Goal: Task Accomplishment & Management: Manage account settings

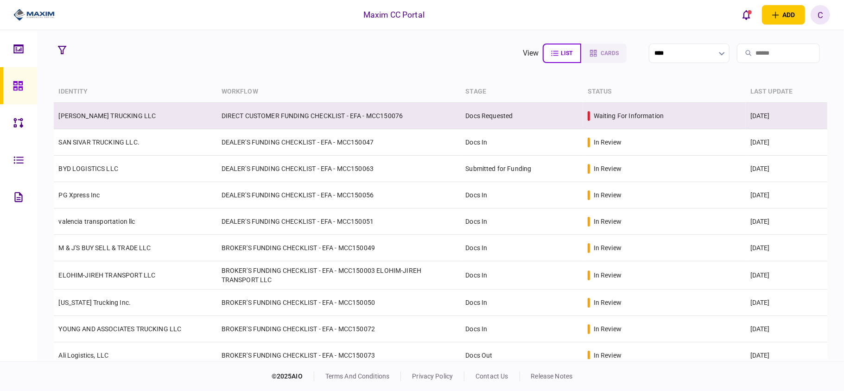
click at [252, 121] on td "DIRECT CUSTOMER FUNDING CHECKLIST - EFA - MCC150076" at bounding box center [339, 116] width 244 height 26
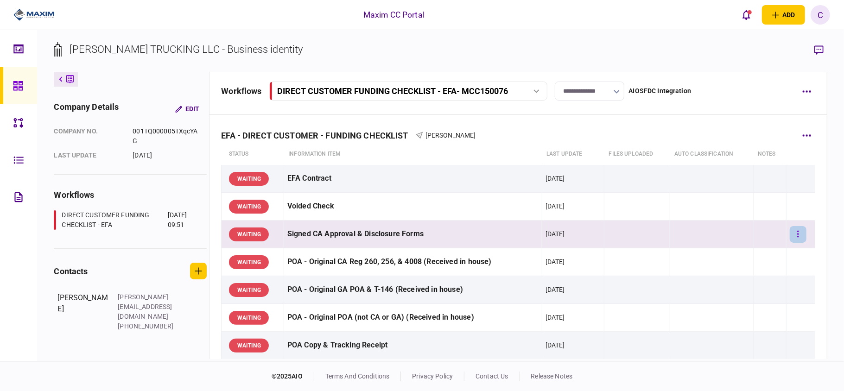
click at [798, 234] on icon "button" at bounding box center [798, 234] width 1 height 6
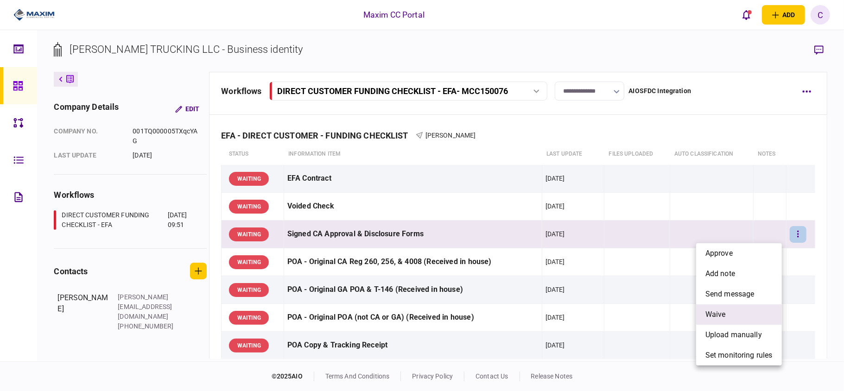
click at [714, 310] on span "waive" at bounding box center [716, 314] width 20 height 11
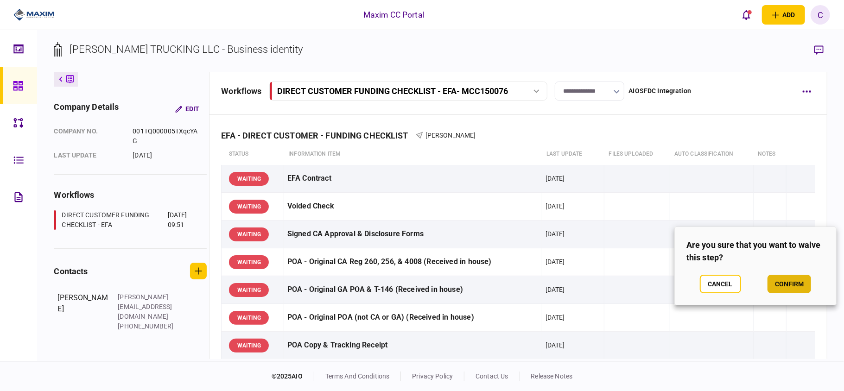
click at [791, 283] on button "confirm" at bounding box center [790, 284] width 44 height 19
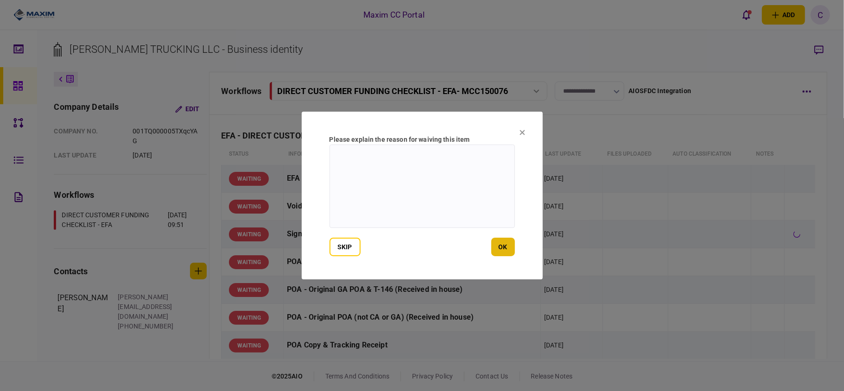
click at [503, 245] on button "ok" at bounding box center [503, 247] width 24 height 19
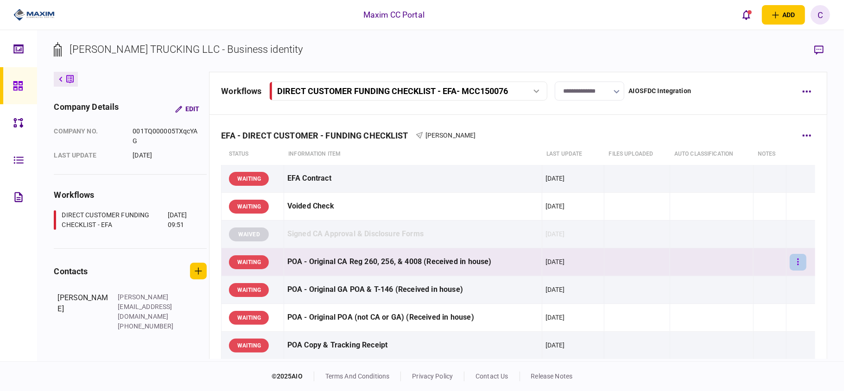
click at [794, 263] on button "button" at bounding box center [798, 262] width 17 height 17
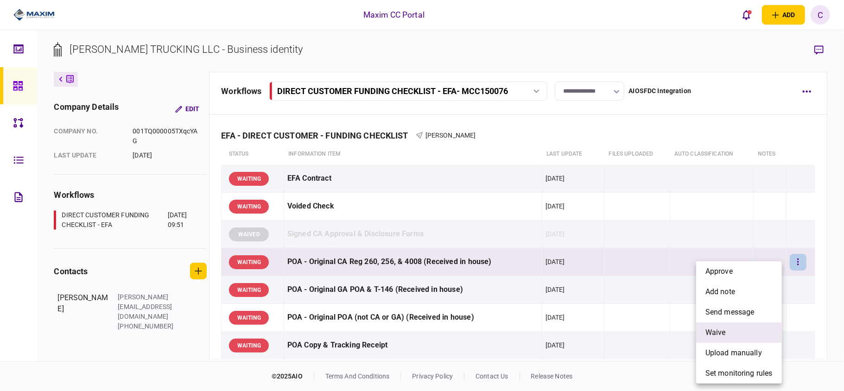
click at [716, 328] on span "waive" at bounding box center [716, 332] width 20 height 11
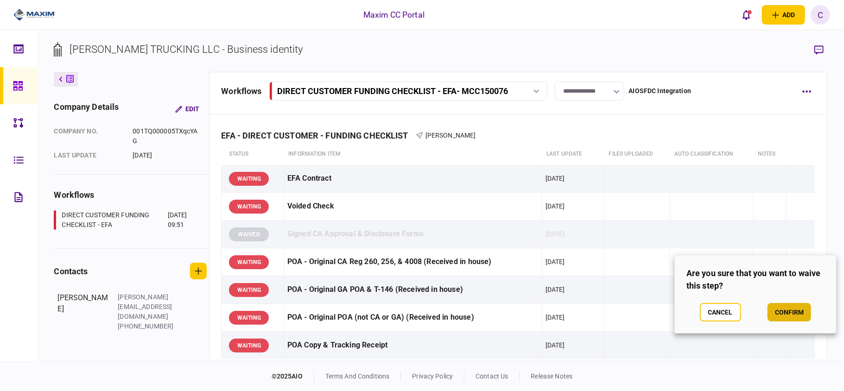
click at [792, 306] on button "confirm" at bounding box center [790, 312] width 44 height 19
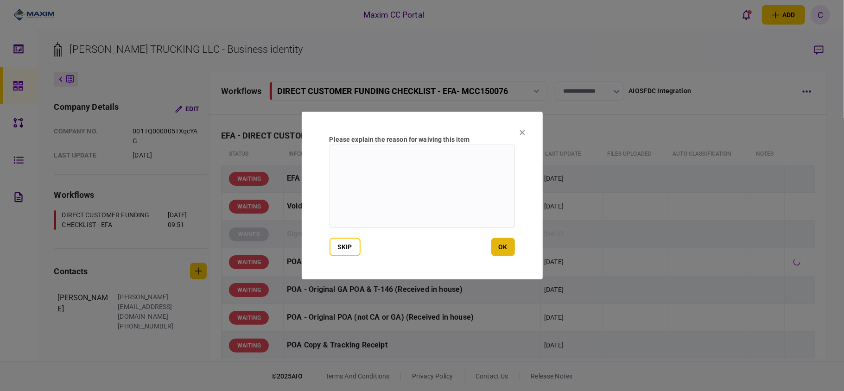
click at [507, 251] on button "ok" at bounding box center [503, 247] width 24 height 19
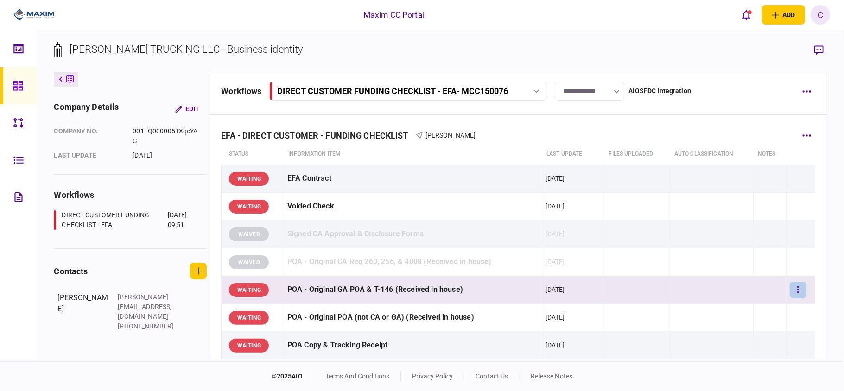
click at [796, 293] on button "button" at bounding box center [798, 290] width 17 height 17
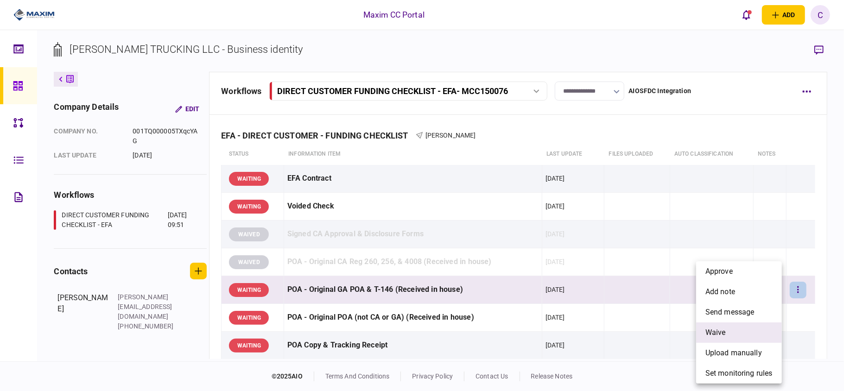
click at [715, 334] on span "waive" at bounding box center [716, 332] width 20 height 11
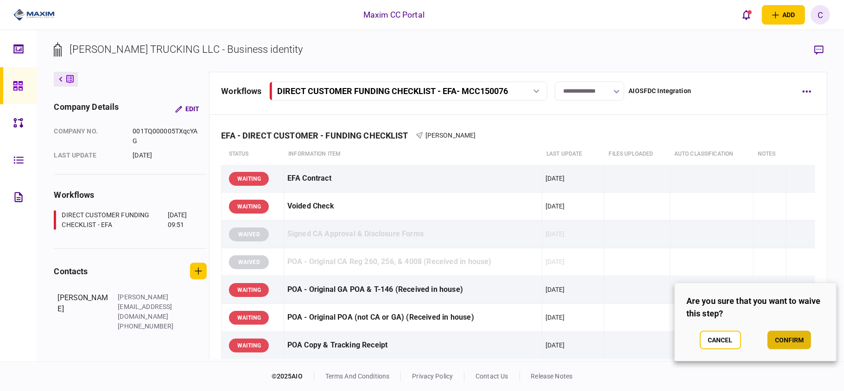
click at [789, 336] on button "confirm" at bounding box center [790, 340] width 44 height 19
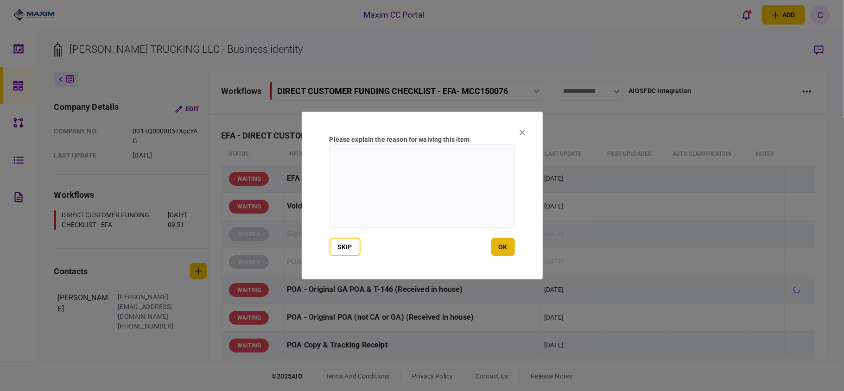
click at [496, 243] on button "ok" at bounding box center [503, 247] width 24 height 19
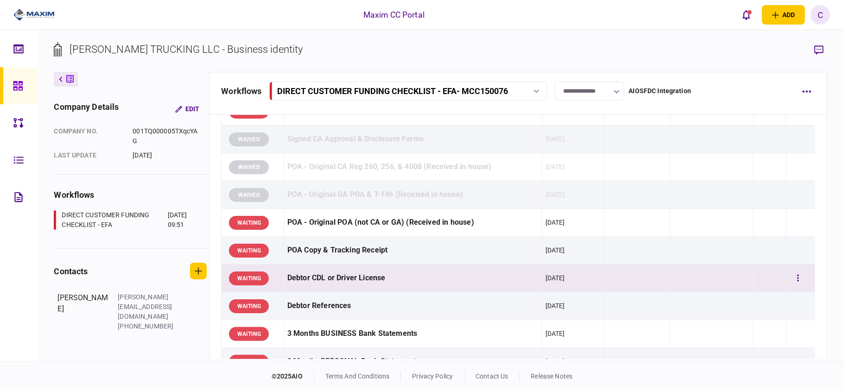
scroll to position [123, 0]
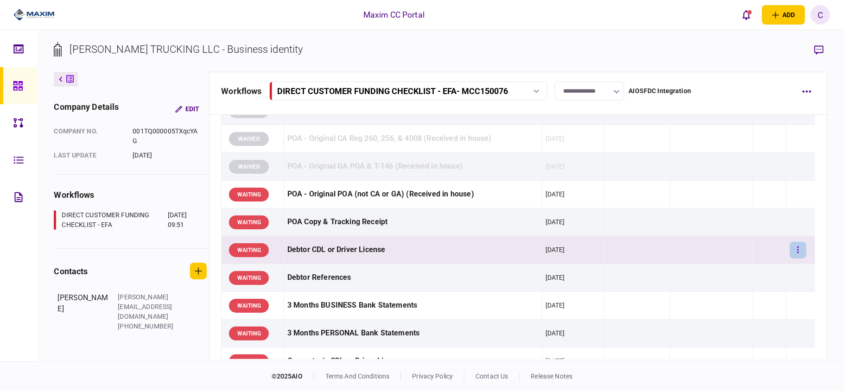
click at [790, 253] on button "button" at bounding box center [798, 250] width 17 height 17
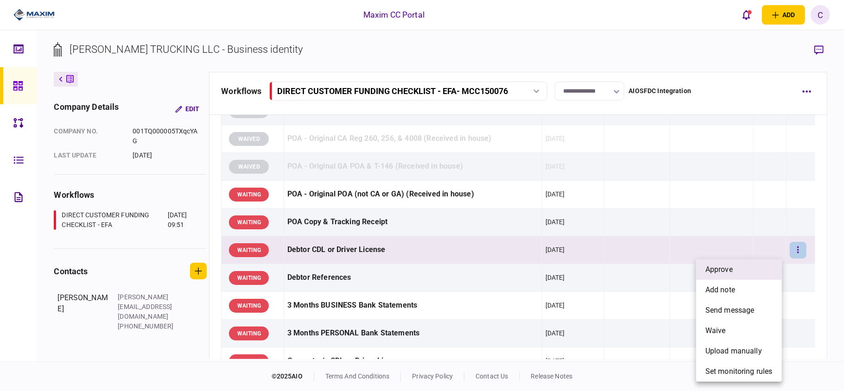
click at [737, 276] on li "approve" at bounding box center [739, 270] width 86 height 20
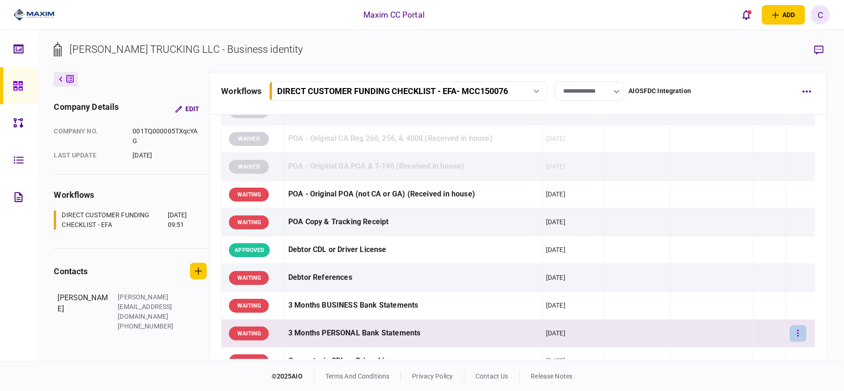
click at [792, 331] on button "button" at bounding box center [798, 333] width 17 height 17
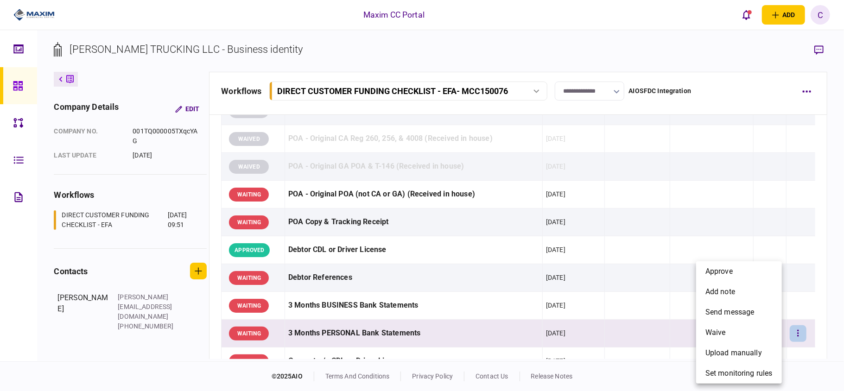
click at [794, 336] on div at bounding box center [422, 195] width 844 height 391
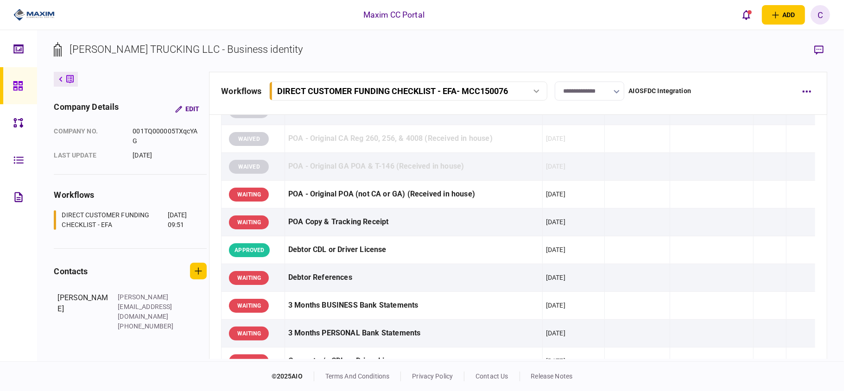
click at [794, 336] on button "button" at bounding box center [798, 333] width 17 height 17
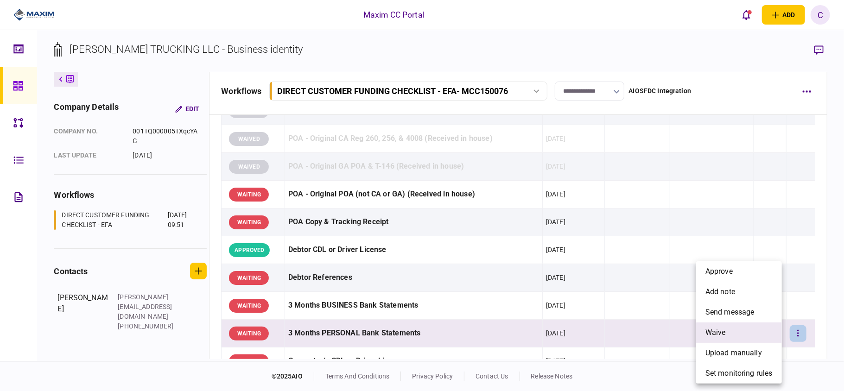
click at [723, 326] on li "waive" at bounding box center [739, 333] width 86 height 20
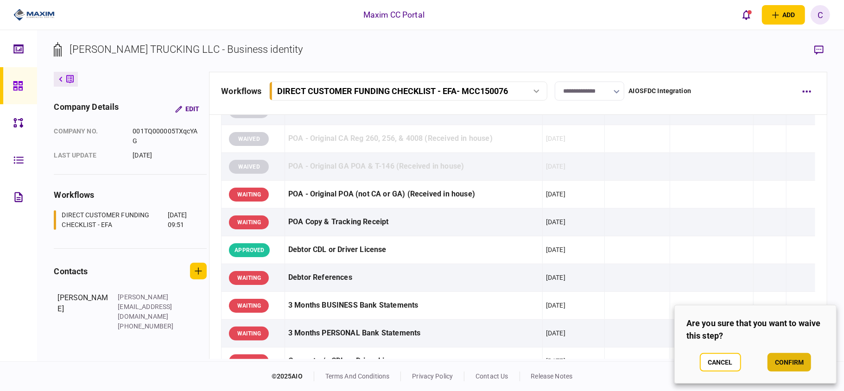
click at [782, 366] on button "confirm" at bounding box center [790, 362] width 44 height 19
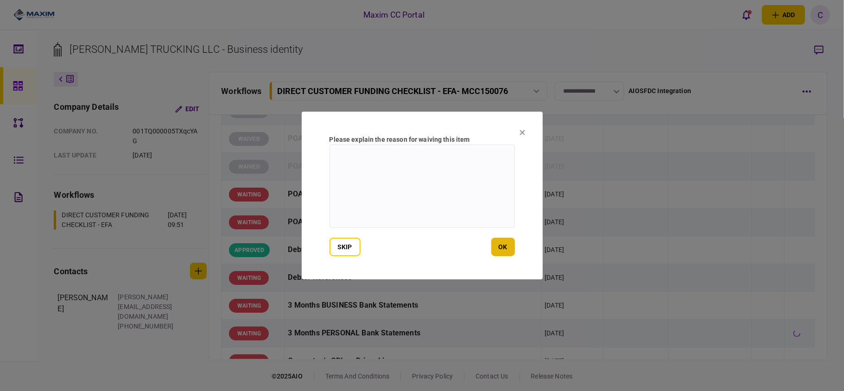
click at [494, 246] on button "ok" at bounding box center [503, 247] width 24 height 19
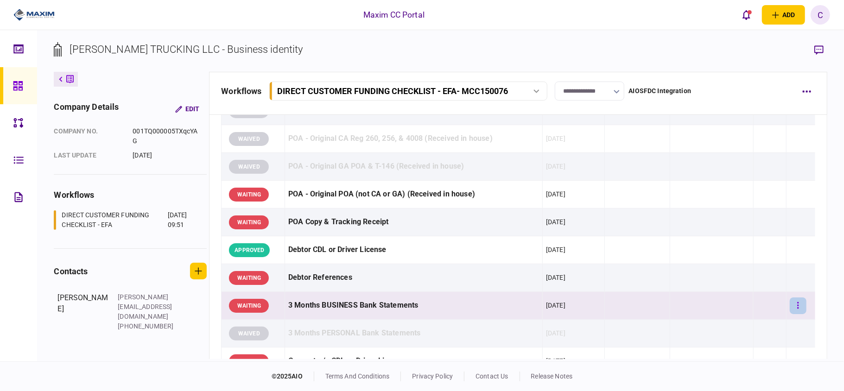
click at [797, 308] on icon "button" at bounding box center [798, 305] width 2 height 9
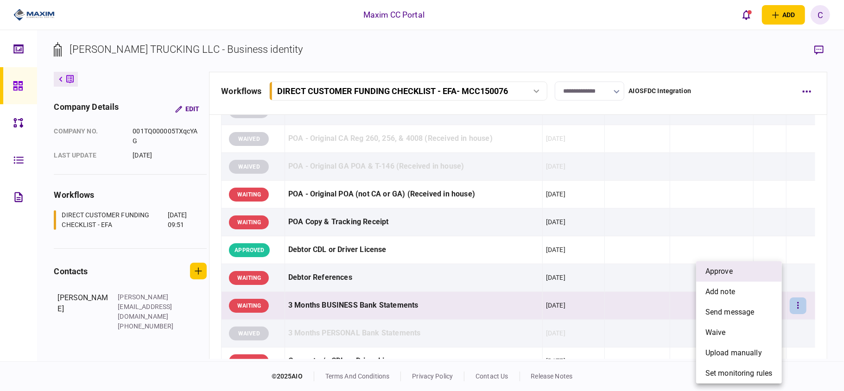
click at [722, 272] on span "approve" at bounding box center [719, 271] width 27 height 11
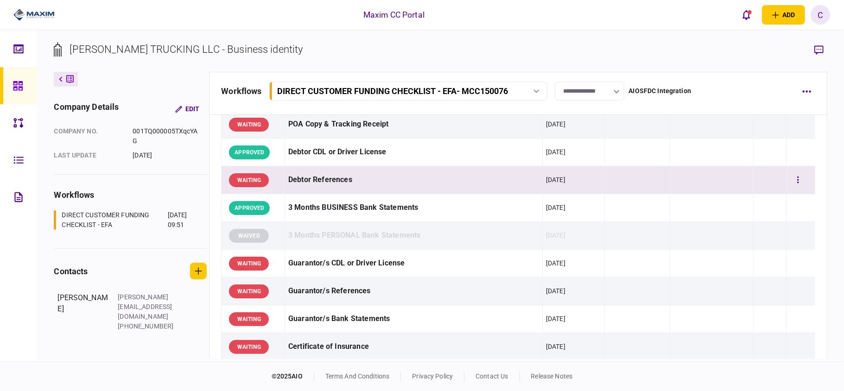
scroll to position [247, 0]
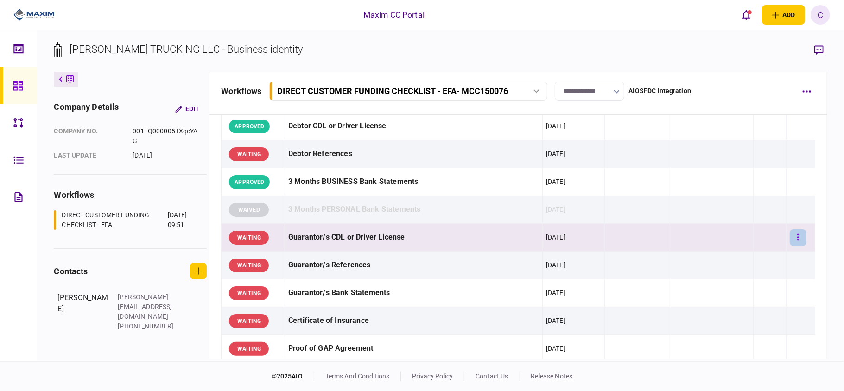
click at [790, 237] on button "button" at bounding box center [798, 237] width 17 height 17
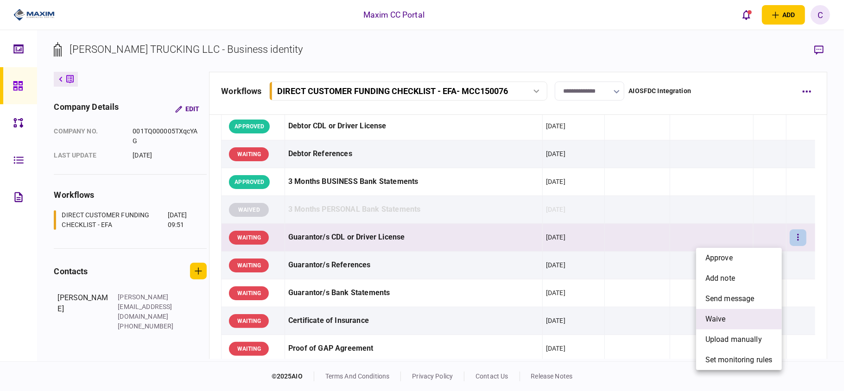
click at [718, 318] on span "waive" at bounding box center [716, 319] width 20 height 11
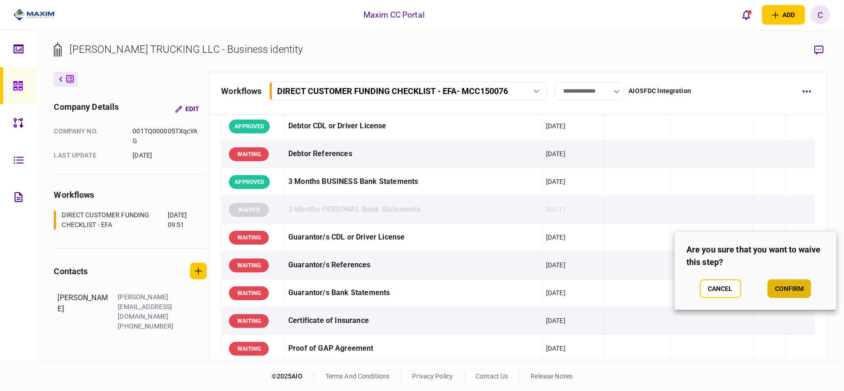
click at [789, 293] on button "confirm" at bounding box center [790, 289] width 44 height 19
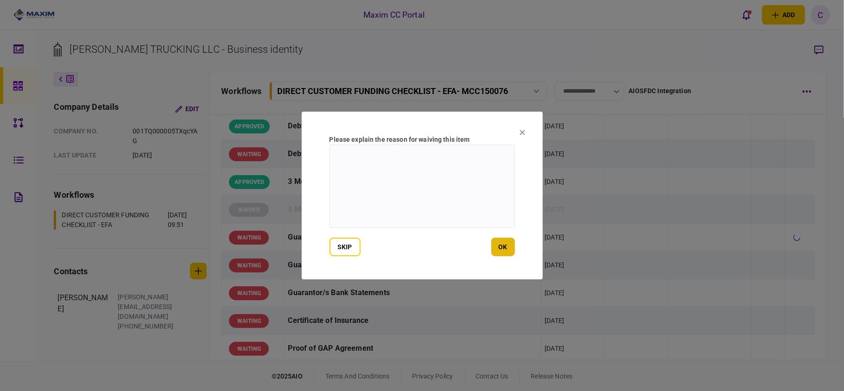
click at [512, 249] on button "ok" at bounding box center [503, 247] width 24 height 19
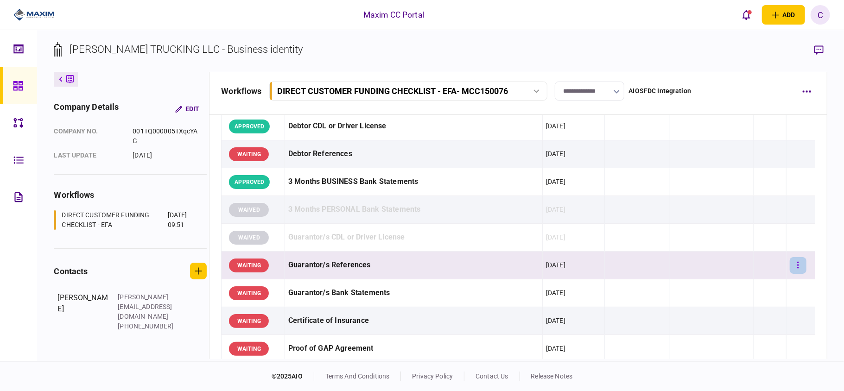
click at [794, 268] on button "button" at bounding box center [798, 265] width 17 height 17
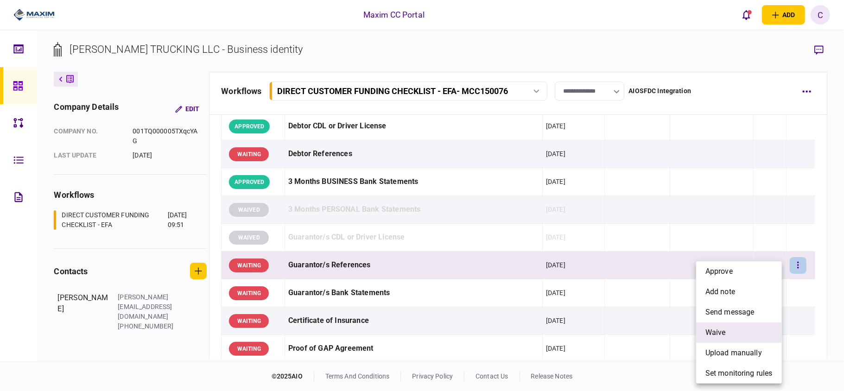
click at [719, 329] on span "waive" at bounding box center [716, 332] width 20 height 11
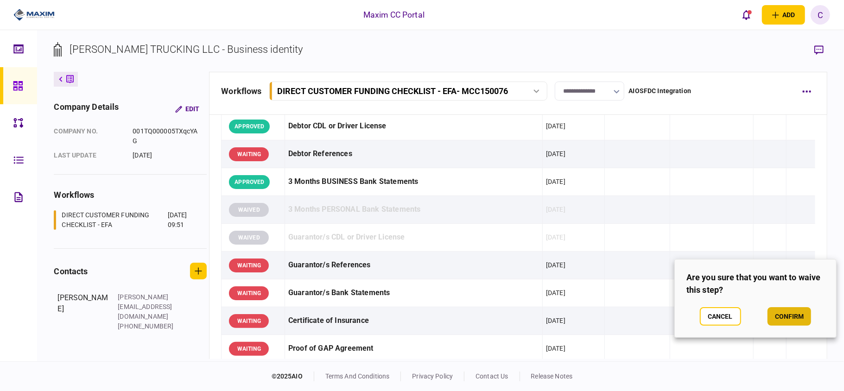
click at [787, 316] on button "confirm" at bounding box center [790, 316] width 44 height 19
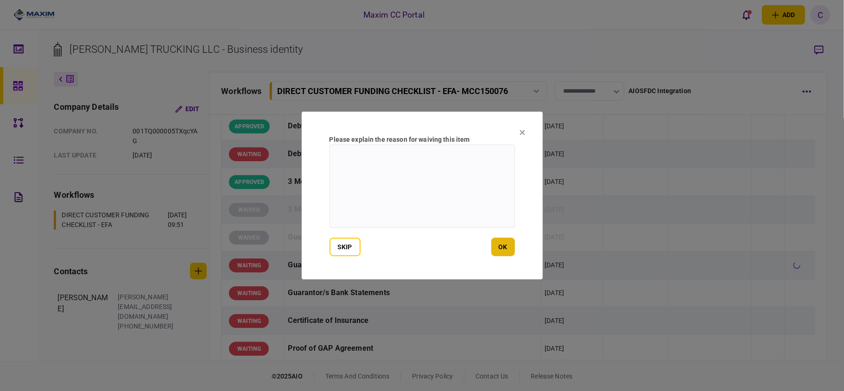
click at [511, 248] on button "ok" at bounding box center [503, 247] width 24 height 19
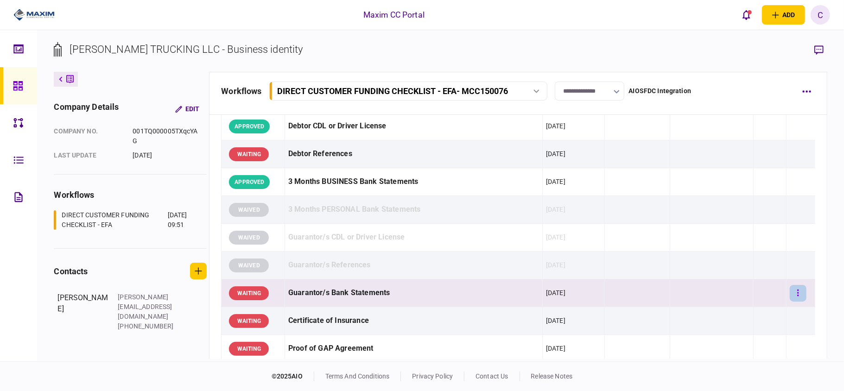
click at [797, 295] on icon "button" at bounding box center [798, 293] width 2 height 9
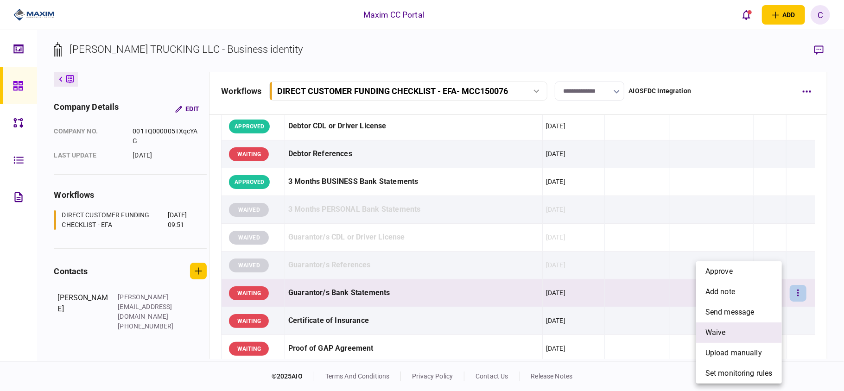
click at [724, 332] on span "waive" at bounding box center [716, 332] width 20 height 11
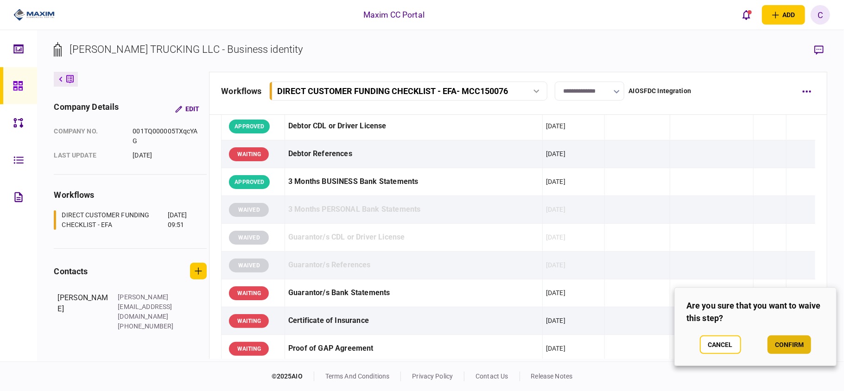
click at [783, 337] on button "confirm" at bounding box center [790, 345] width 44 height 19
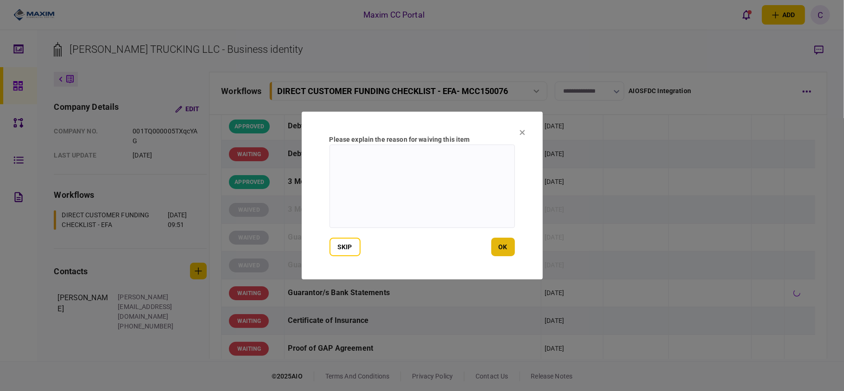
click at [502, 243] on button "ok" at bounding box center [503, 247] width 24 height 19
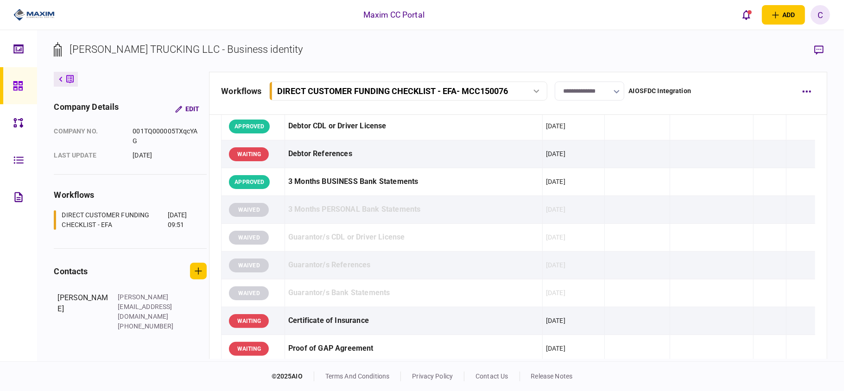
scroll to position [309, 0]
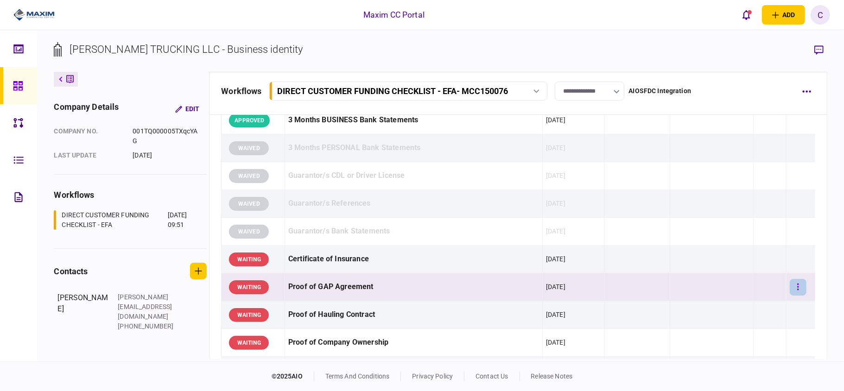
click at [792, 284] on button "button" at bounding box center [798, 287] width 17 height 17
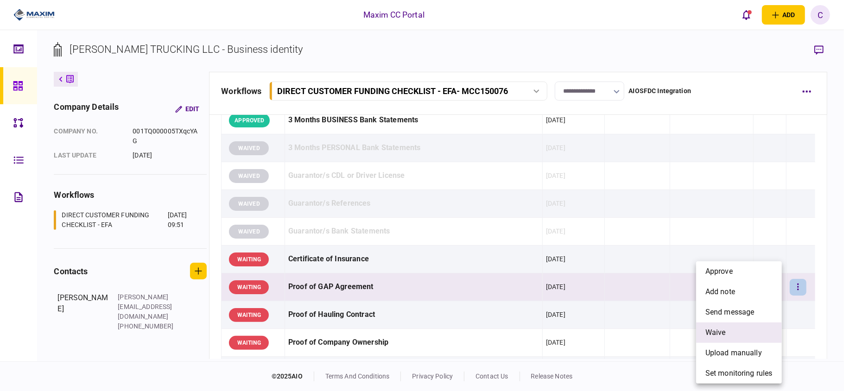
click at [719, 334] on span "waive" at bounding box center [716, 332] width 20 height 11
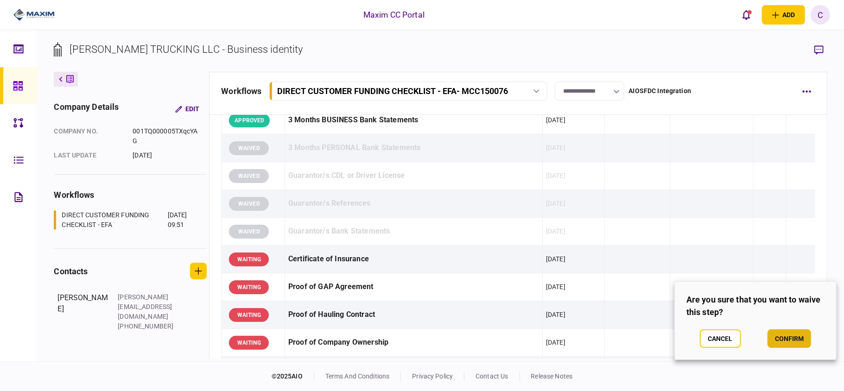
click at [785, 341] on button "confirm" at bounding box center [790, 339] width 44 height 19
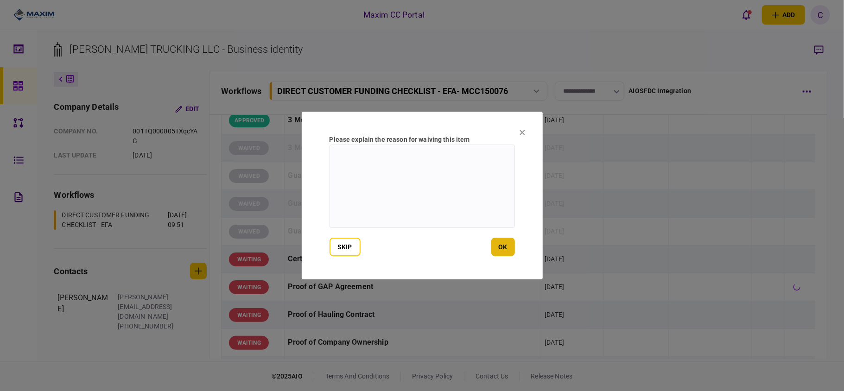
click at [509, 245] on button "ok" at bounding box center [503, 247] width 24 height 19
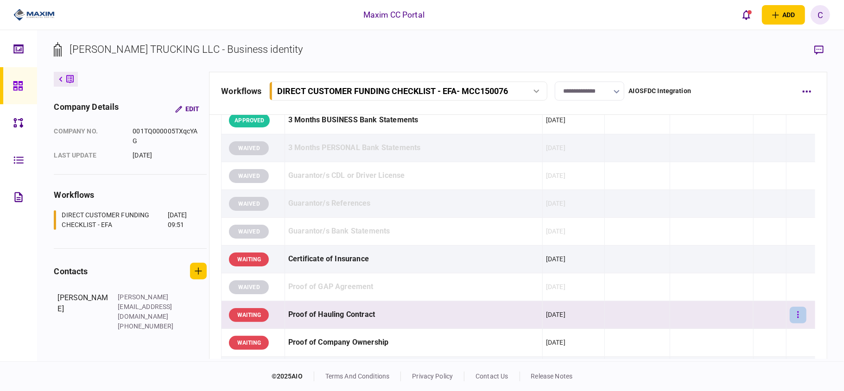
click at [795, 319] on button "button" at bounding box center [798, 315] width 17 height 17
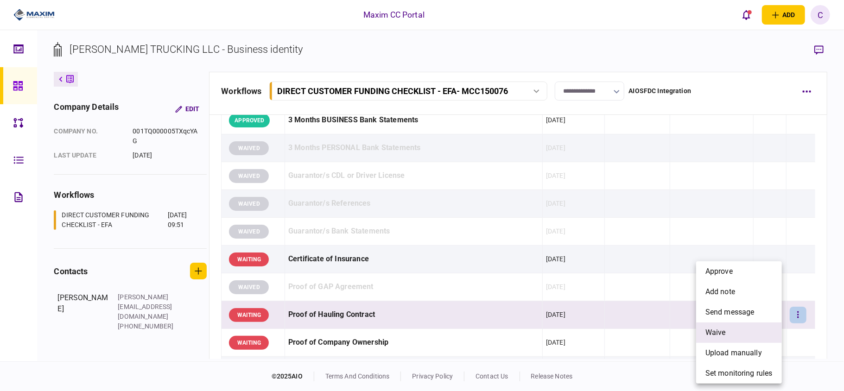
click at [730, 331] on li "waive" at bounding box center [739, 333] width 86 height 20
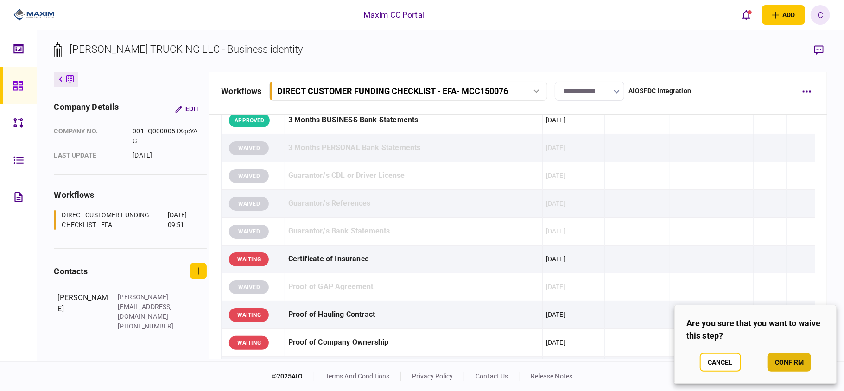
click at [790, 358] on button "confirm" at bounding box center [790, 362] width 44 height 19
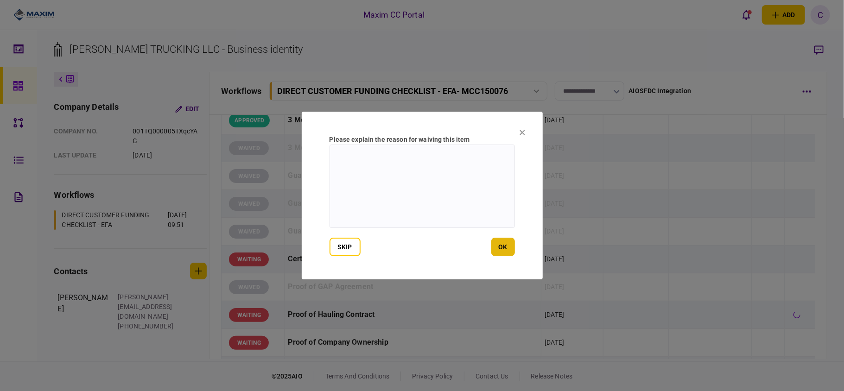
click at [503, 248] on button "ok" at bounding box center [503, 247] width 24 height 19
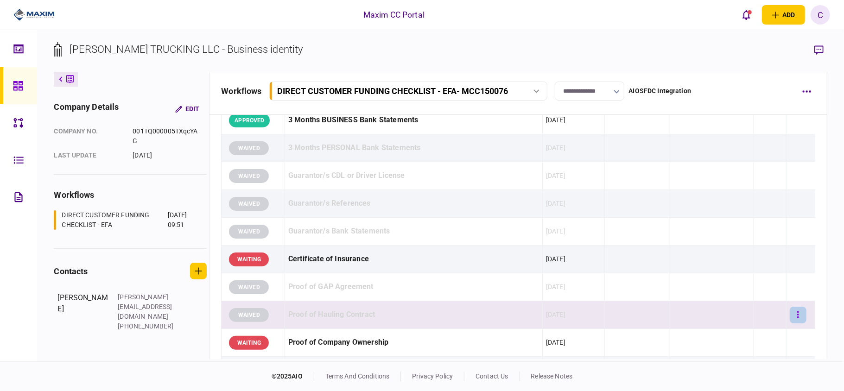
click at [797, 319] on icon "button" at bounding box center [798, 315] width 2 height 9
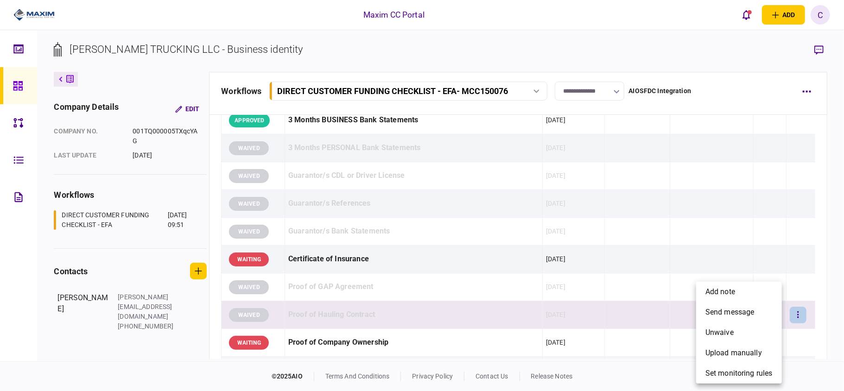
click at [407, 281] on div at bounding box center [422, 195] width 844 height 391
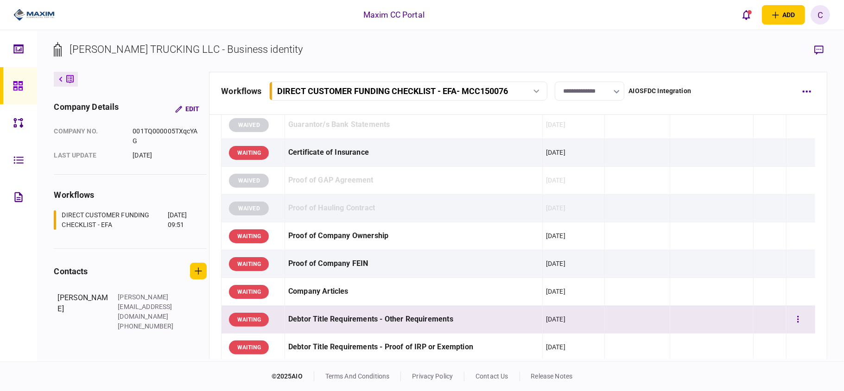
scroll to position [433, 0]
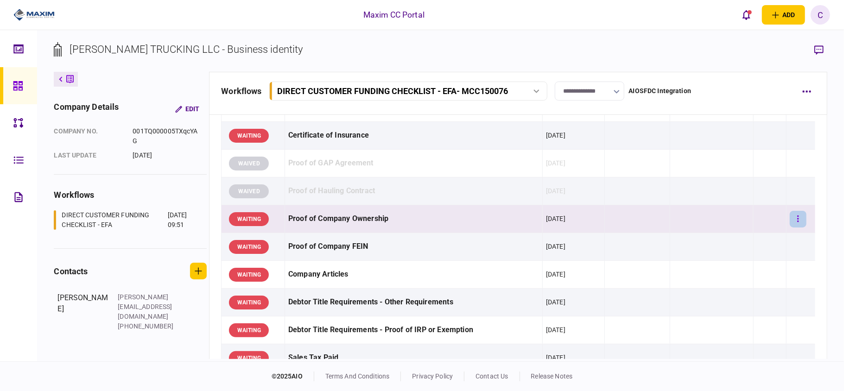
click at [797, 218] on icon "button" at bounding box center [798, 219] width 2 height 9
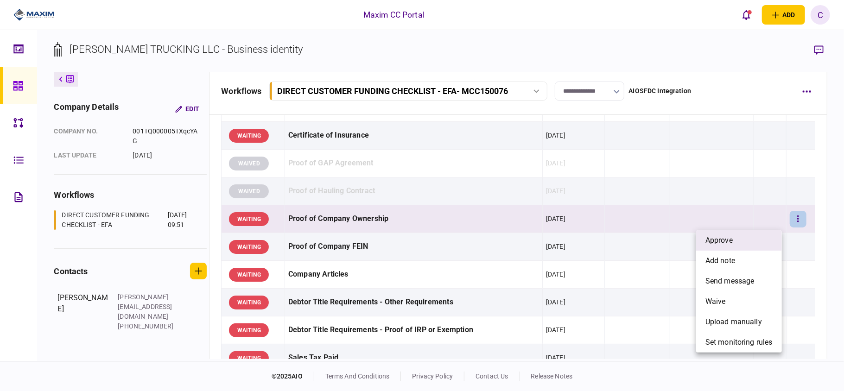
click at [740, 238] on li "approve" at bounding box center [739, 240] width 86 height 20
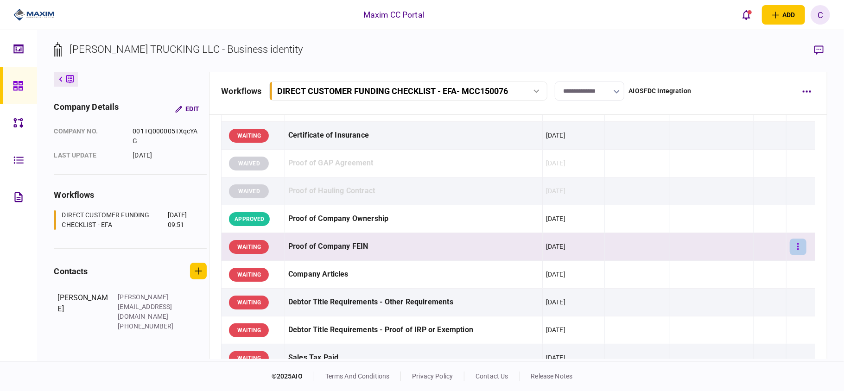
click at [790, 253] on button "button" at bounding box center [798, 247] width 17 height 17
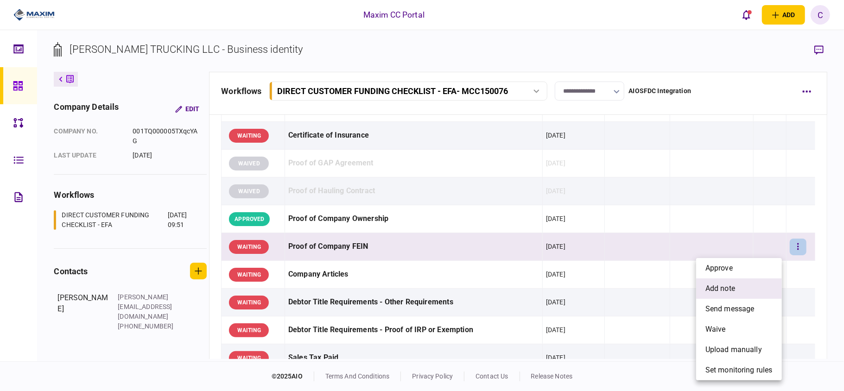
click at [723, 287] on span "add note" at bounding box center [721, 288] width 30 height 11
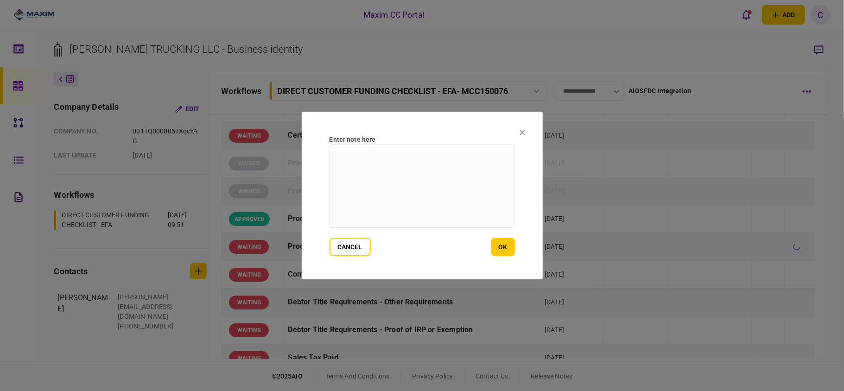
click at [440, 164] on textarea at bounding box center [422, 186] width 185 height 83
paste textarea "**********"
type textarea "**********"
click at [507, 243] on button "ok" at bounding box center [503, 247] width 24 height 19
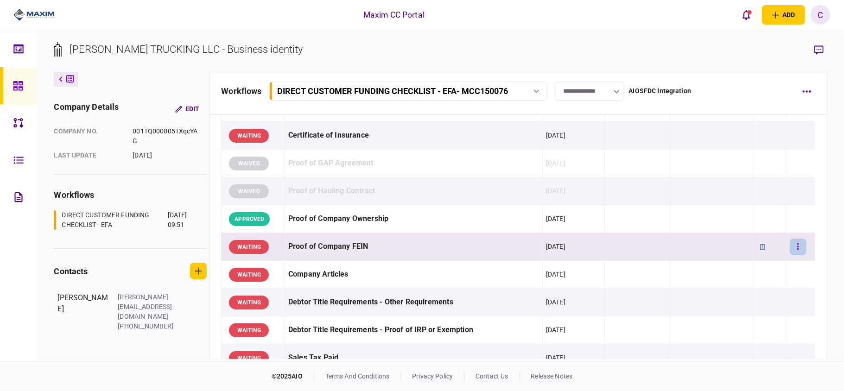
click at [797, 248] on icon "button" at bounding box center [798, 246] width 2 height 9
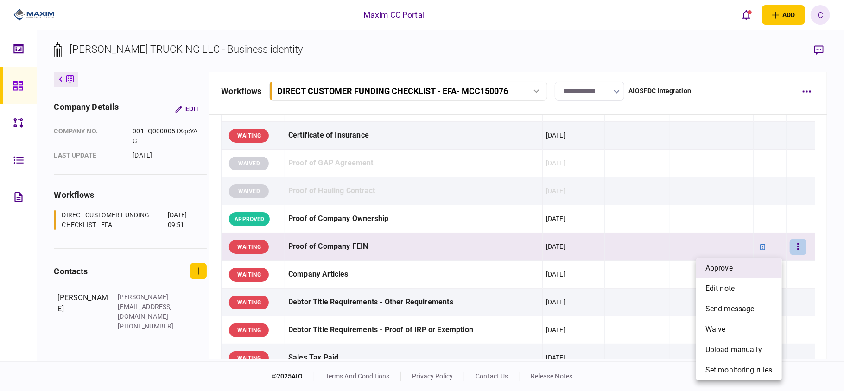
click at [733, 271] on span "approve" at bounding box center [719, 268] width 27 height 11
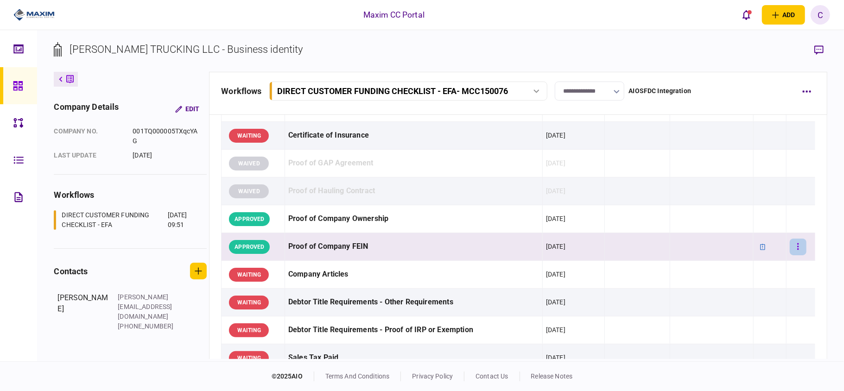
click at [792, 250] on button "button" at bounding box center [798, 247] width 17 height 17
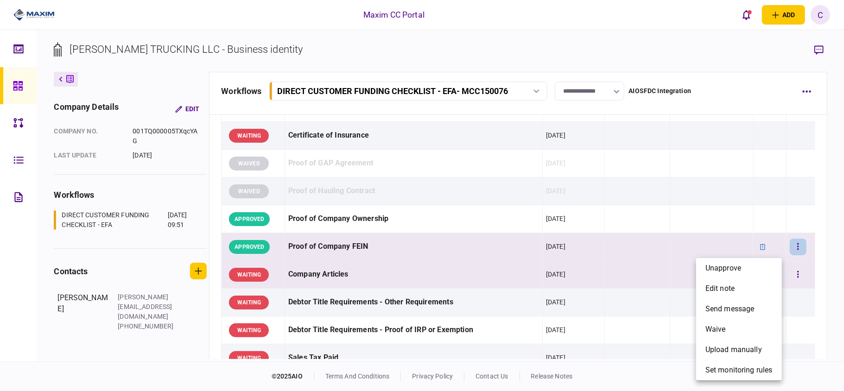
click at [726, 269] on span "unapprove" at bounding box center [724, 268] width 36 height 11
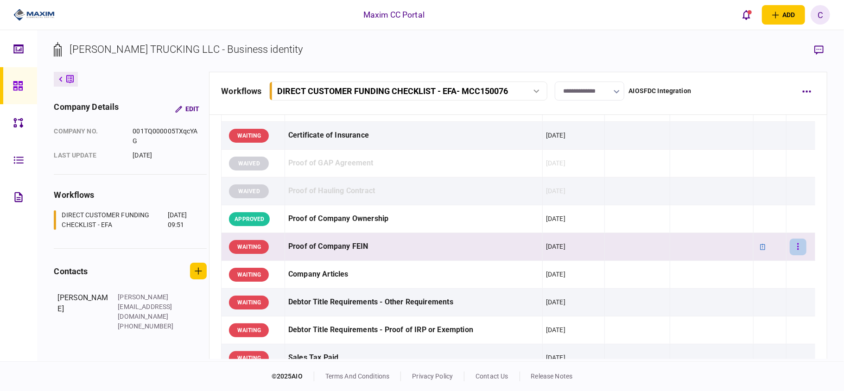
click at [790, 248] on button "button" at bounding box center [798, 247] width 17 height 17
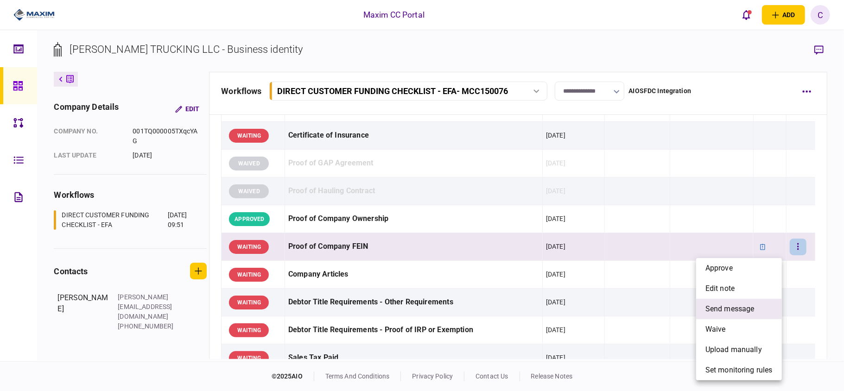
click at [746, 308] on span "send message" at bounding box center [730, 309] width 49 height 11
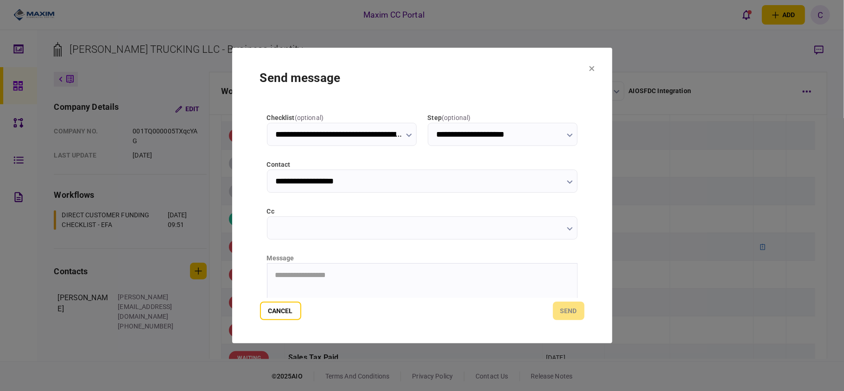
scroll to position [117, 0]
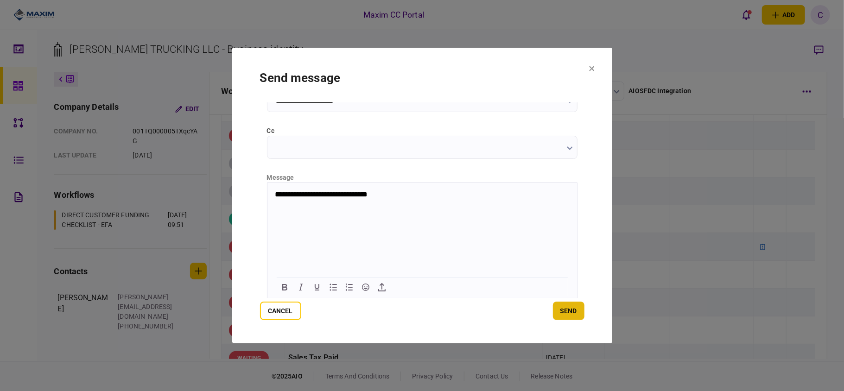
click at [570, 312] on button "send" at bounding box center [569, 311] width 32 height 19
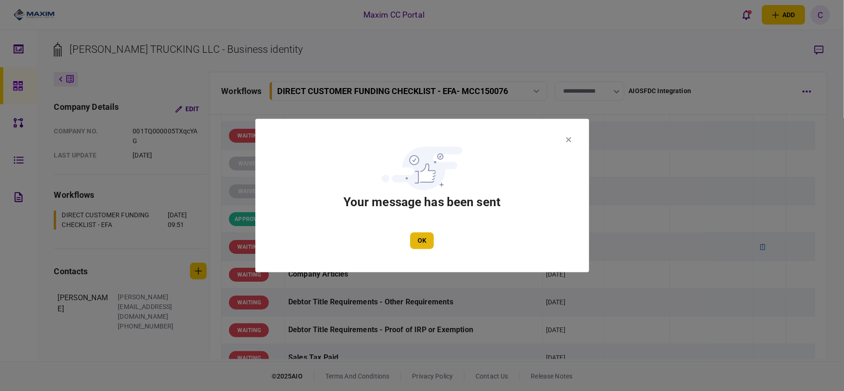
click at [421, 238] on button "OK" at bounding box center [422, 241] width 24 height 17
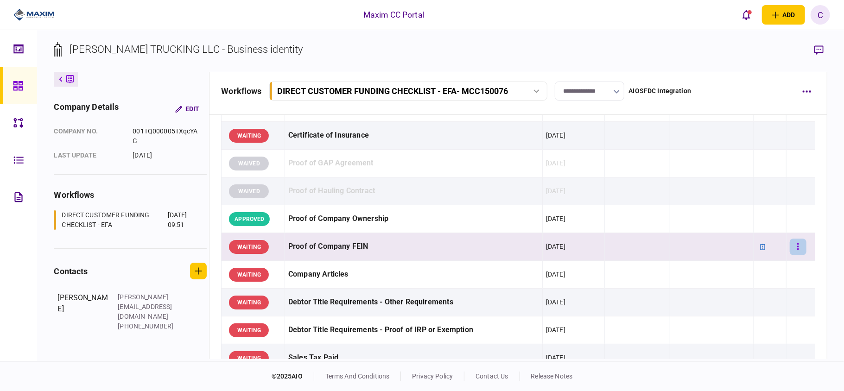
click at [797, 245] on icon "button" at bounding box center [798, 246] width 2 height 9
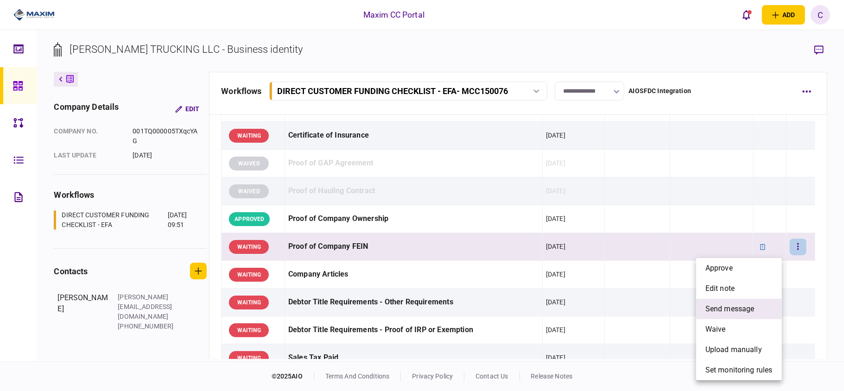
click at [726, 308] on span "send message" at bounding box center [730, 309] width 49 height 11
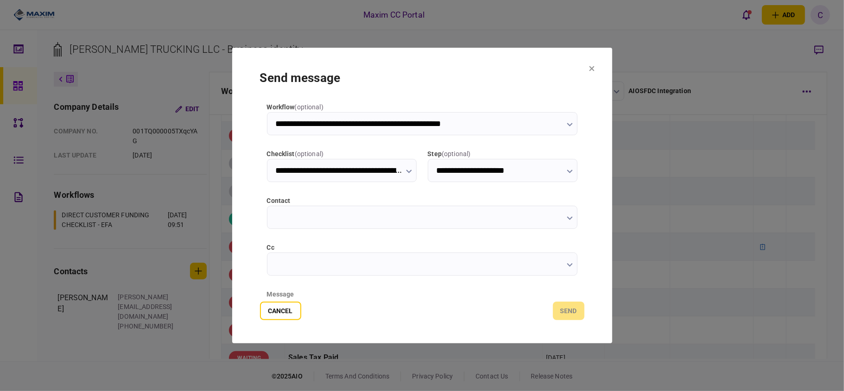
type input "**********"
click at [334, 264] on input "cc" at bounding box center [422, 264] width 311 height 23
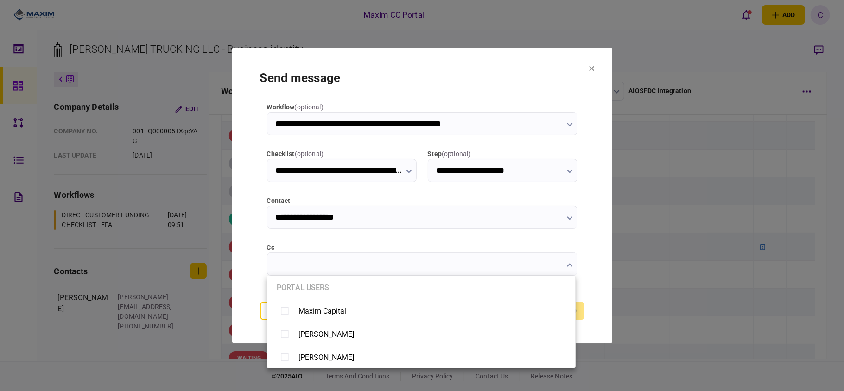
click at [256, 225] on div at bounding box center [422, 195] width 844 height 391
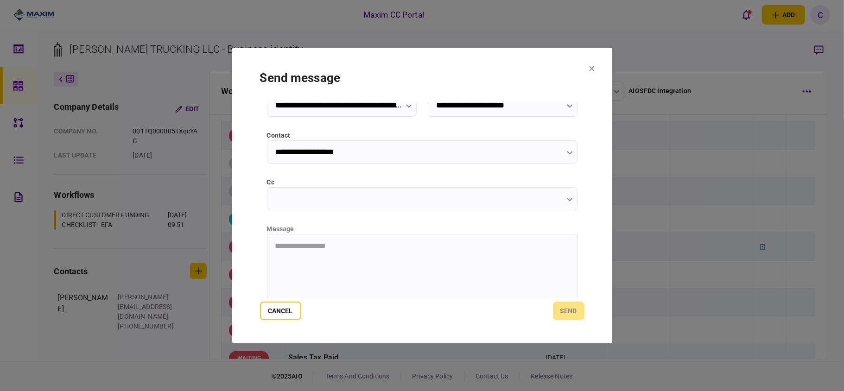
scroll to position [117, 0]
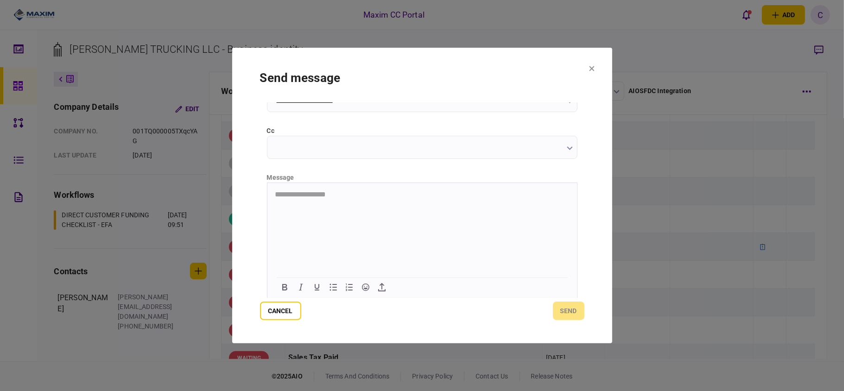
click at [363, 202] on html "**********" at bounding box center [422, 195] width 310 height 24
click at [566, 312] on button "send" at bounding box center [569, 311] width 32 height 19
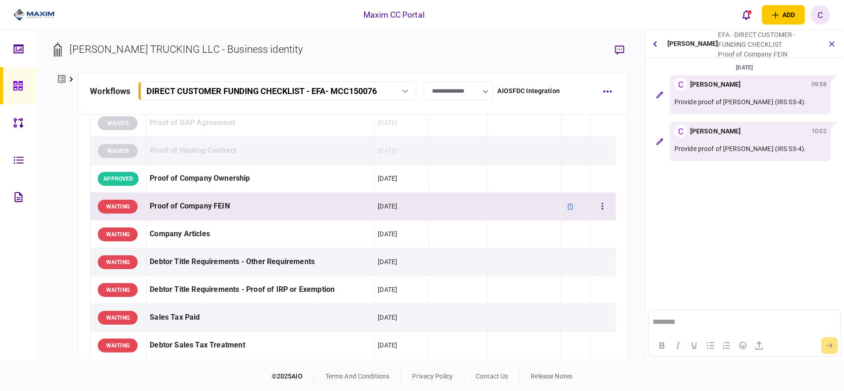
scroll to position [494, 0]
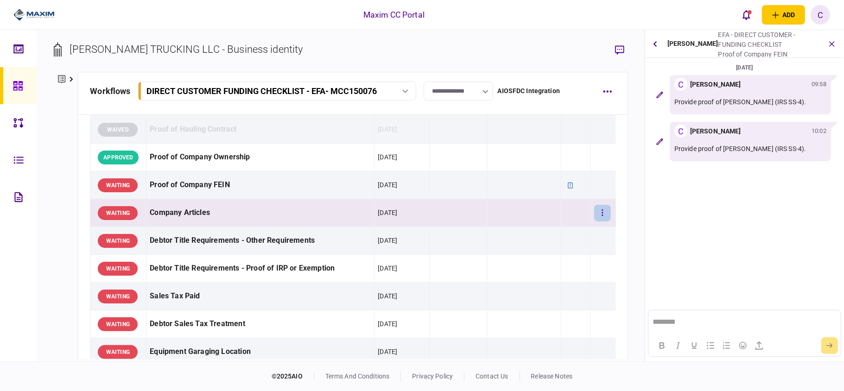
click at [598, 217] on button "button" at bounding box center [602, 213] width 17 height 17
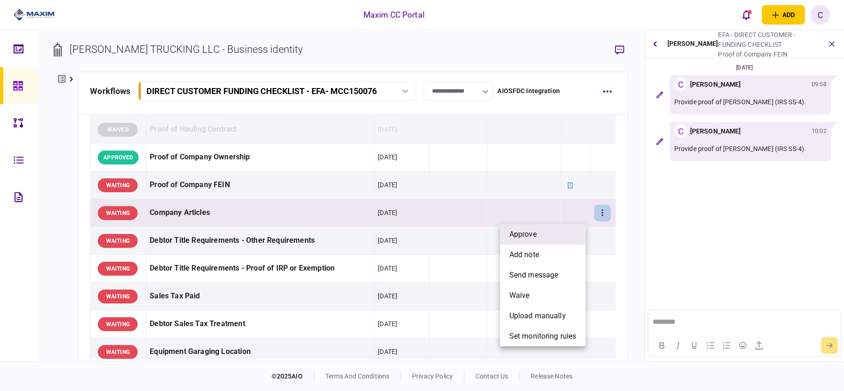
click at [529, 230] on span "approve" at bounding box center [522, 234] width 27 height 11
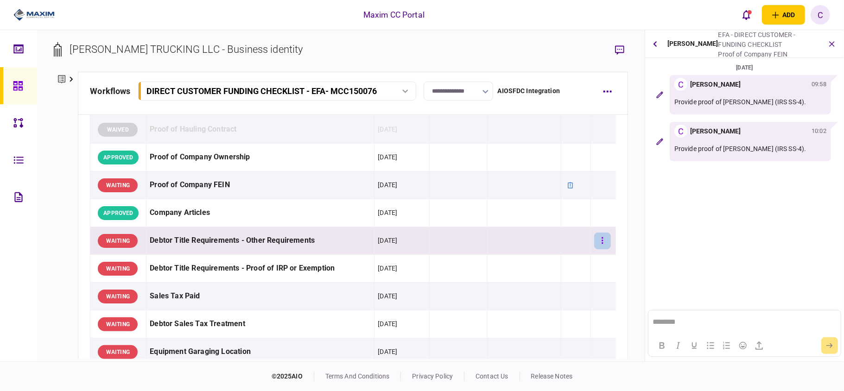
click at [602, 244] on icon "button" at bounding box center [602, 240] width 1 height 6
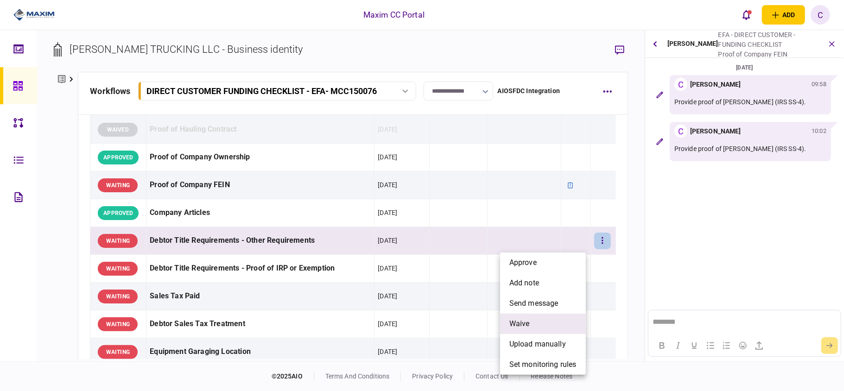
click at [531, 329] on li "waive" at bounding box center [543, 324] width 86 height 20
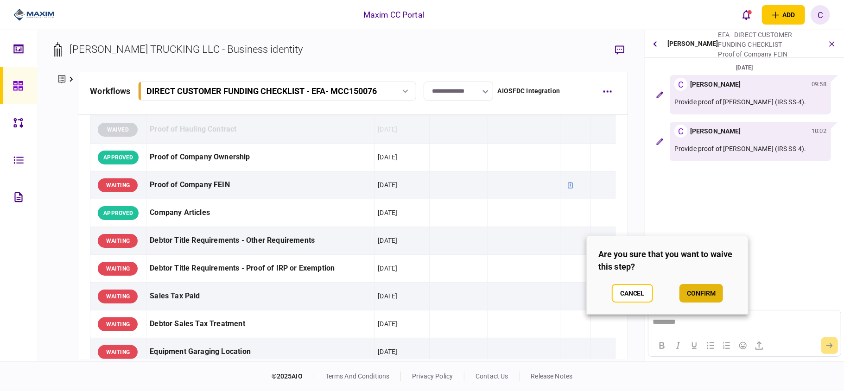
click at [714, 297] on button "confirm" at bounding box center [702, 293] width 44 height 19
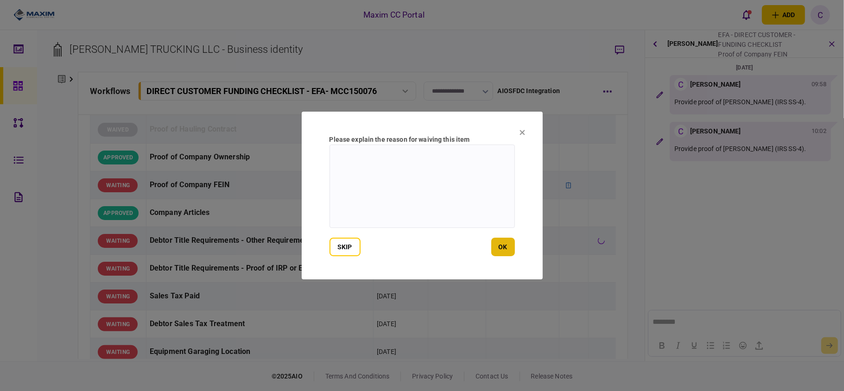
click at [513, 249] on button "ok" at bounding box center [503, 247] width 24 height 19
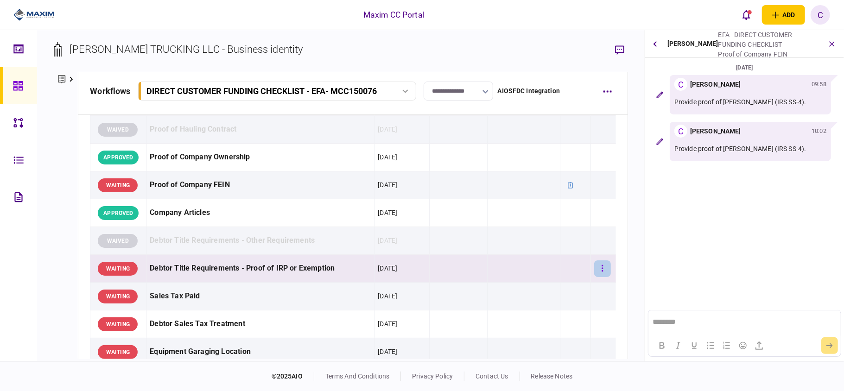
click at [601, 273] on button "button" at bounding box center [602, 269] width 17 height 17
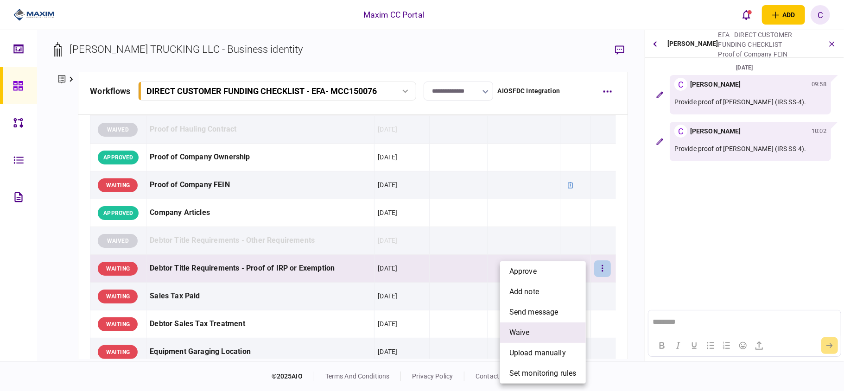
click at [509, 332] on span "waive" at bounding box center [519, 332] width 20 height 11
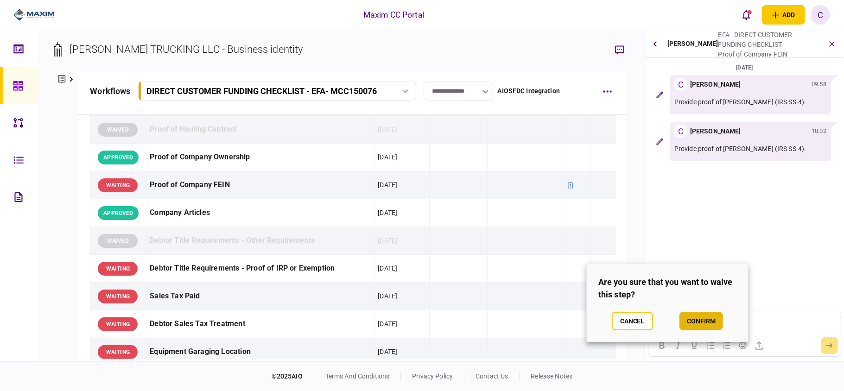
click at [699, 324] on button "confirm" at bounding box center [702, 321] width 44 height 19
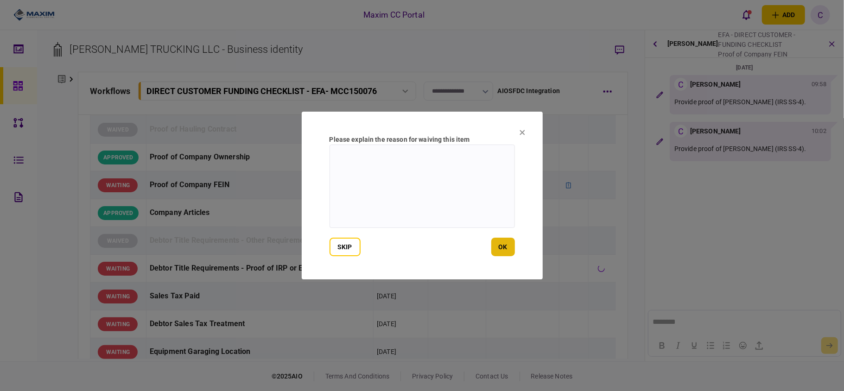
click at [501, 248] on button "ok" at bounding box center [503, 247] width 24 height 19
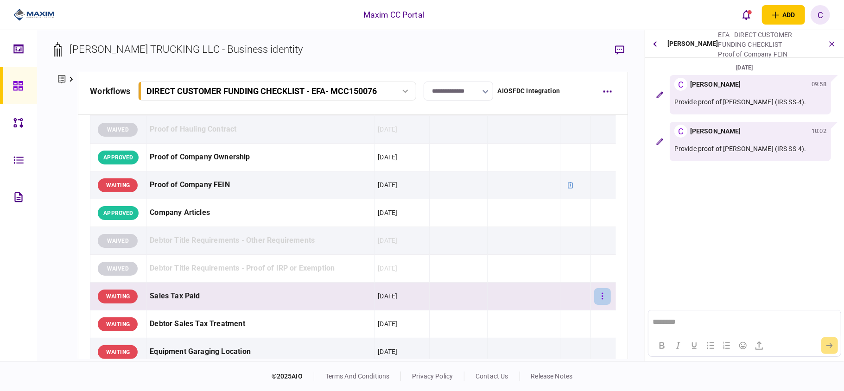
click at [602, 299] on icon "button" at bounding box center [603, 296] width 2 height 9
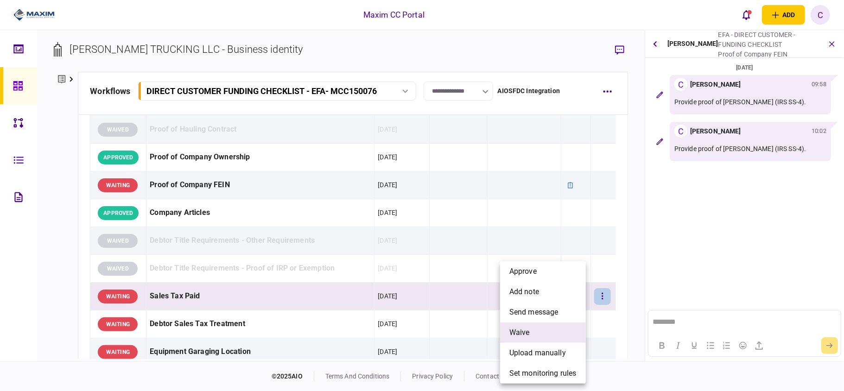
click at [536, 327] on li "waive" at bounding box center [543, 333] width 86 height 20
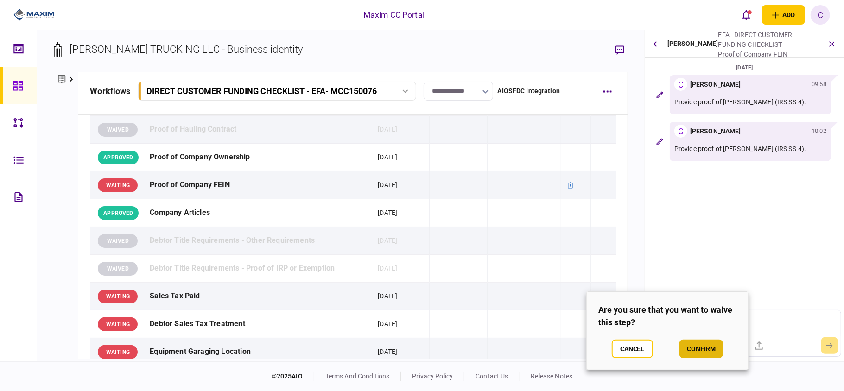
click at [701, 351] on button "confirm" at bounding box center [702, 349] width 44 height 19
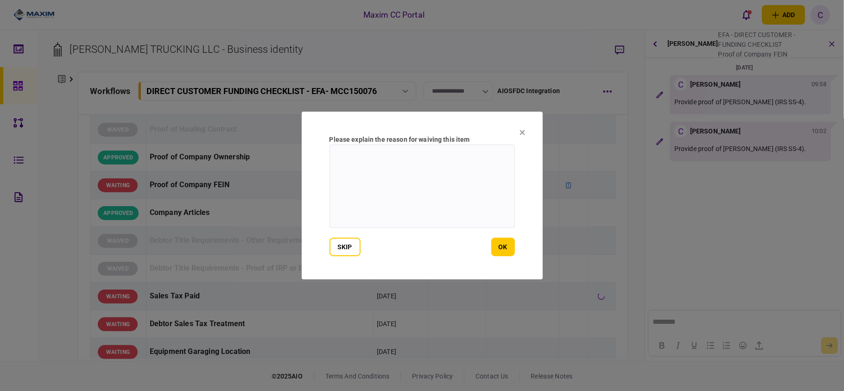
click at [417, 159] on textarea at bounding box center [422, 186] width 185 height 83
type textarea "**********"
click at [501, 253] on button "ok" at bounding box center [503, 247] width 24 height 19
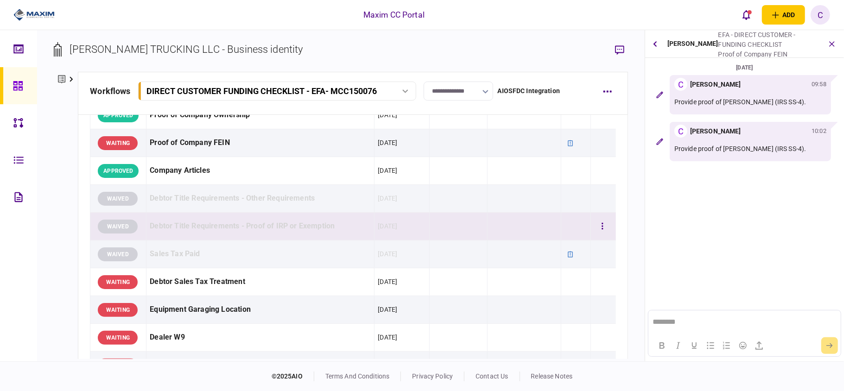
scroll to position [618, 0]
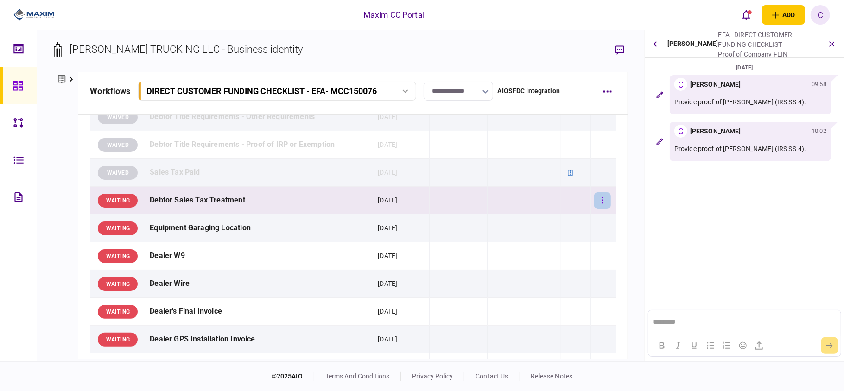
click at [602, 203] on icon "button" at bounding box center [603, 200] width 2 height 9
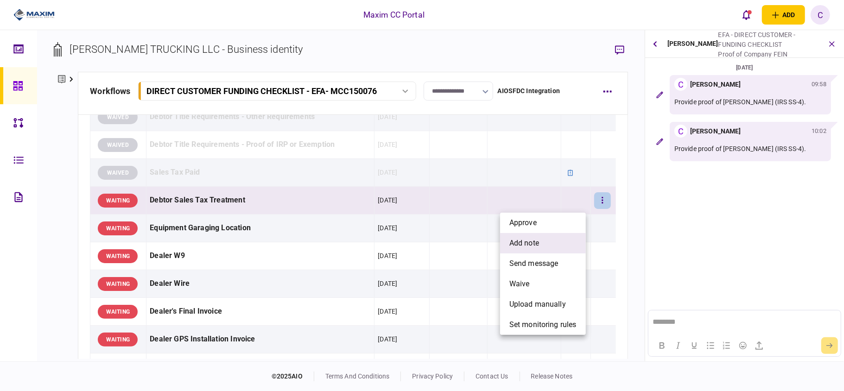
click at [523, 244] on span "add note" at bounding box center [524, 243] width 30 height 11
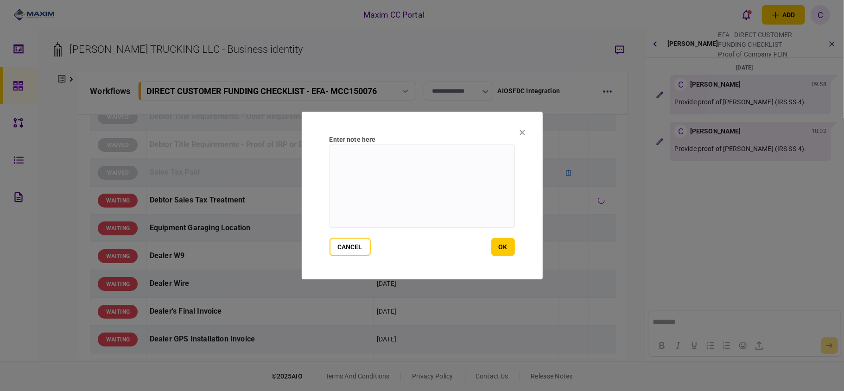
click at [359, 160] on textarea at bounding box center [422, 186] width 185 height 83
type textarea "*"
type textarea "**********"
click at [508, 242] on button "ok" at bounding box center [503, 247] width 24 height 19
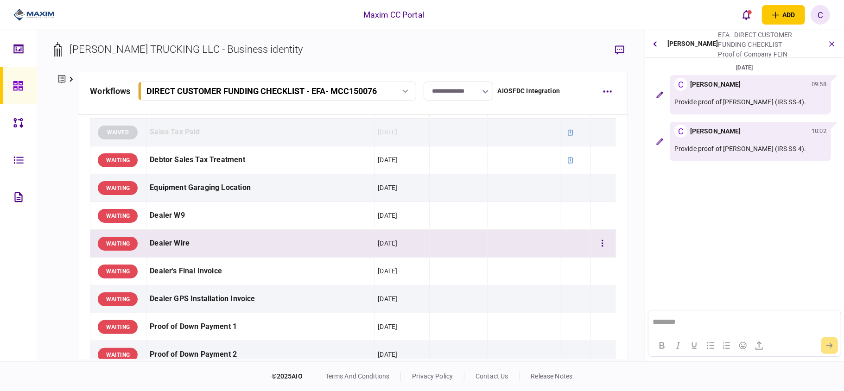
scroll to position [680, 0]
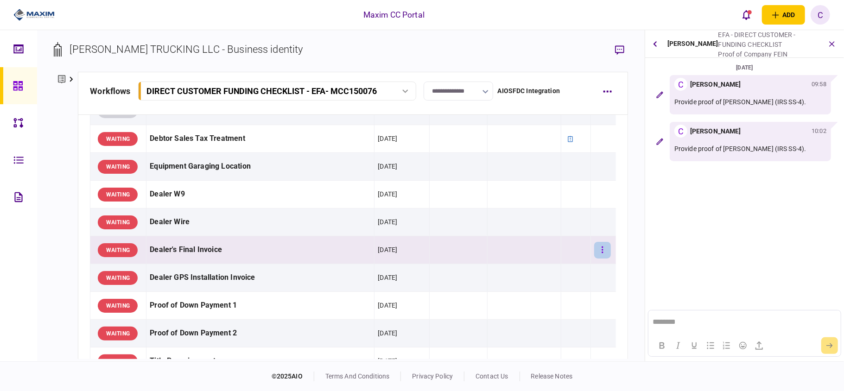
click at [597, 254] on button "button" at bounding box center [602, 250] width 17 height 17
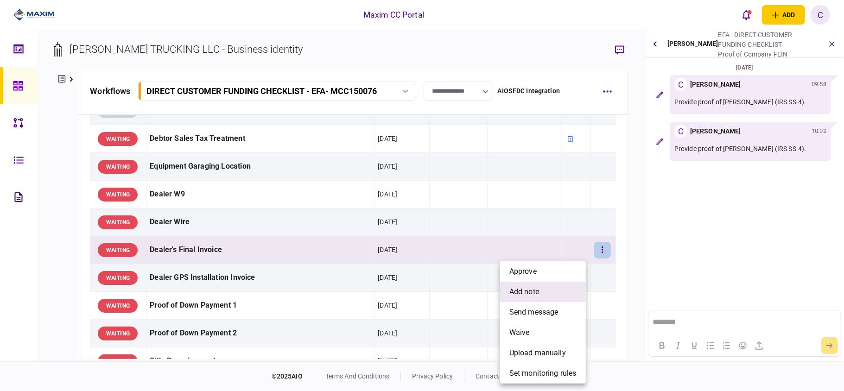
click at [520, 295] on span "add note" at bounding box center [524, 291] width 30 height 11
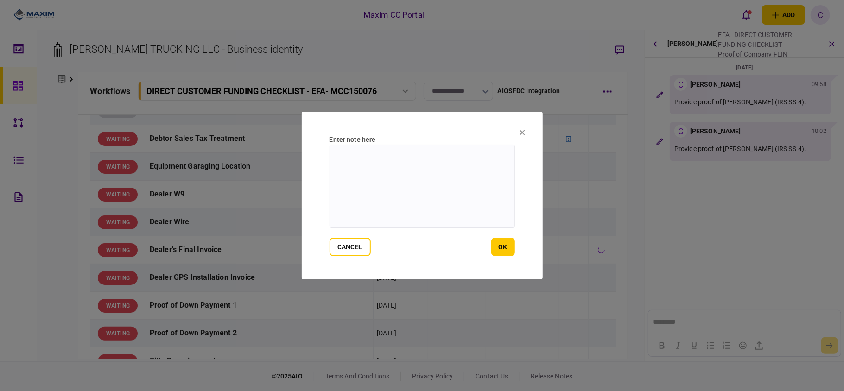
click at [436, 165] on textarea at bounding box center [422, 186] width 185 height 83
paste textarea "**********"
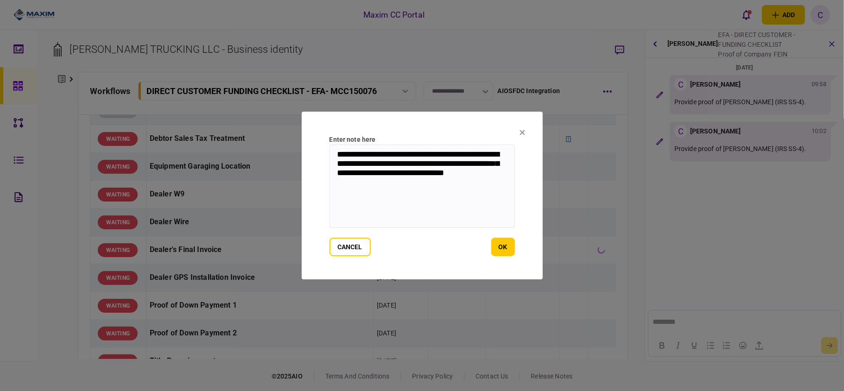
click at [433, 167] on textarea "**********" at bounding box center [422, 186] width 185 height 83
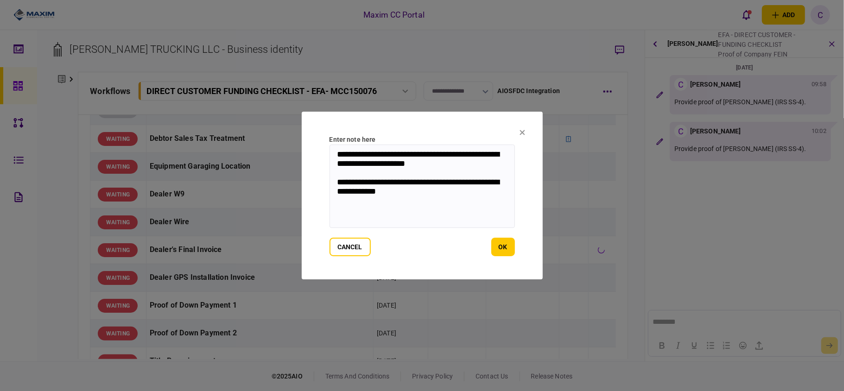
drag, startPoint x: 408, startPoint y: 193, endPoint x: 323, endPoint y: 134, distance: 103.5
click at [323, 134] on section "**********" at bounding box center [422, 196] width 241 height 168
type textarea "**********"
click at [504, 243] on button "ok" at bounding box center [503, 247] width 24 height 19
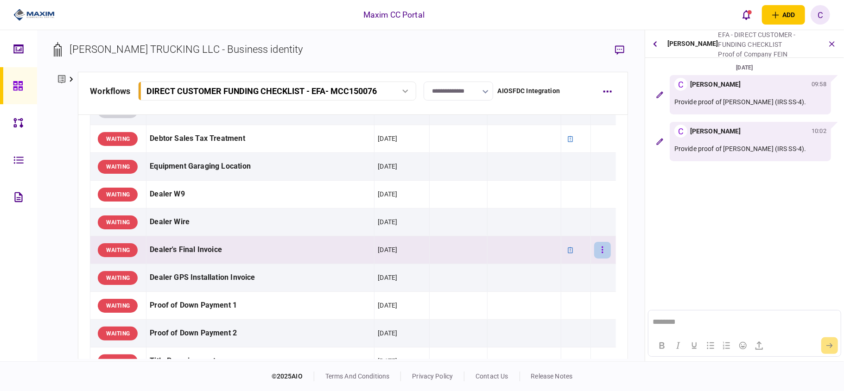
click at [602, 254] on icon "button" at bounding box center [603, 250] width 2 height 9
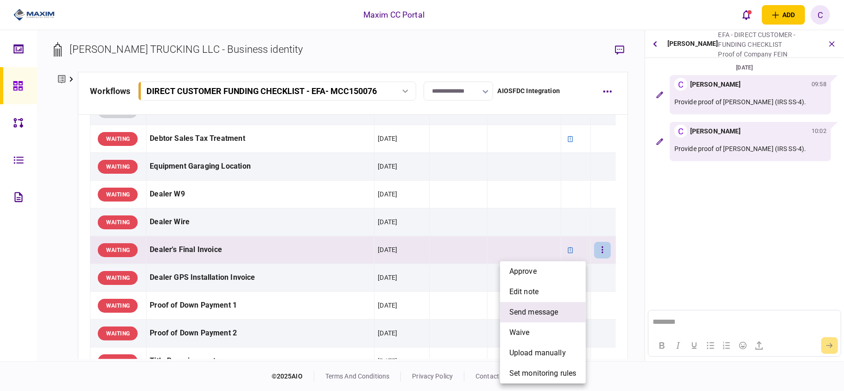
click at [515, 311] on span "send message" at bounding box center [533, 312] width 49 height 11
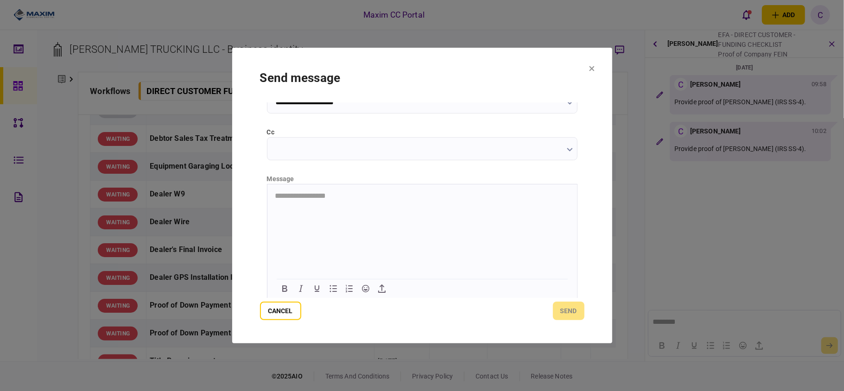
scroll to position [117, 0]
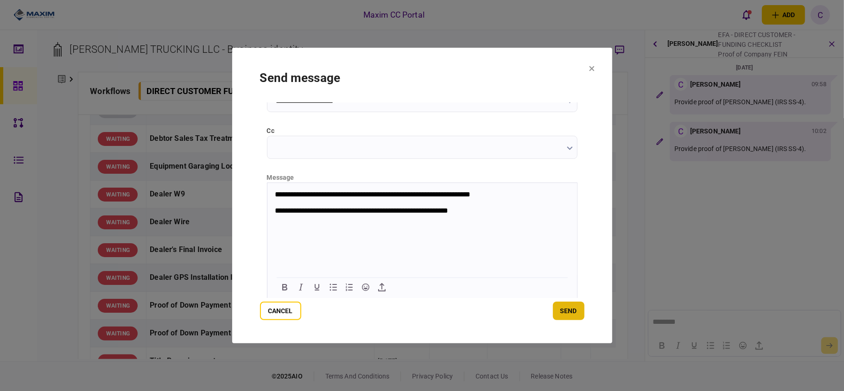
click at [566, 308] on button "send" at bounding box center [569, 311] width 32 height 19
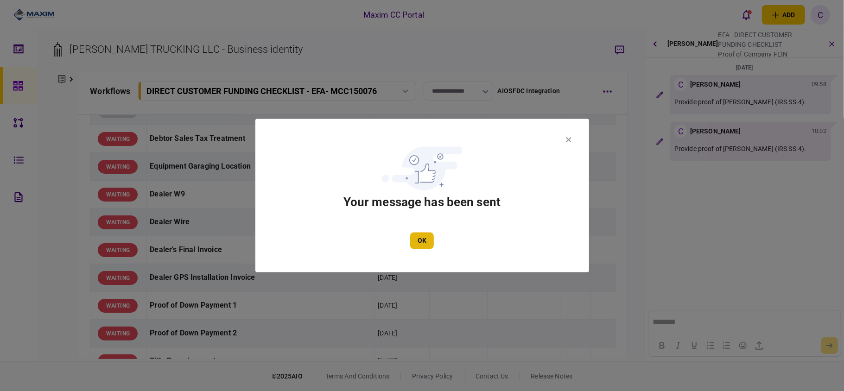
click at [420, 236] on button "OK" at bounding box center [422, 241] width 24 height 17
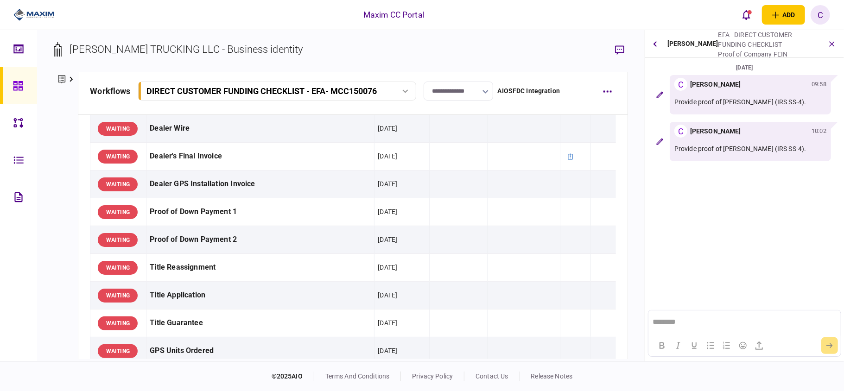
scroll to position [803, 0]
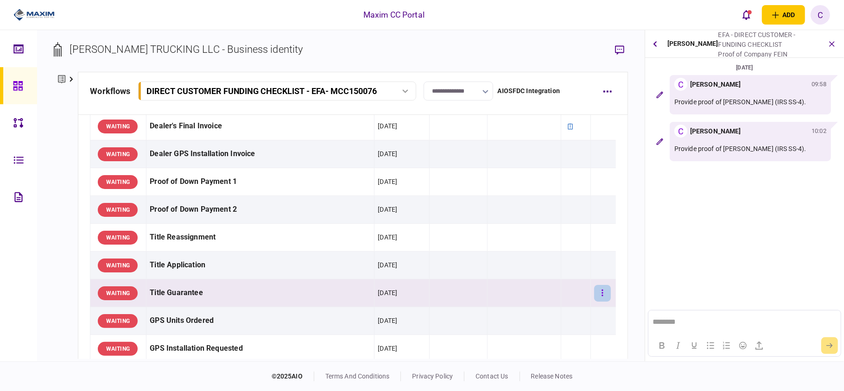
click at [596, 297] on button "button" at bounding box center [602, 293] width 17 height 17
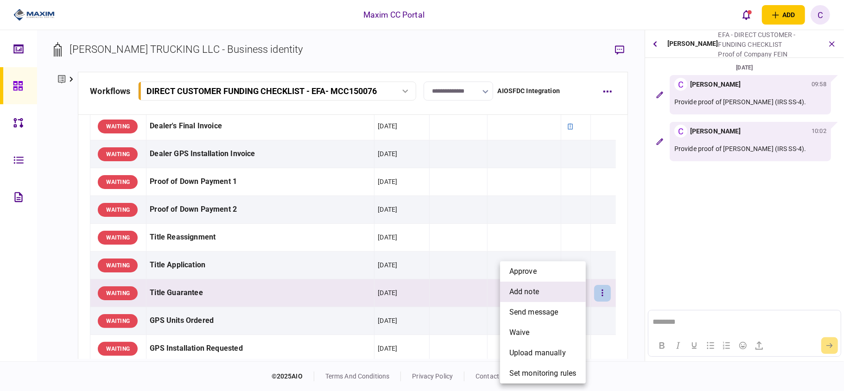
click at [531, 296] on span "add note" at bounding box center [524, 291] width 30 height 11
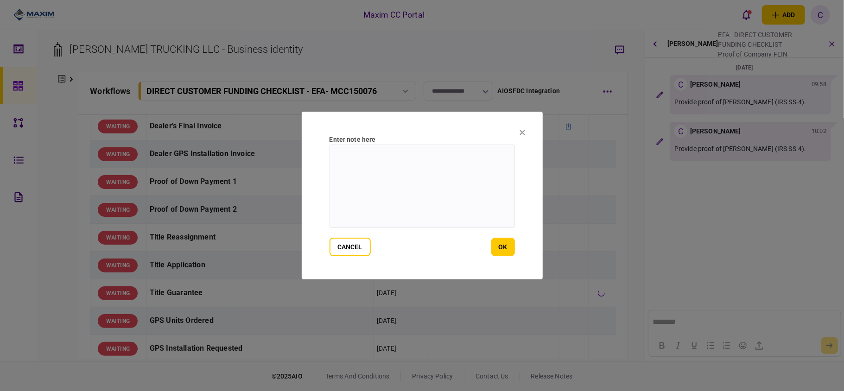
click at [377, 163] on textarea at bounding box center [422, 186] width 185 height 83
type textarea "**********"
click at [510, 243] on button "ok" at bounding box center [503, 247] width 24 height 19
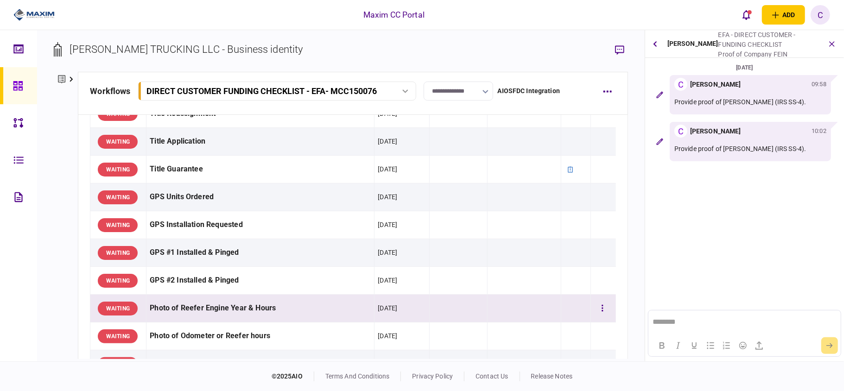
scroll to position [989, 0]
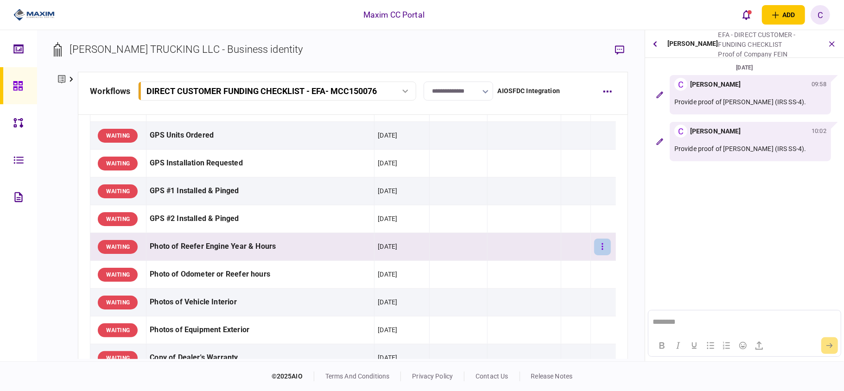
click at [596, 249] on button "button" at bounding box center [602, 247] width 17 height 17
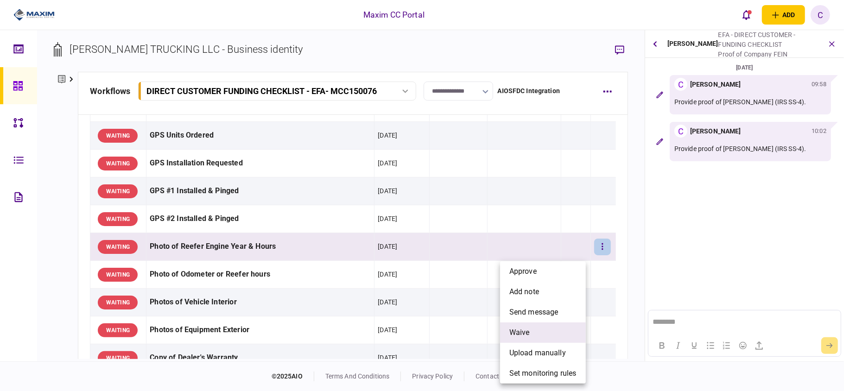
click at [522, 327] on span "waive" at bounding box center [519, 332] width 20 height 11
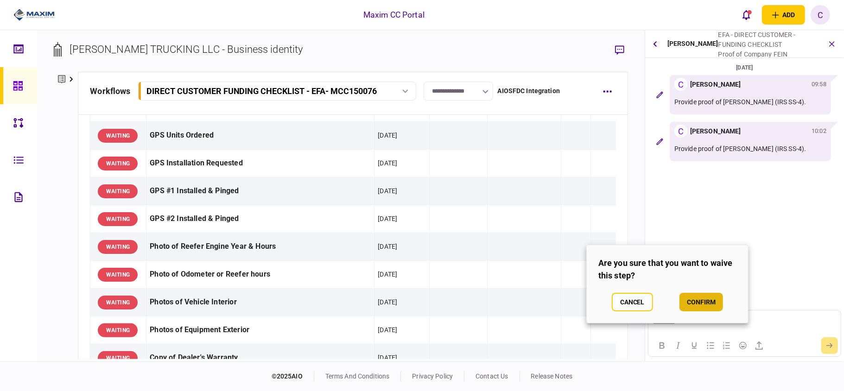
click at [714, 305] on button "confirm" at bounding box center [702, 302] width 44 height 19
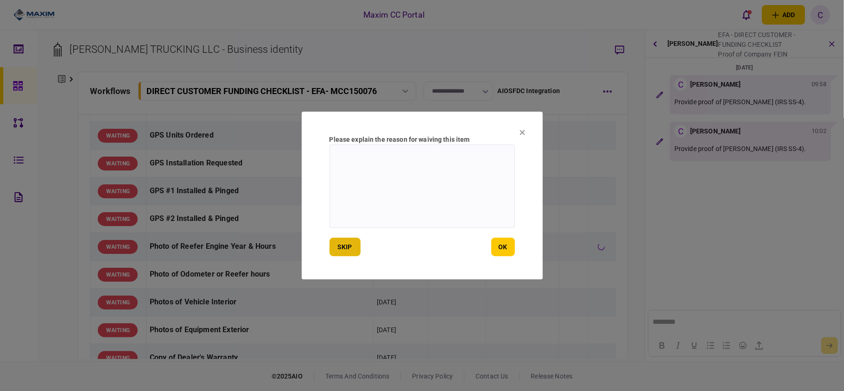
click at [344, 246] on button "skip" at bounding box center [345, 247] width 31 height 19
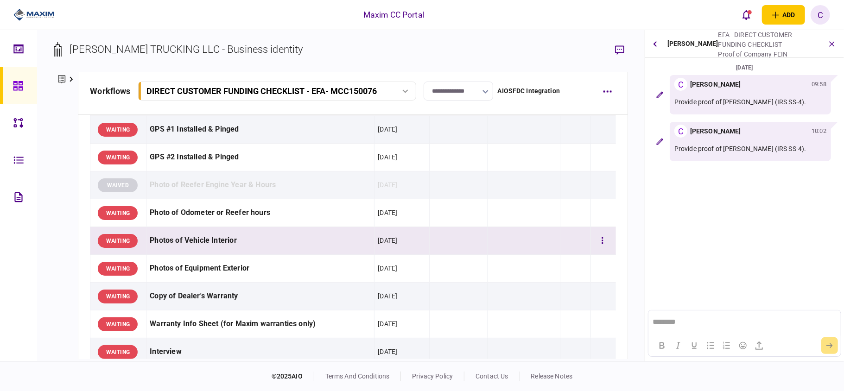
scroll to position [1113, 0]
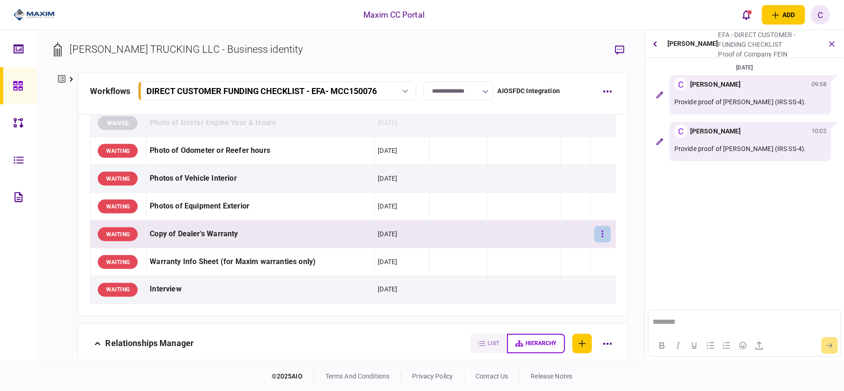
click at [599, 243] on button "button" at bounding box center [602, 234] width 17 height 17
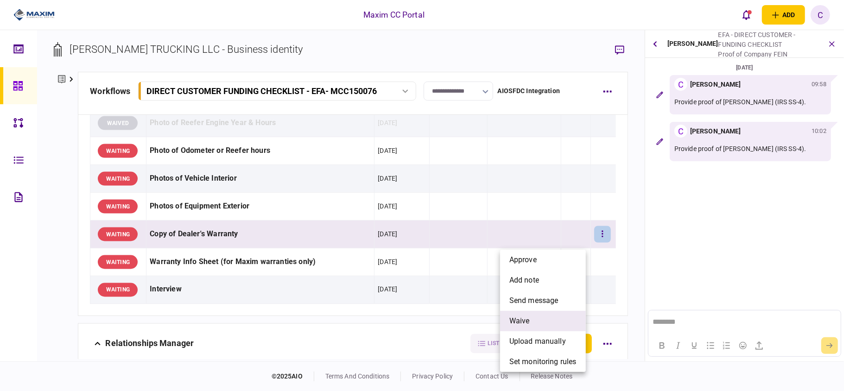
click at [527, 316] on span "waive" at bounding box center [519, 321] width 20 height 11
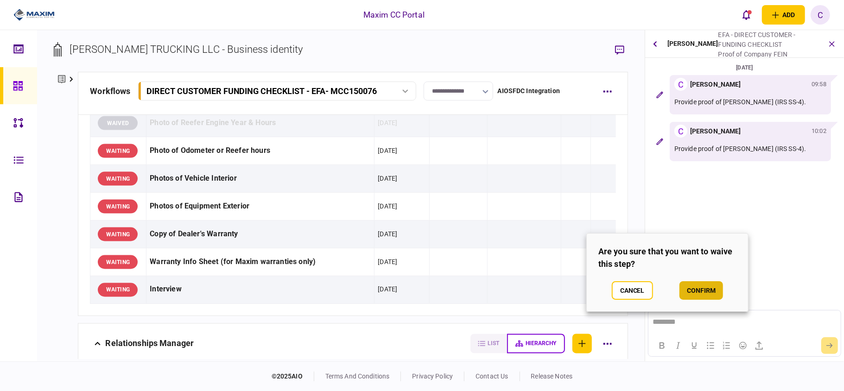
click at [687, 293] on button "confirm" at bounding box center [702, 290] width 44 height 19
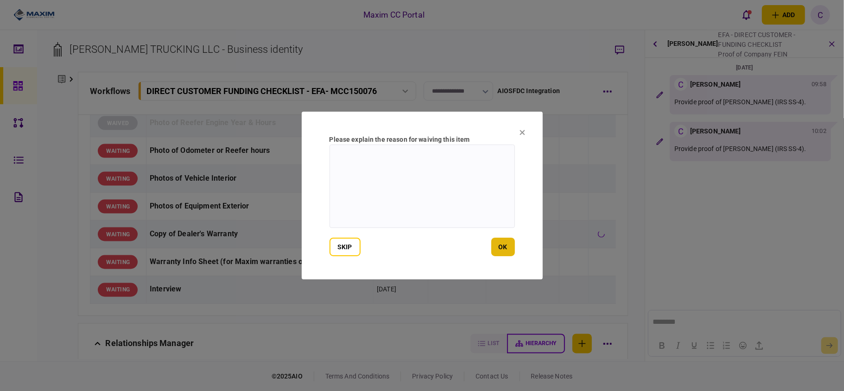
click at [498, 247] on button "ok" at bounding box center [503, 247] width 24 height 19
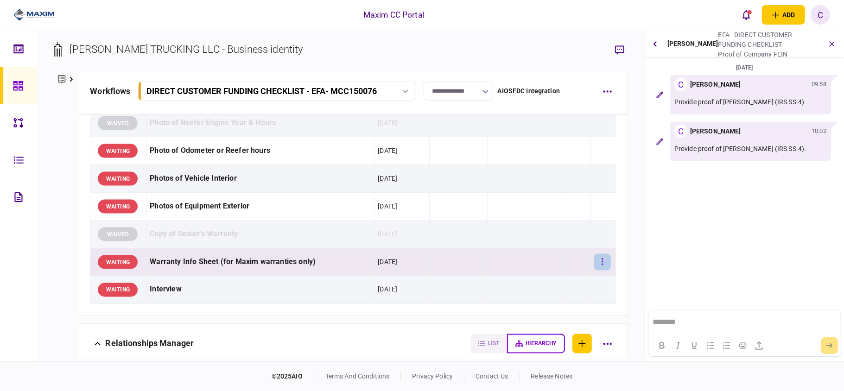
click at [600, 269] on button "button" at bounding box center [602, 262] width 17 height 17
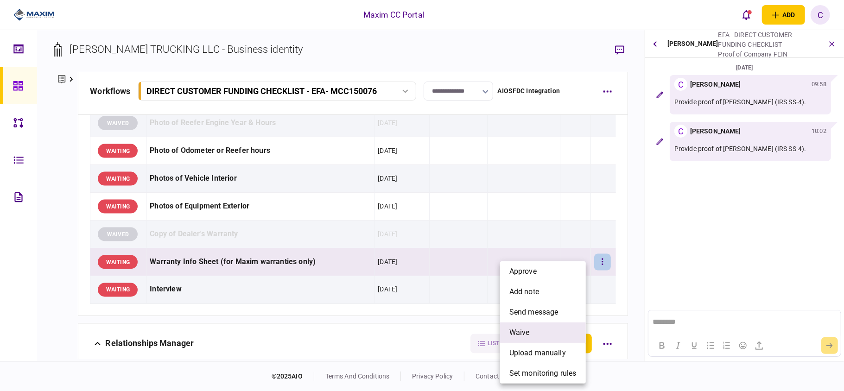
click at [534, 330] on li "waive" at bounding box center [543, 333] width 86 height 20
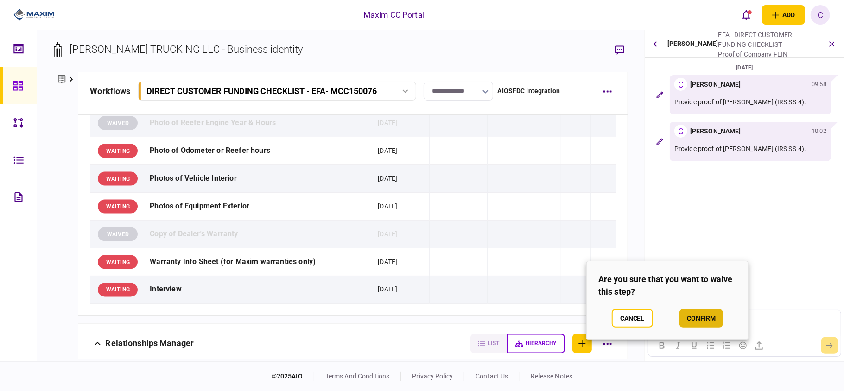
click at [700, 316] on button "confirm" at bounding box center [702, 318] width 44 height 19
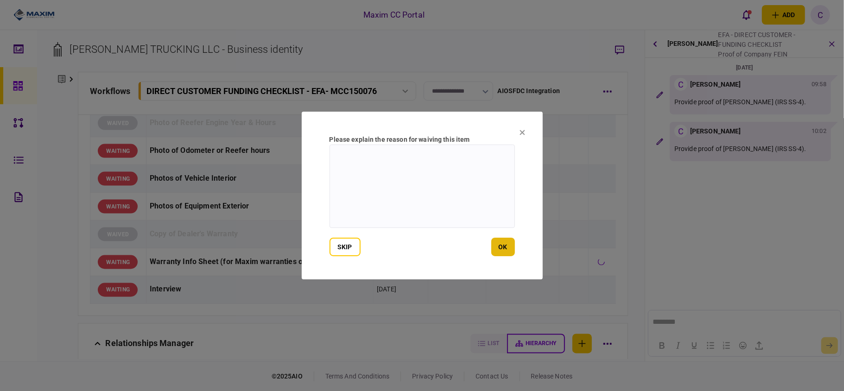
click at [509, 245] on button "ok" at bounding box center [503, 247] width 24 height 19
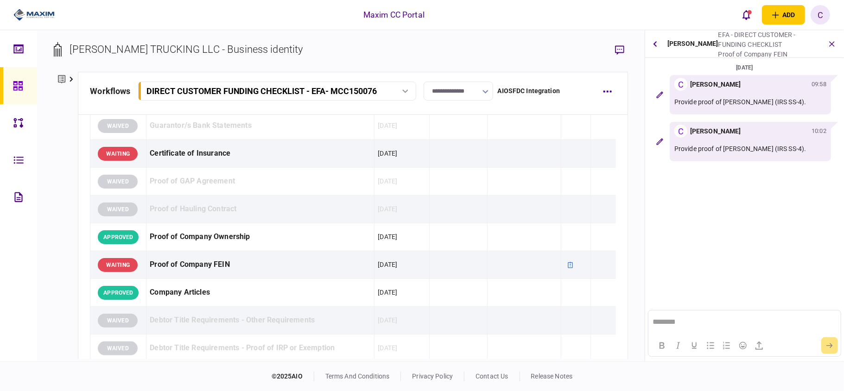
scroll to position [433, 0]
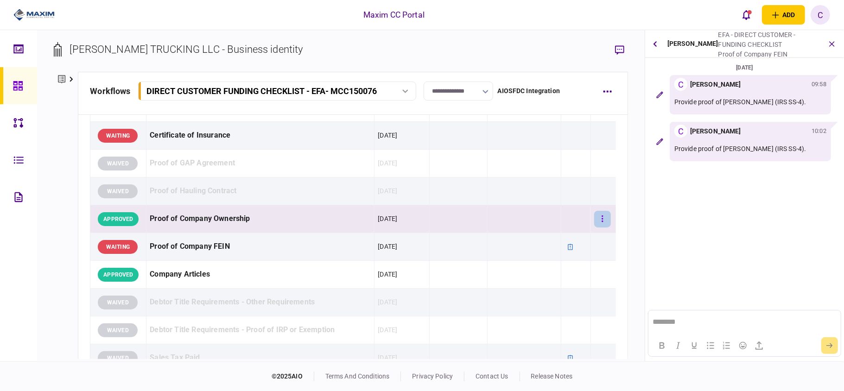
click at [594, 219] on button "button" at bounding box center [602, 219] width 17 height 17
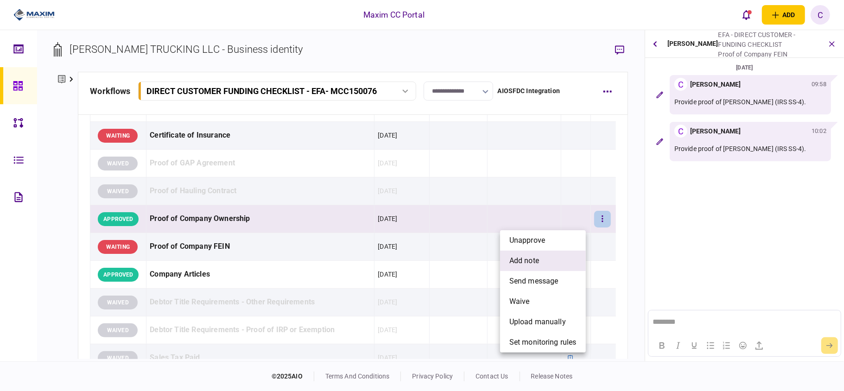
click at [523, 255] on span "add note" at bounding box center [524, 260] width 30 height 11
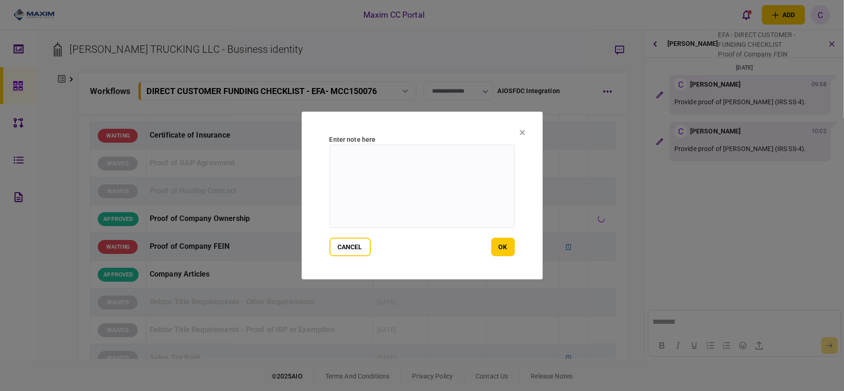
click at [384, 165] on textarea at bounding box center [422, 186] width 185 height 83
type textarea "*"
click at [349, 245] on button "cancel" at bounding box center [350, 247] width 41 height 19
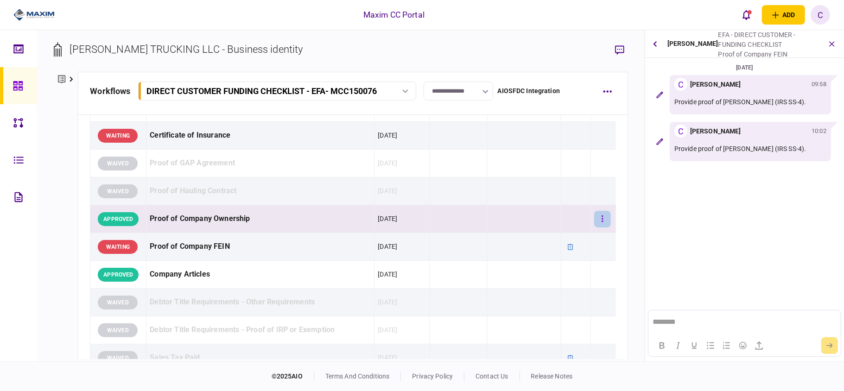
click at [596, 219] on button "button" at bounding box center [602, 219] width 17 height 17
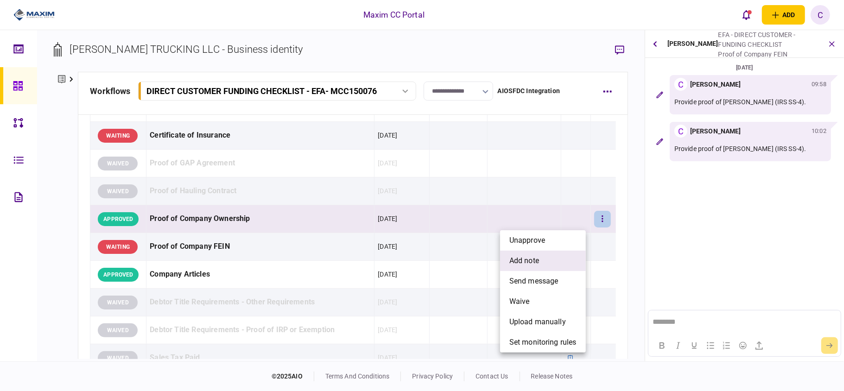
click at [529, 265] on span "add note" at bounding box center [524, 260] width 30 height 11
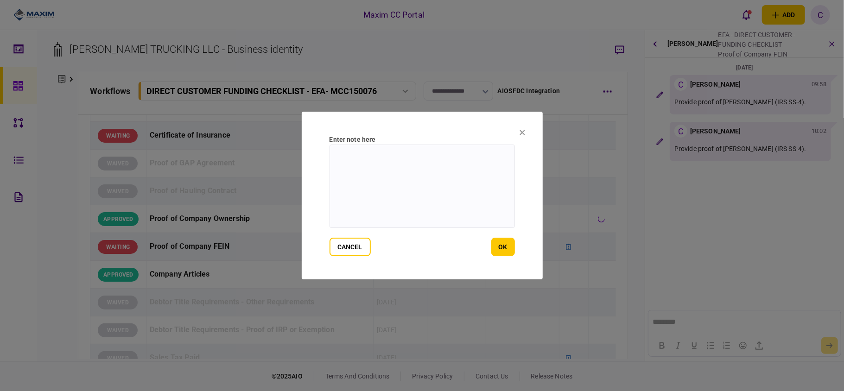
click at [468, 171] on textarea at bounding box center [422, 186] width 185 height 83
type textarea "**********"
click at [494, 249] on button "ok" at bounding box center [503, 247] width 24 height 19
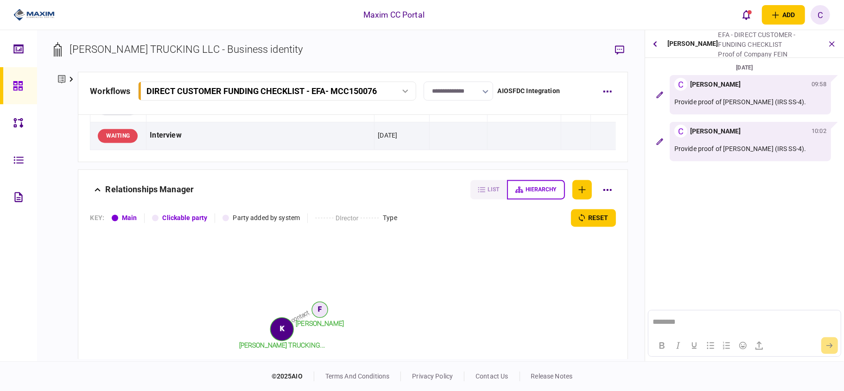
scroll to position [1236, 0]
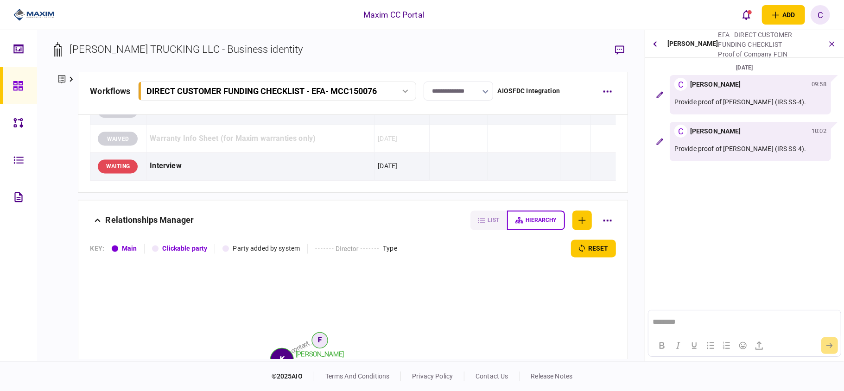
click at [483, 91] on icon "button" at bounding box center [486, 92] width 6 height 4
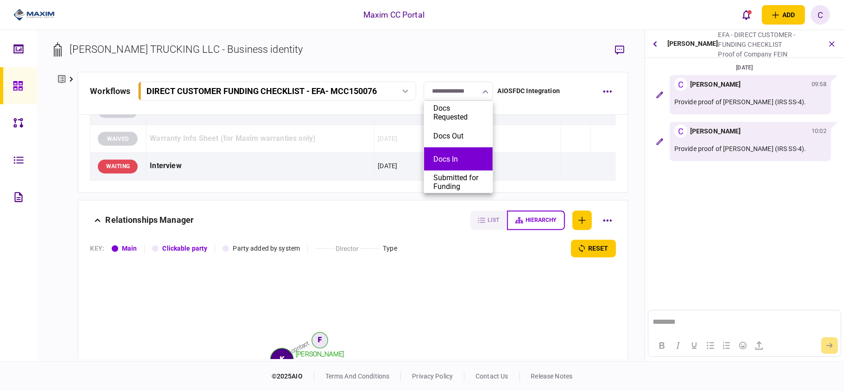
click at [442, 157] on button "Docs In" at bounding box center [458, 159] width 50 height 9
type input "*******"
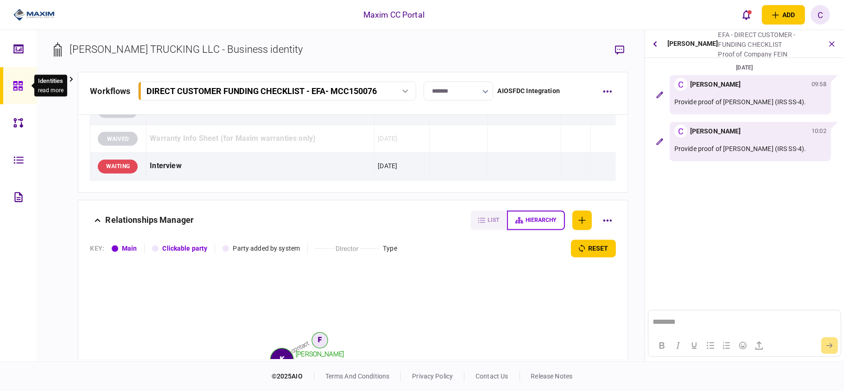
drag, startPoint x: 16, startPoint y: 80, endPoint x: 7, endPoint y: 92, distance: 14.7
click at [16, 80] on div at bounding box center [20, 85] width 15 height 37
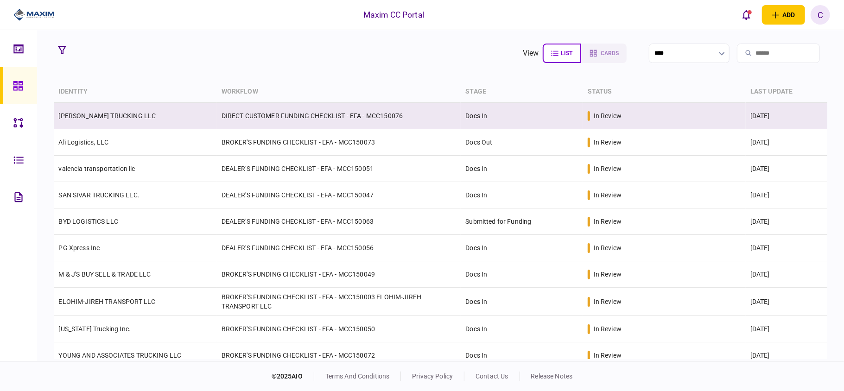
click at [396, 115] on td "DIRECT CUSTOMER FUNDING CHECKLIST - EFA - MCC150076" at bounding box center [339, 116] width 244 height 26
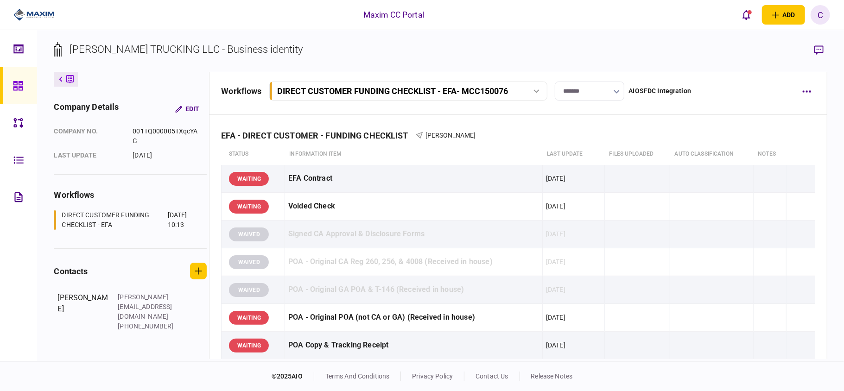
click at [616, 93] on icon "button" at bounding box center [617, 92] width 6 height 4
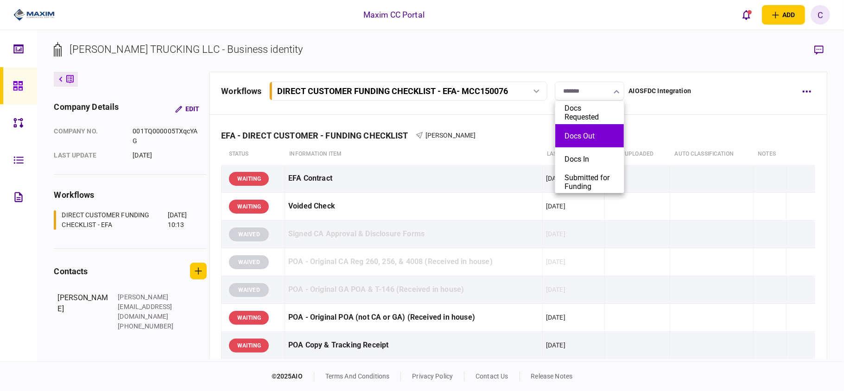
click at [583, 140] on button "Docs Out" at bounding box center [590, 136] width 50 height 9
type input "********"
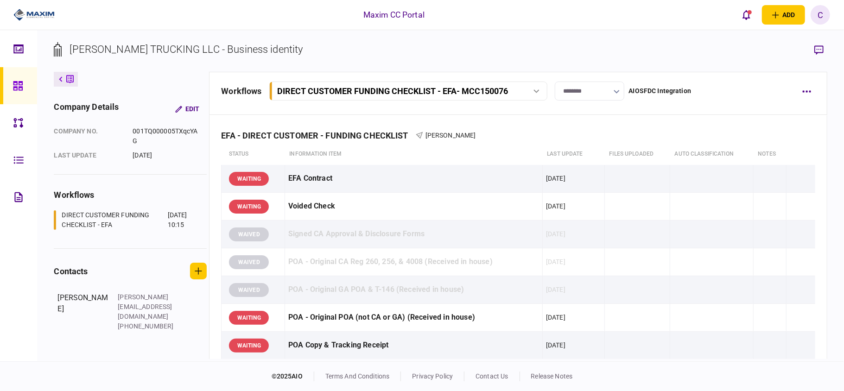
click at [23, 88] on div at bounding box center [20, 85] width 15 height 37
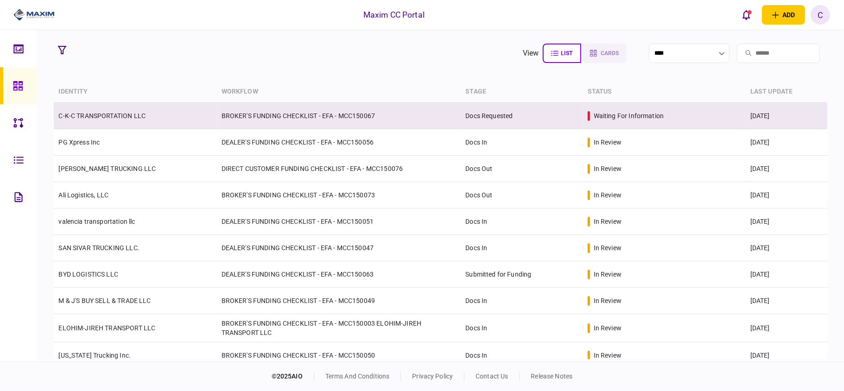
click at [288, 119] on td "BROKER'S FUNDING CHECKLIST - EFA - MCC150067" at bounding box center [339, 116] width 244 height 26
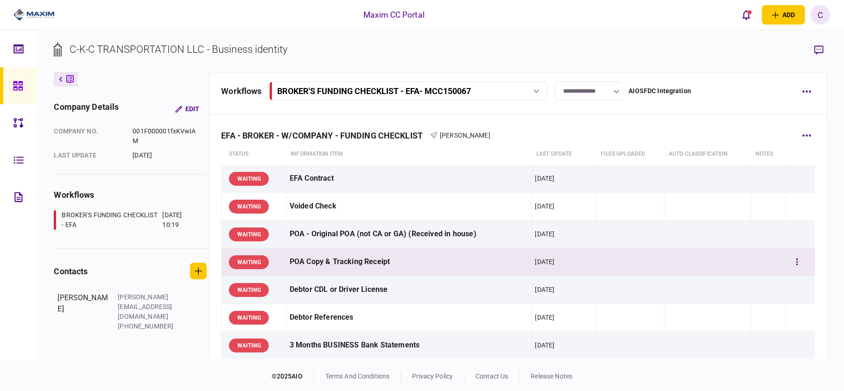
scroll to position [62, 0]
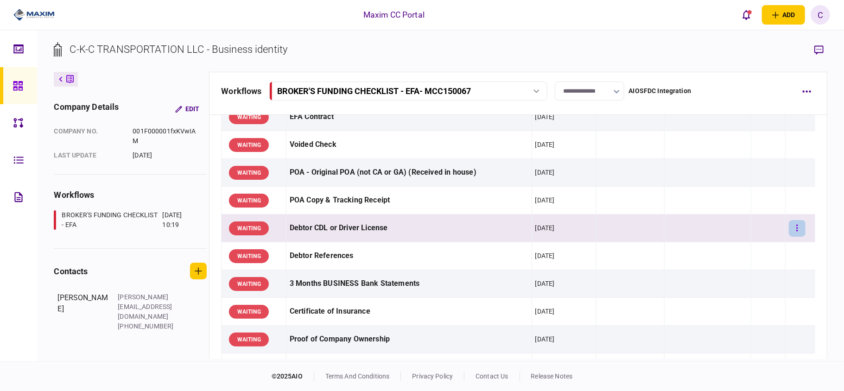
click at [796, 226] on icon "button" at bounding box center [796, 228] width 1 height 6
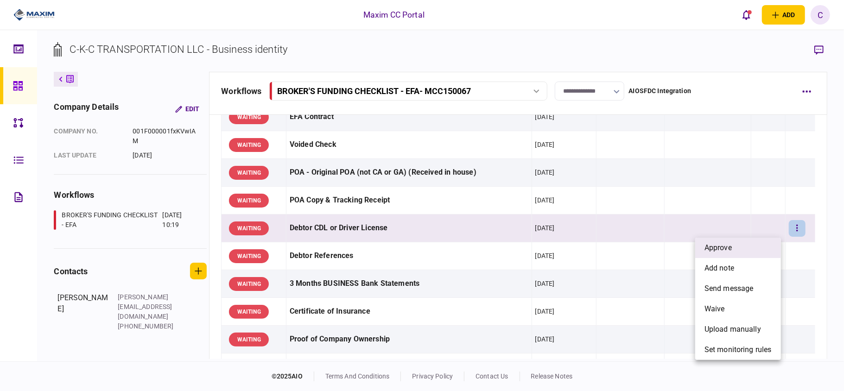
click at [724, 251] on span "approve" at bounding box center [718, 247] width 27 height 11
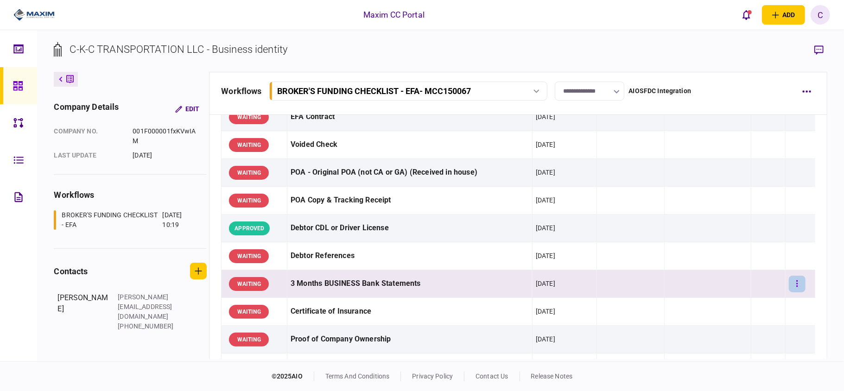
click at [792, 282] on button "button" at bounding box center [797, 284] width 17 height 17
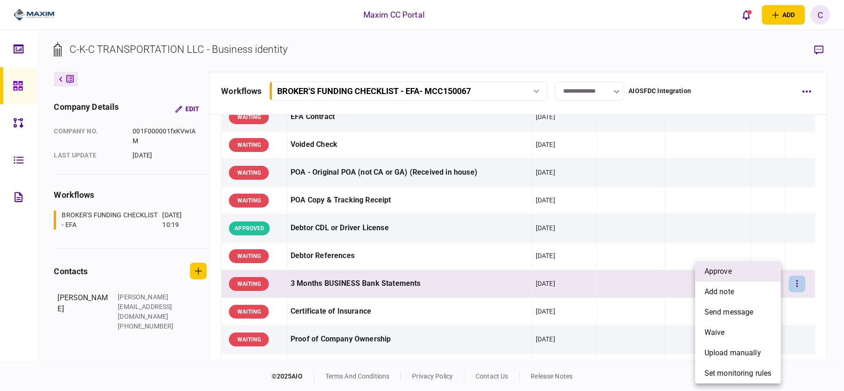
click at [729, 274] on span "approve" at bounding box center [718, 271] width 27 height 11
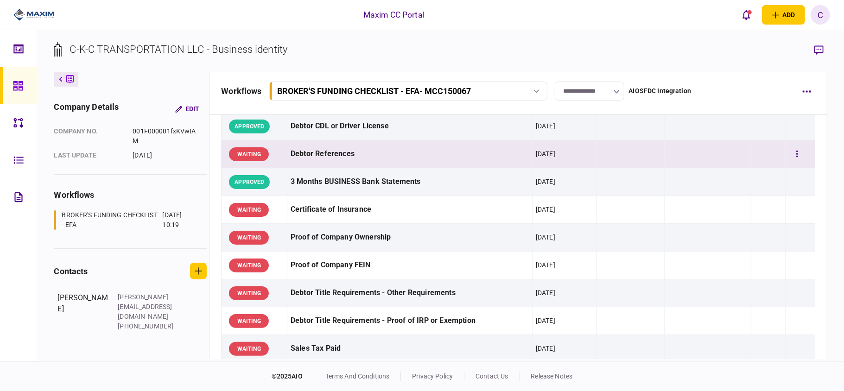
scroll to position [185, 0]
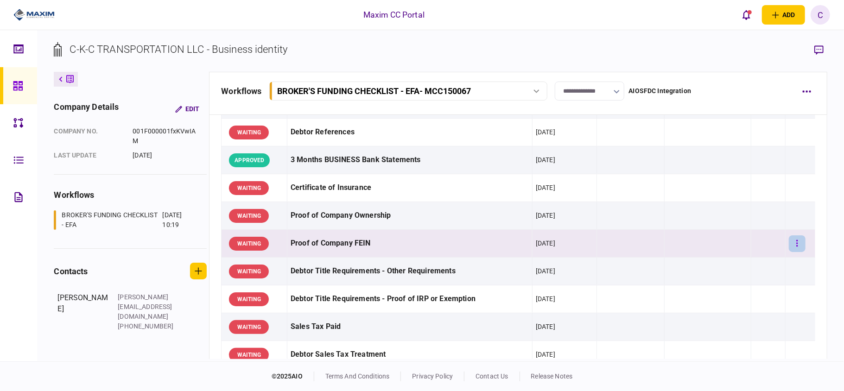
click at [797, 247] on button "button" at bounding box center [797, 243] width 17 height 17
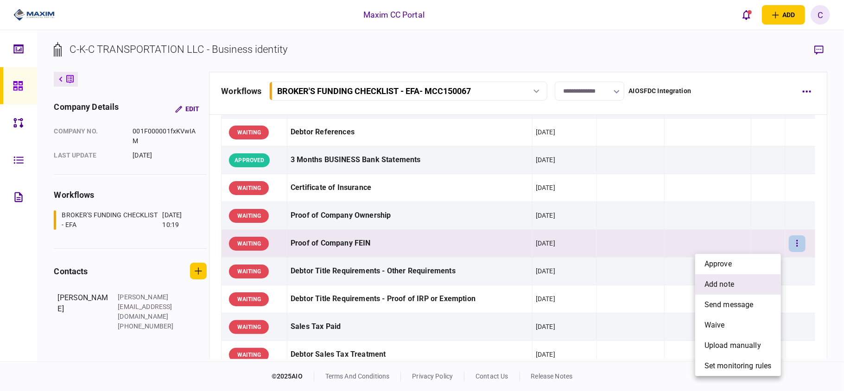
click at [709, 285] on span "add note" at bounding box center [720, 284] width 30 height 11
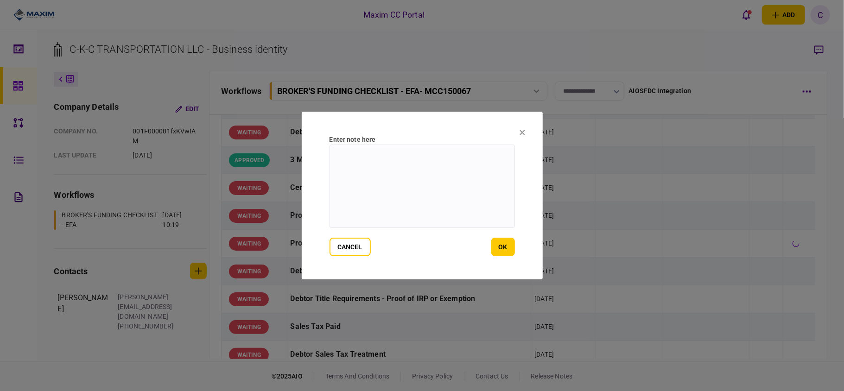
click at [417, 167] on textarea at bounding box center [422, 186] width 185 height 83
paste textarea "**********"
type textarea "**********"
click at [505, 245] on button "ok" at bounding box center [503, 247] width 24 height 19
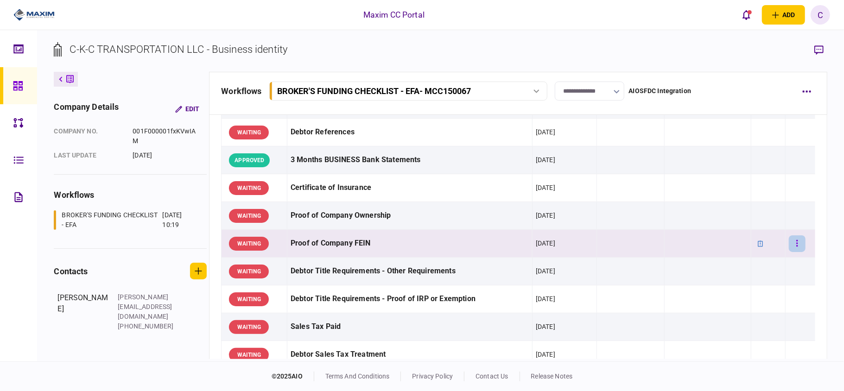
click at [791, 244] on button "button" at bounding box center [797, 243] width 17 height 17
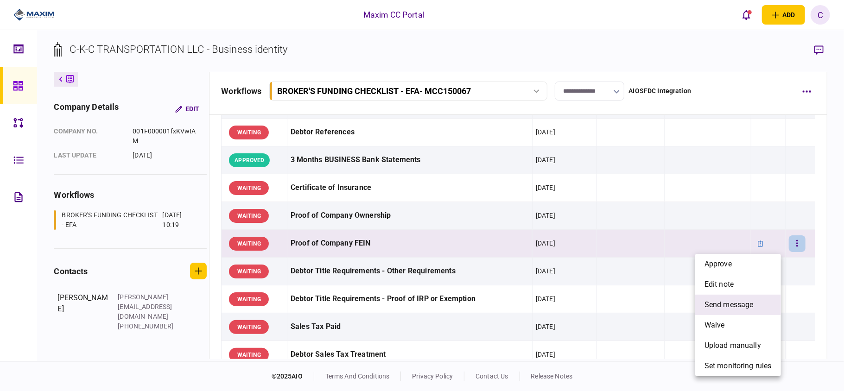
click at [719, 306] on span "send message" at bounding box center [729, 304] width 49 height 11
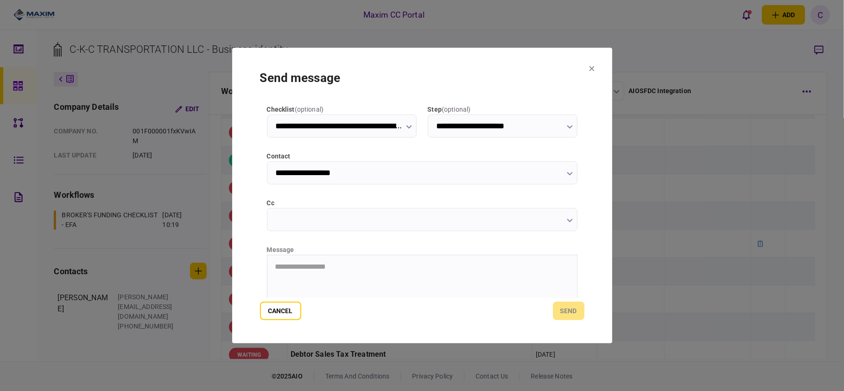
scroll to position [117, 0]
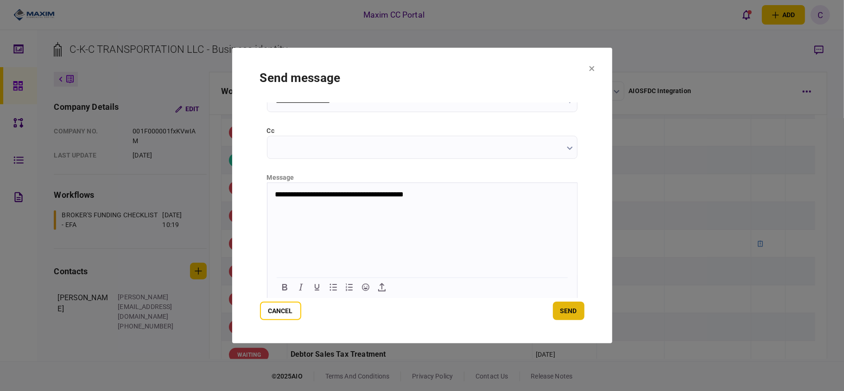
click at [563, 308] on button "send" at bounding box center [569, 311] width 32 height 19
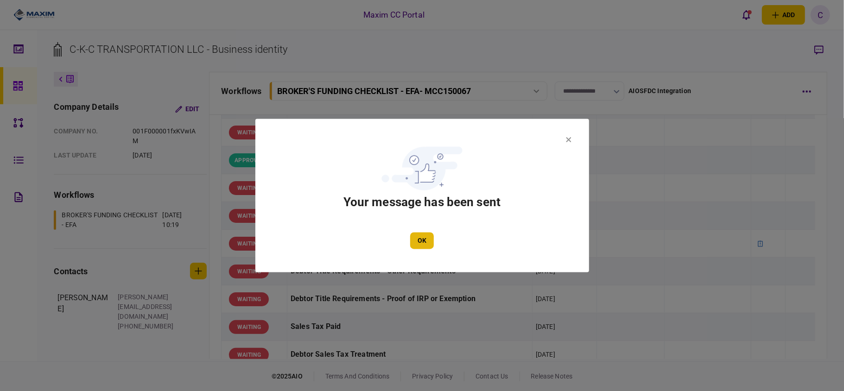
click at [429, 240] on button "OK" at bounding box center [422, 241] width 24 height 17
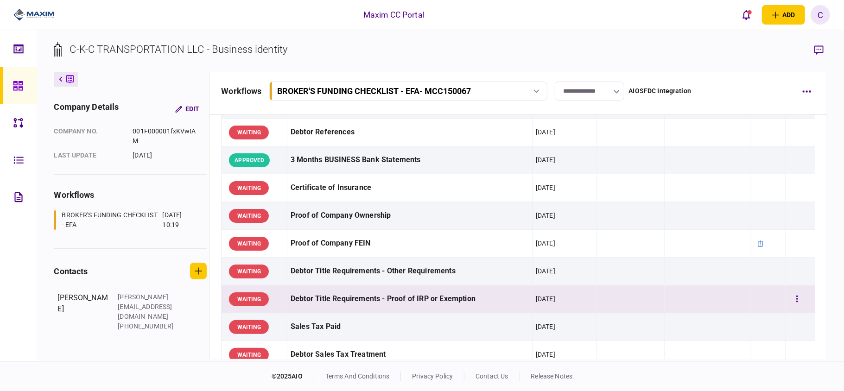
scroll to position [247, 0]
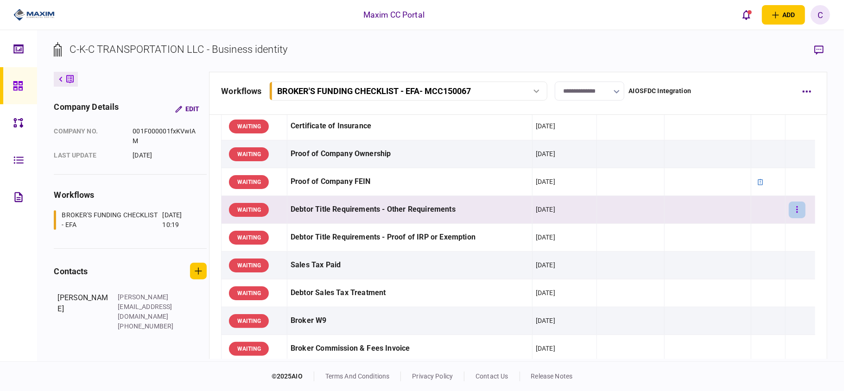
click at [791, 209] on button "button" at bounding box center [797, 210] width 17 height 17
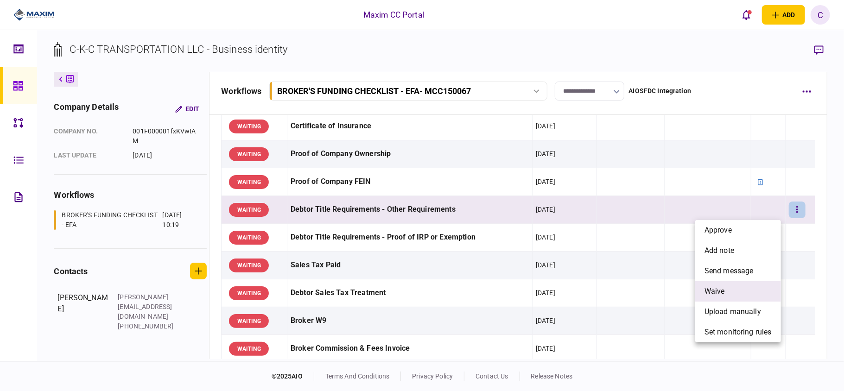
click at [714, 290] on span "waive" at bounding box center [715, 291] width 20 height 11
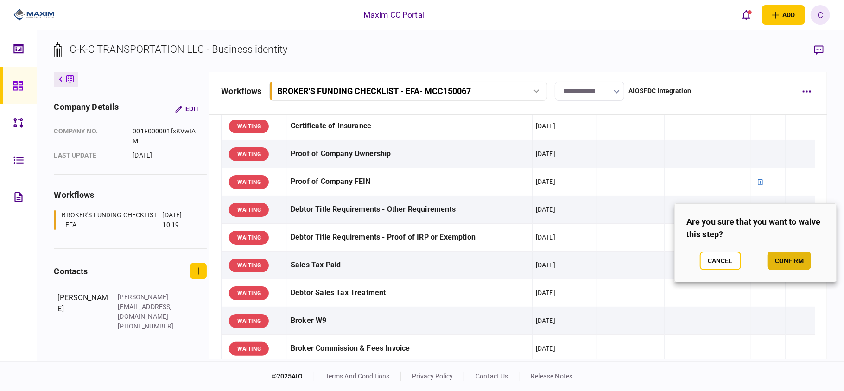
click at [780, 258] on button "confirm" at bounding box center [790, 261] width 44 height 19
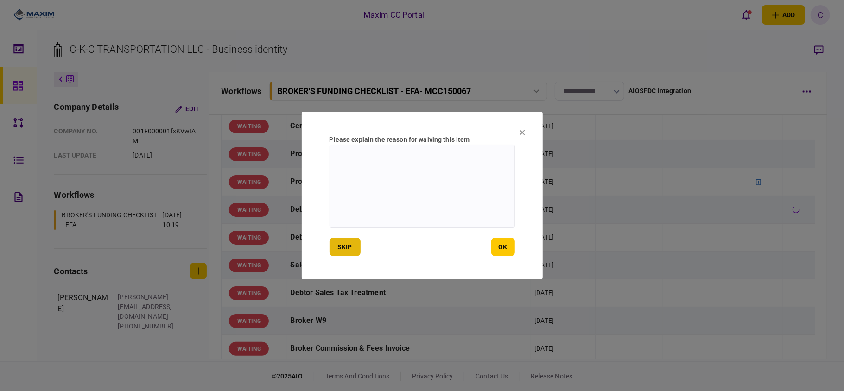
click at [337, 252] on button "skip" at bounding box center [345, 247] width 31 height 19
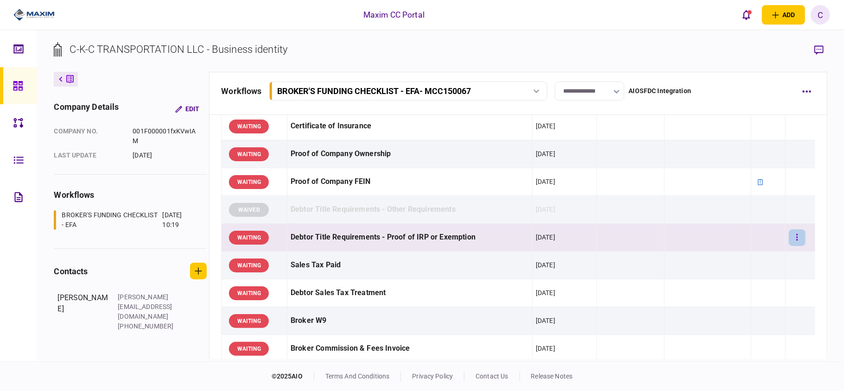
click at [789, 236] on button "button" at bounding box center [797, 237] width 17 height 17
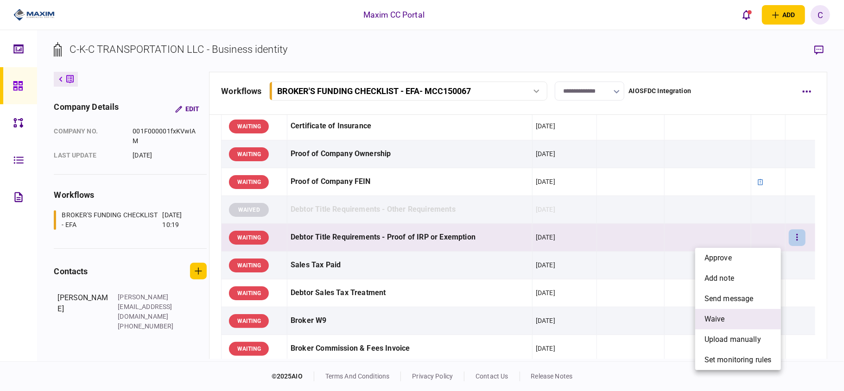
click at [722, 309] on li "waive" at bounding box center [738, 319] width 86 height 20
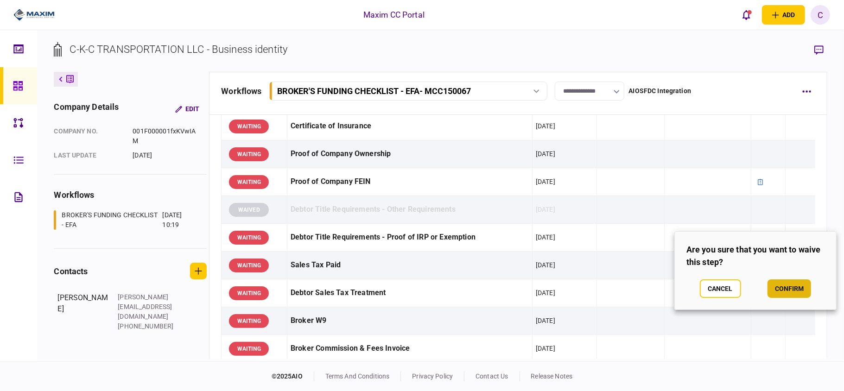
click at [798, 290] on button "confirm" at bounding box center [790, 289] width 44 height 19
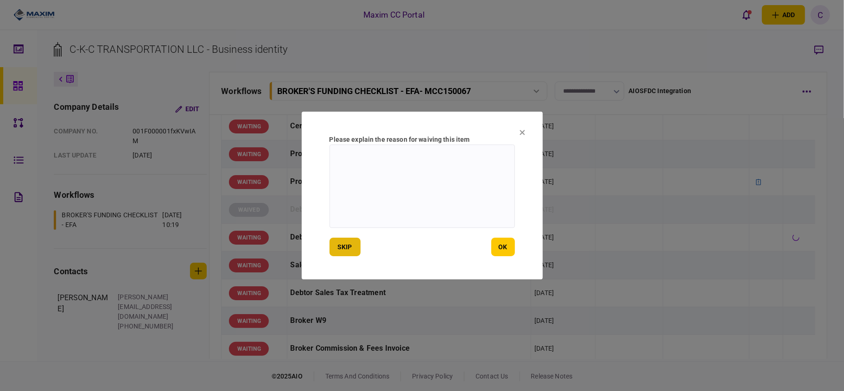
click at [338, 246] on button "skip" at bounding box center [345, 247] width 31 height 19
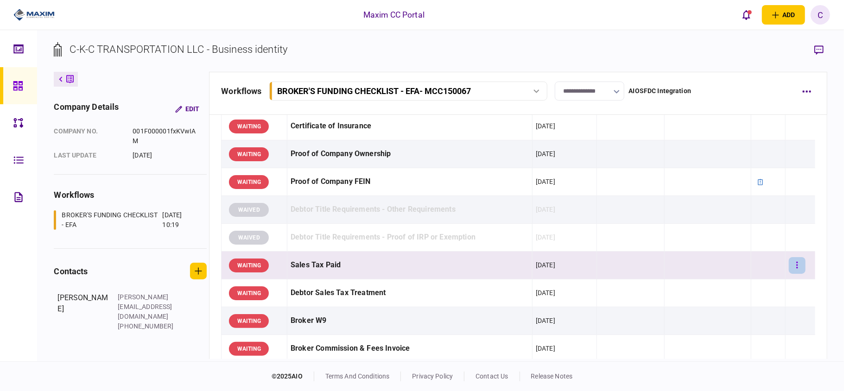
click at [789, 264] on button "button" at bounding box center [797, 265] width 17 height 17
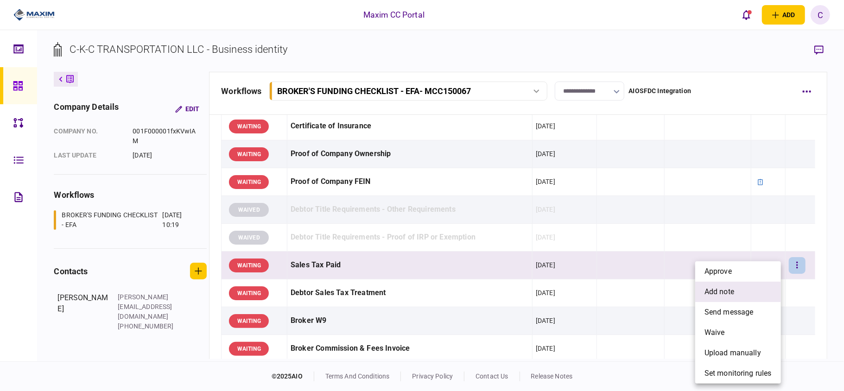
click at [720, 290] on span "add note" at bounding box center [720, 291] width 30 height 11
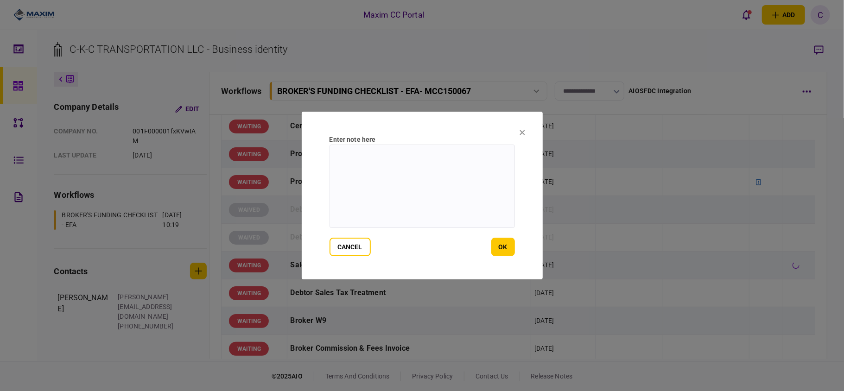
click at [358, 162] on textarea at bounding box center [422, 186] width 185 height 83
type textarea "**********"
click at [503, 248] on button "ok" at bounding box center [503, 247] width 24 height 19
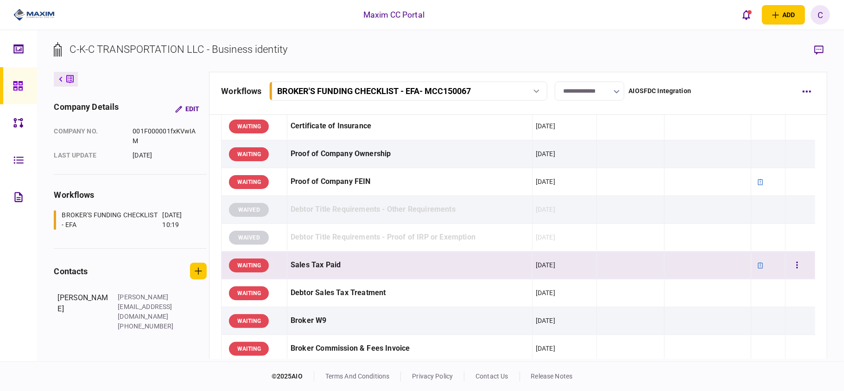
scroll to position [309, 0]
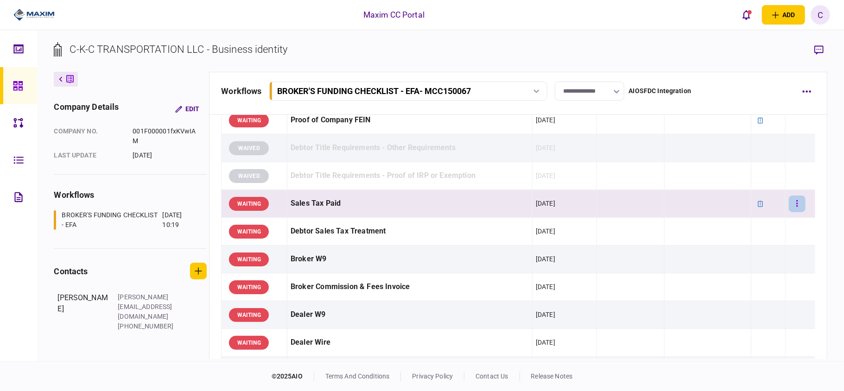
click at [789, 199] on button "button" at bounding box center [797, 204] width 17 height 17
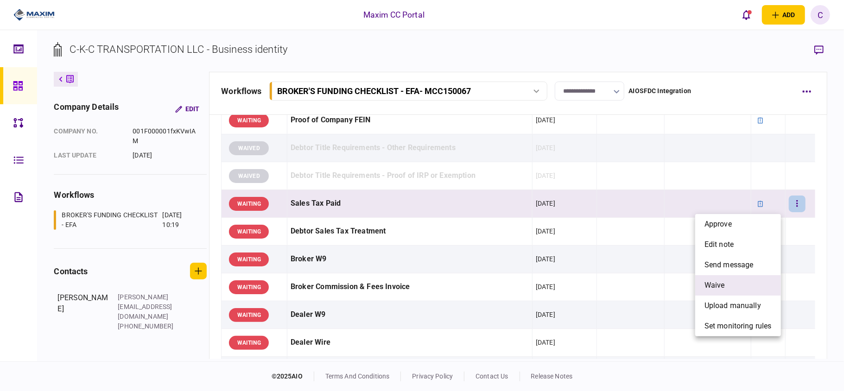
click at [714, 288] on span "waive" at bounding box center [715, 285] width 20 height 11
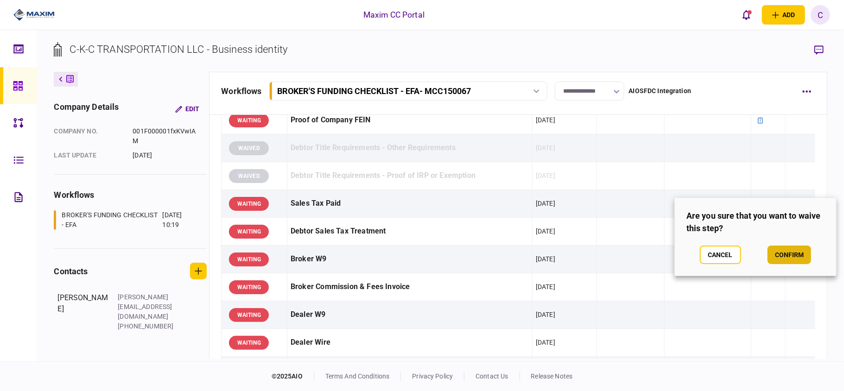
click at [781, 251] on button "confirm" at bounding box center [790, 255] width 44 height 19
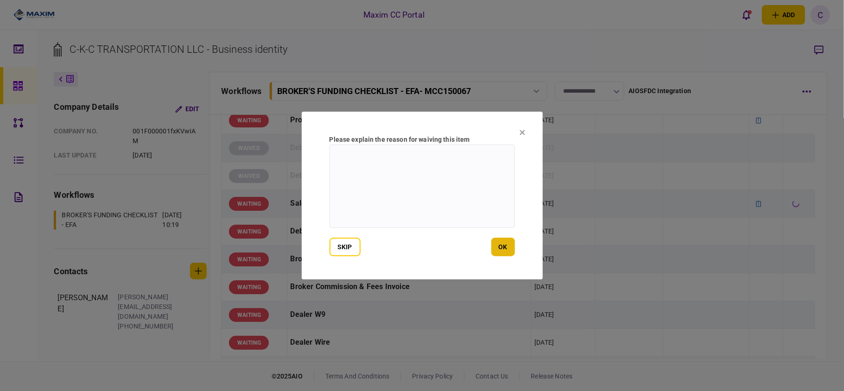
click at [501, 246] on button "ok" at bounding box center [503, 247] width 24 height 19
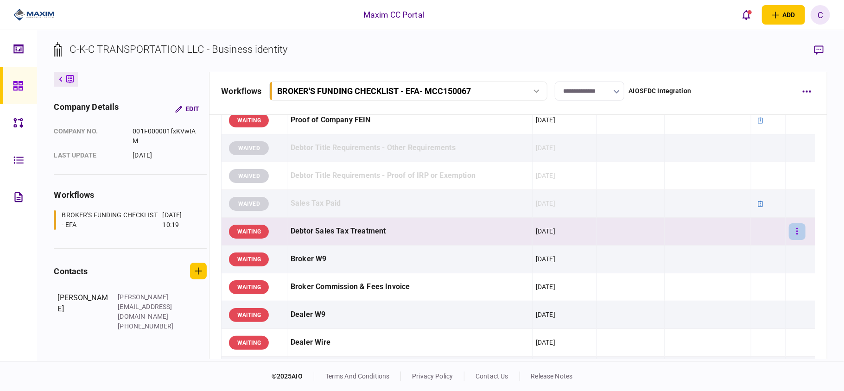
click at [794, 232] on button "button" at bounding box center [797, 231] width 17 height 17
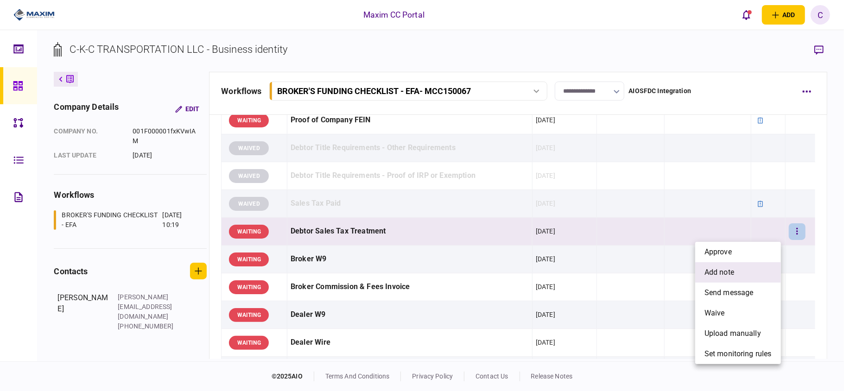
click at [707, 270] on span "add note" at bounding box center [720, 272] width 30 height 11
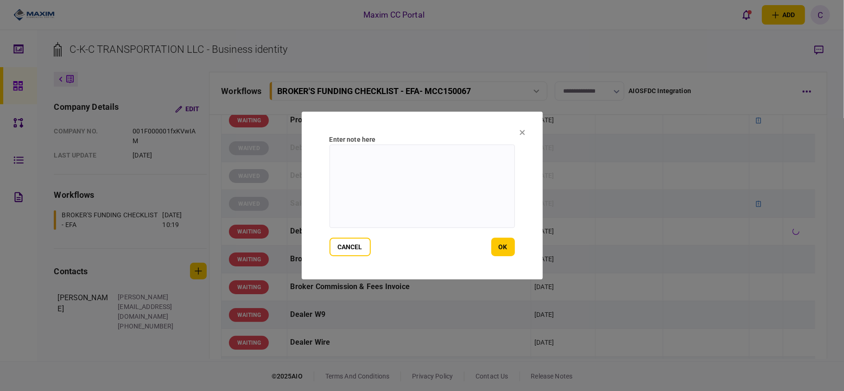
click at [393, 151] on textarea at bounding box center [422, 186] width 185 height 83
type textarea "**********"
click at [506, 248] on button "ok" at bounding box center [503, 247] width 24 height 19
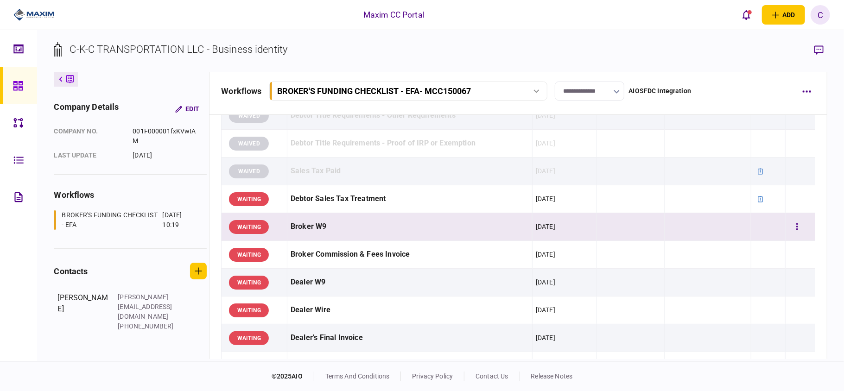
scroll to position [371, 0]
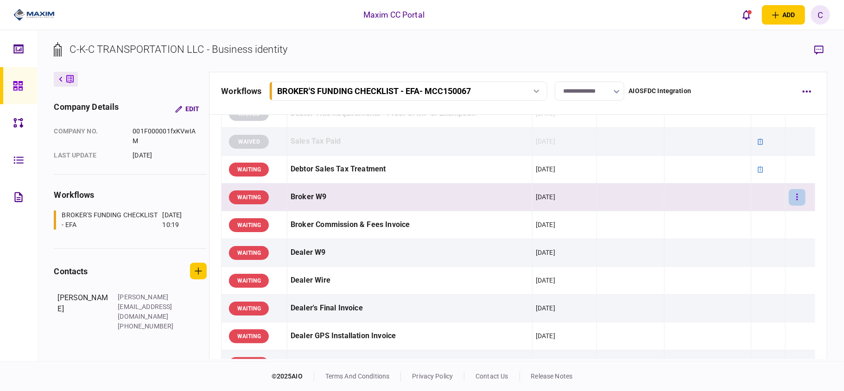
click at [792, 199] on button "button" at bounding box center [797, 197] width 17 height 17
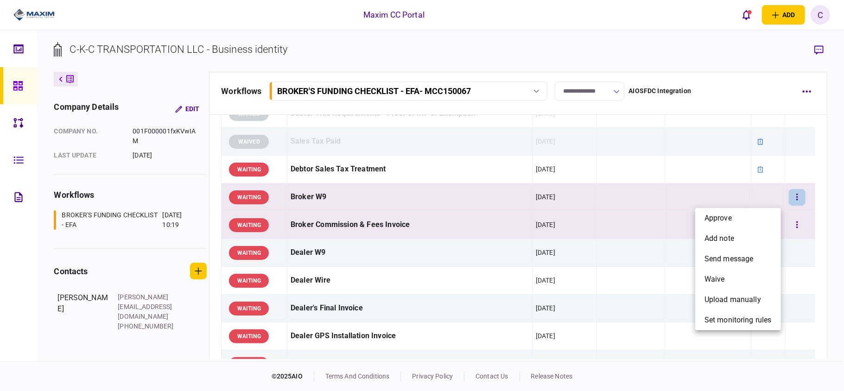
click at [727, 221] on span "approve" at bounding box center [718, 218] width 27 height 11
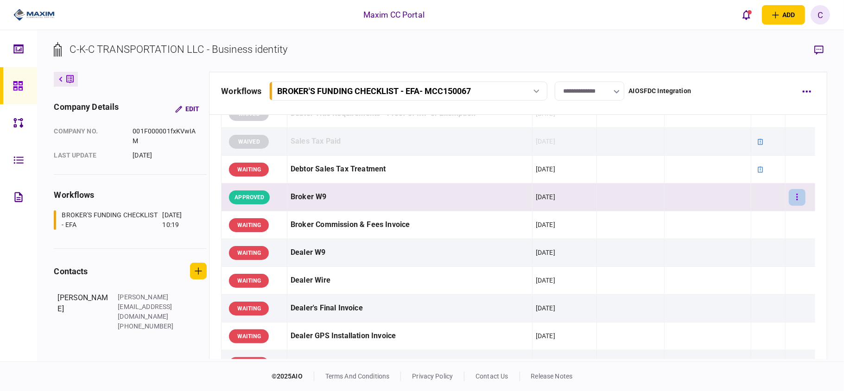
click at [789, 196] on button "button" at bounding box center [797, 197] width 17 height 17
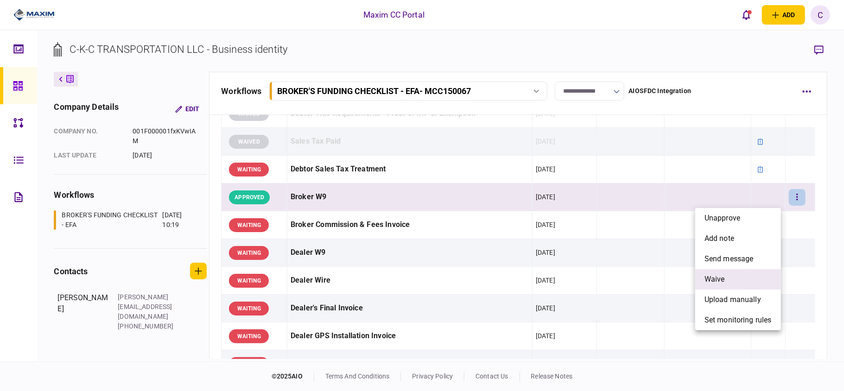
click at [713, 277] on span "waive" at bounding box center [715, 279] width 20 height 11
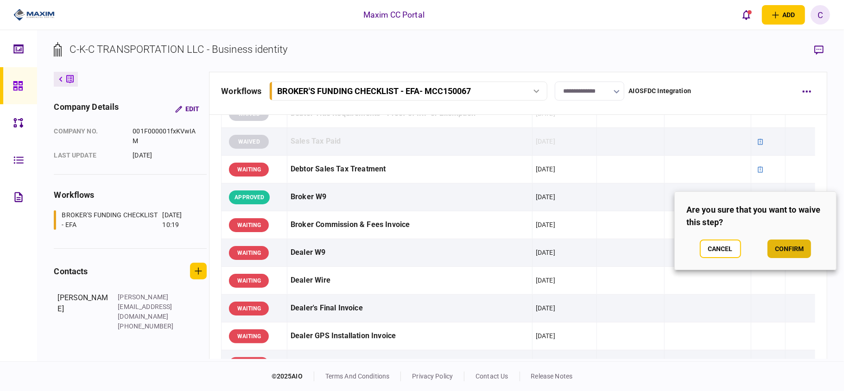
click at [777, 249] on button "confirm" at bounding box center [790, 249] width 44 height 19
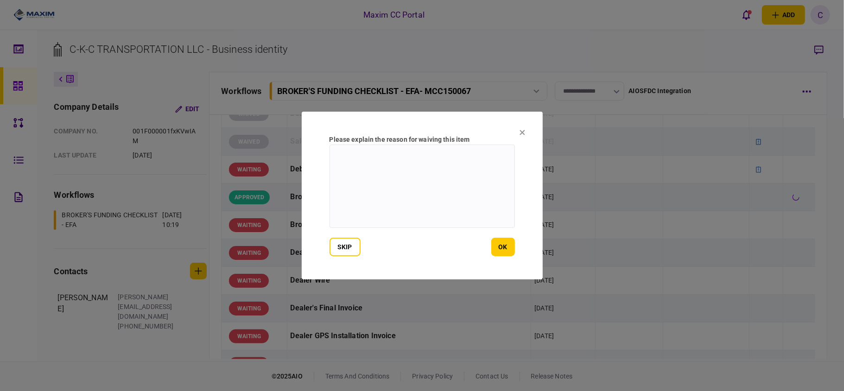
click at [382, 153] on textarea at bounding box center [422, 186] width 185 height 83
type textarea "*******"
click at [504, 245] on button "ok" at bounding box center [503, 247] width 24 height 19
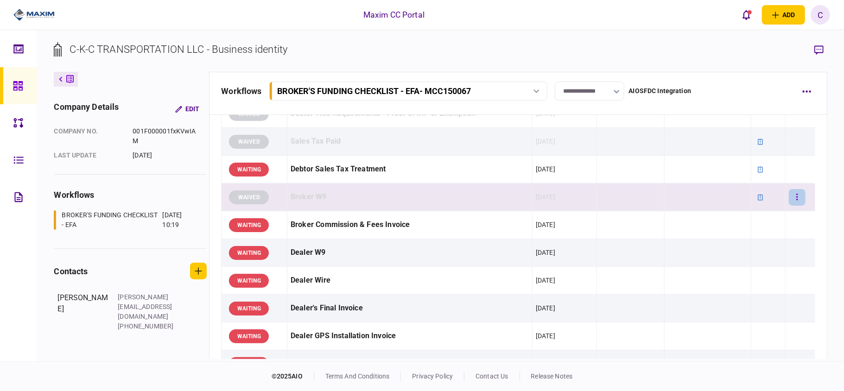
click at [795, 200] on button "button" at bounding box center [797, 197] width 17 height 17
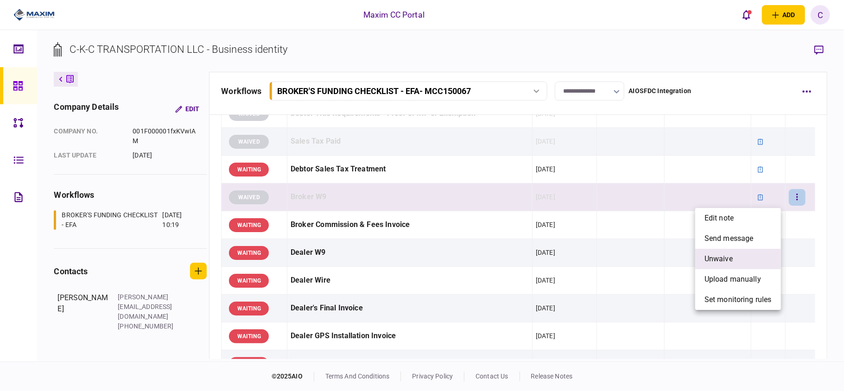
click at [731, 258] on span "unwaive" at bounding box center [719, 259] width 28 height 11
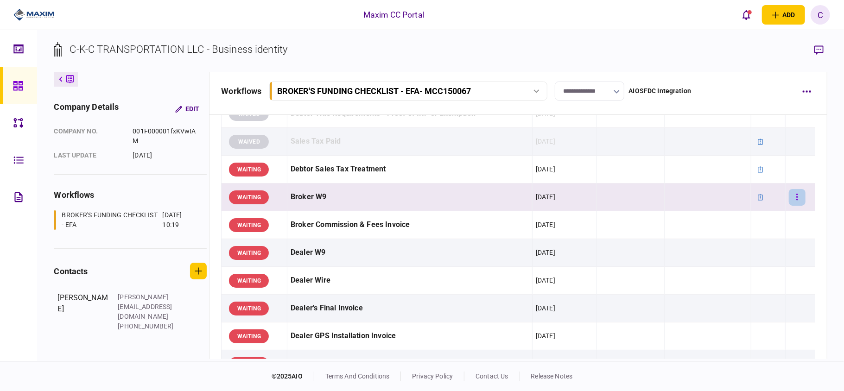
click at [789, 196] on button "button" at bounding box center [797, 197] width 17 height 17
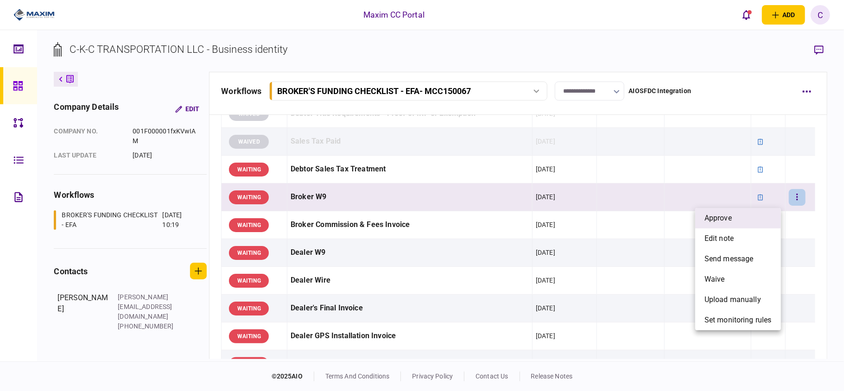
click at [721, 216] on span "approve" at bounding box center [718, 218] width 27 height 11
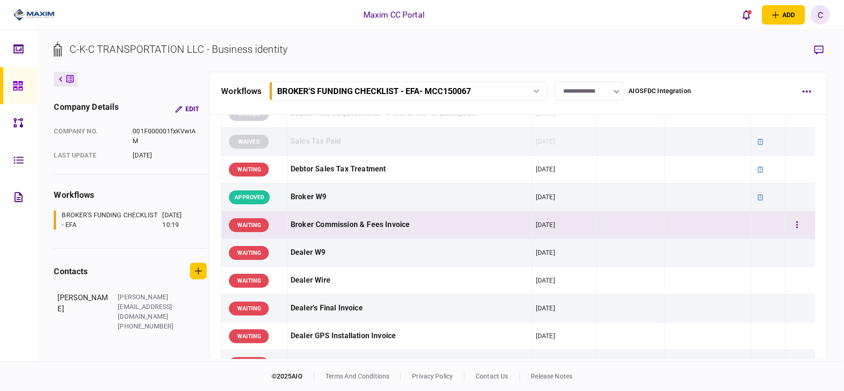
scroll to position [433, 0]
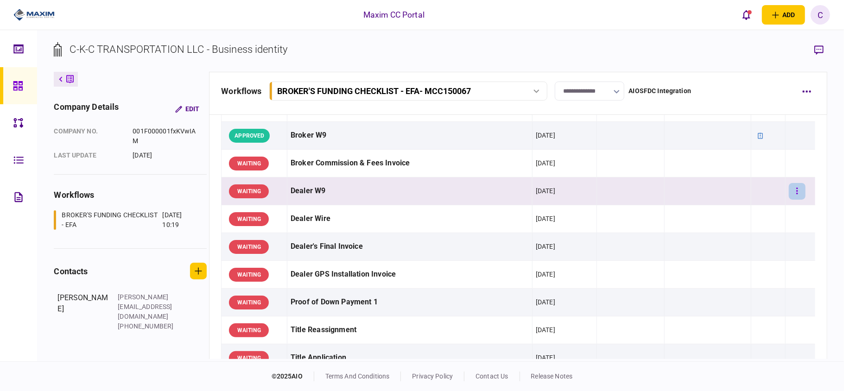
click at [790, 188] on button "button" at bounding box center [797, 191] width 17 height 17
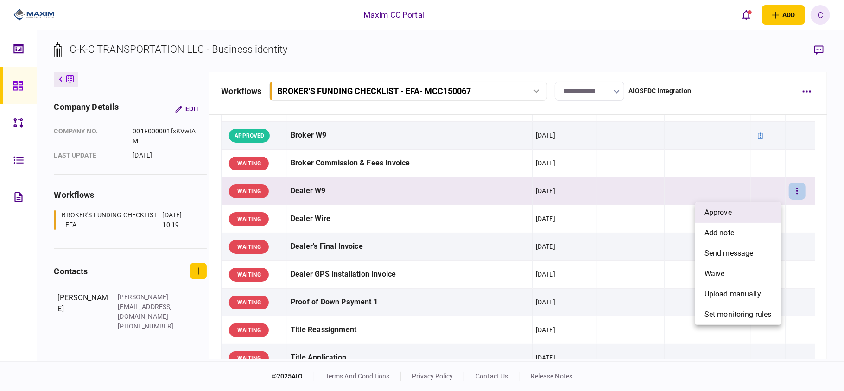
click at [725, 211] on span "approve" at bounding box center [718, 212] width 27 height 11
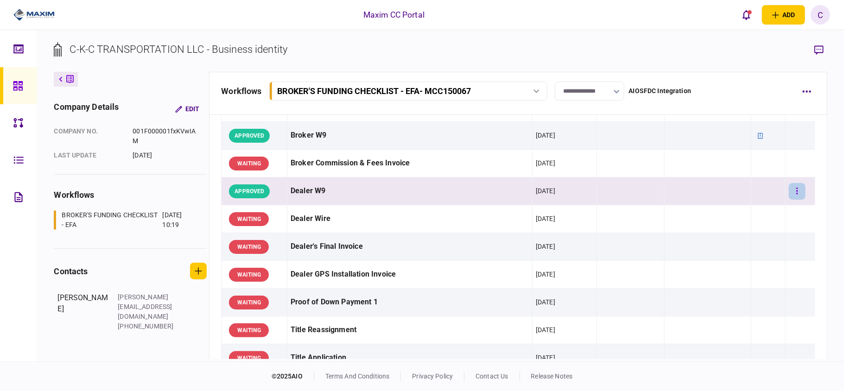
click at [797, 191] on icon "button" at bounding box center [797, 191] width 1 height 6
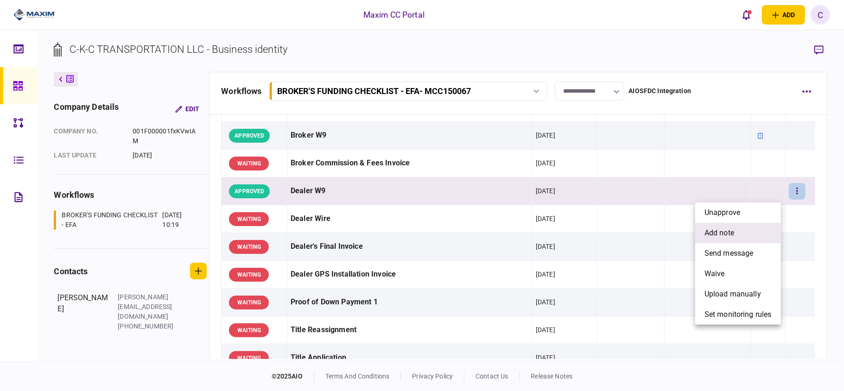
click at [725, 229] on span "add note" at bounding box center [720, 233] width 30 height 11
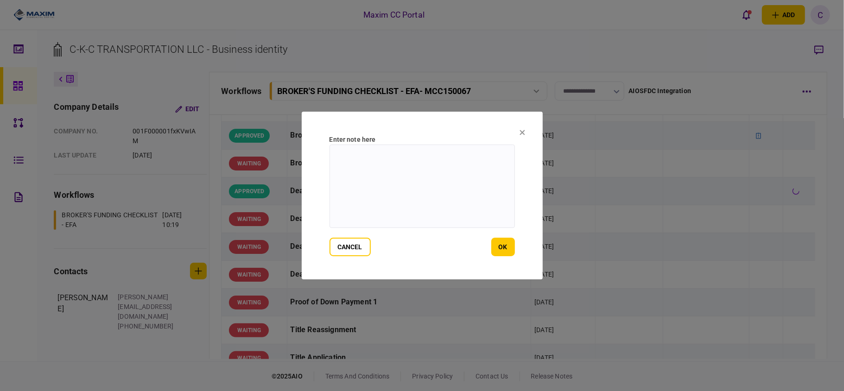
click at [431, 149] on textarea at bounding box center [422, 186] width 185 height 83
type textarea "*******"
click at [510, 248] on button "ok" at bounding box center [503, 247] width 24 height 19
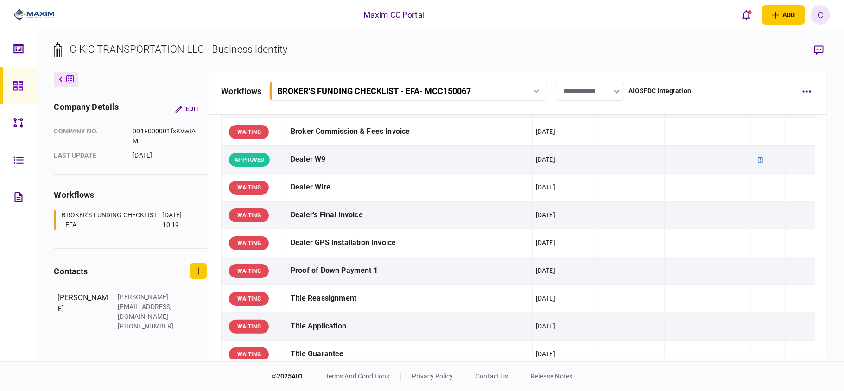
scroll to position [494, 0]
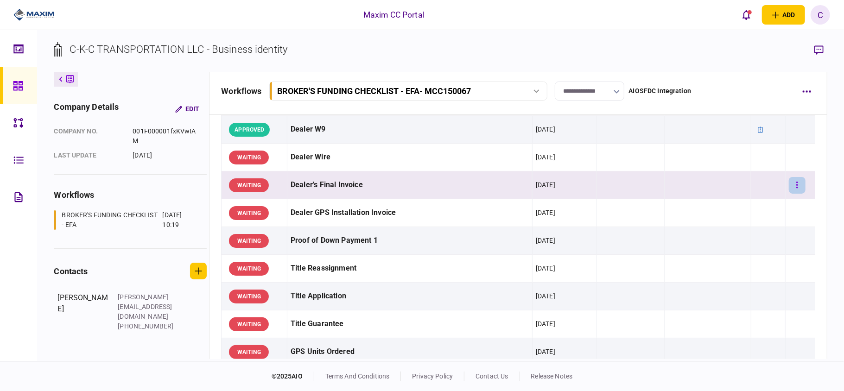
click at [796, 188] on icon "button" at bounding box center [797, 185] width 2 height 9
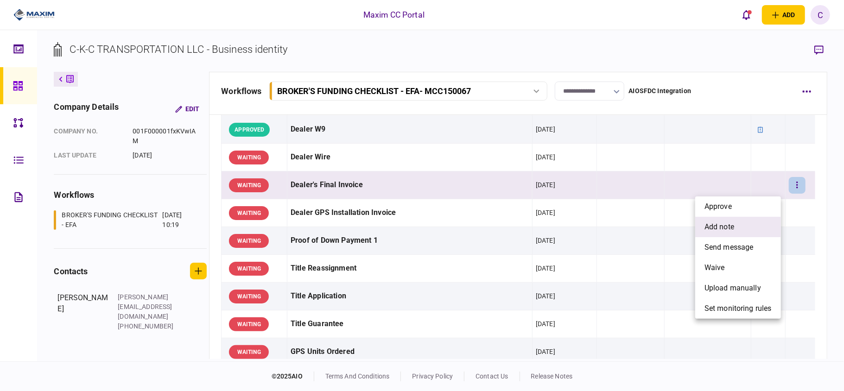
click at [713, 226] on span "add note" at bounding box center [720, 227] width 30 height 11
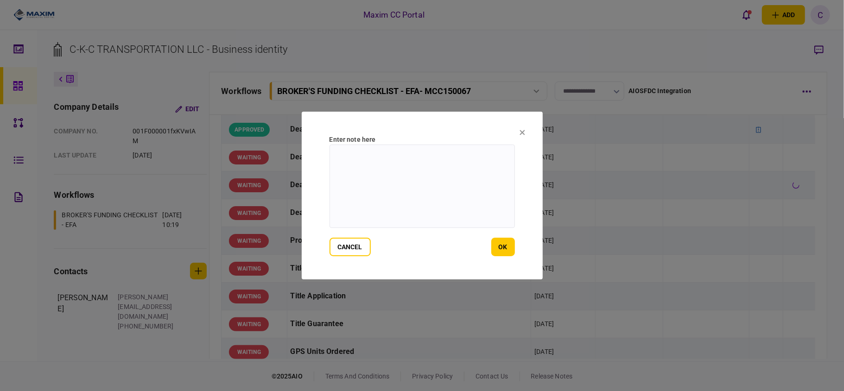
click at [403, 158] on textarea at bounding box center [422, 186] width 185 height 83
paste textarea "**********"
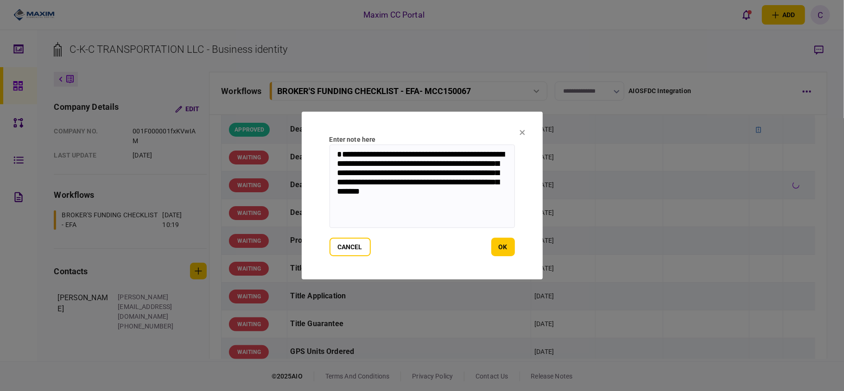
click at [353, 153] on textarea "**********" at bounding box center [422, 186] width 185 height 83
click at [434, 164] on textarea "**********" at bounding box center [422, 186] width 185 height 83
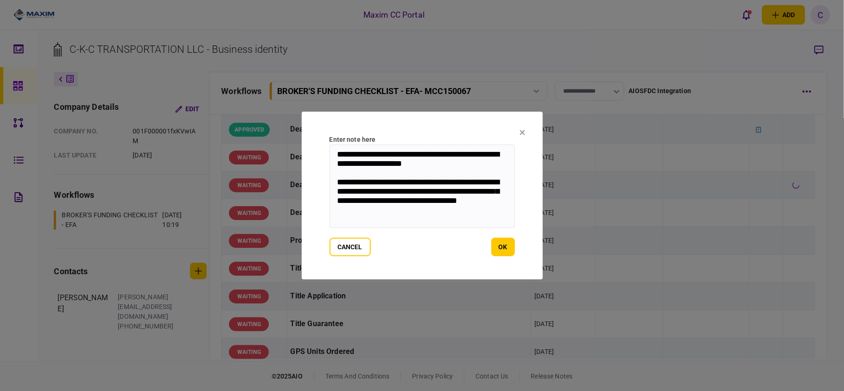
drag, startPoint x: 364, startPoint y: 217, endPoint x: 318, endPoint y: 149, distance: 82.8
click at [318, 149] on section "**********" at bounding box center [422, 196] width 241 height 168
type textarea "**********"
click at [499, 242] on button "ok" at bounding box center [503, 247] width 24 height 19
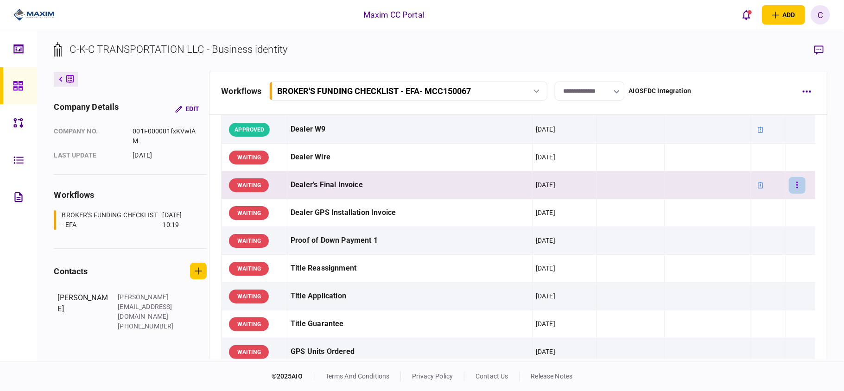
click at [797, 188] on icon "button" at bounding box center [797, 185] width 1 height 6
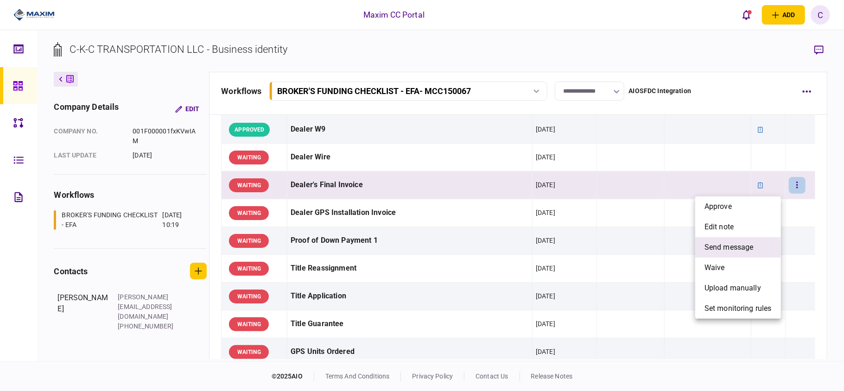
click at [742, 245] on span "send message" at bounding box center [729, 247] width 49 height 11
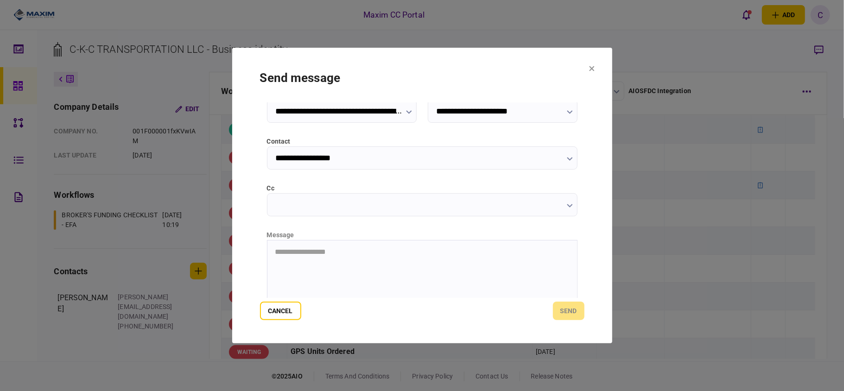
scroll to position [117, 0]
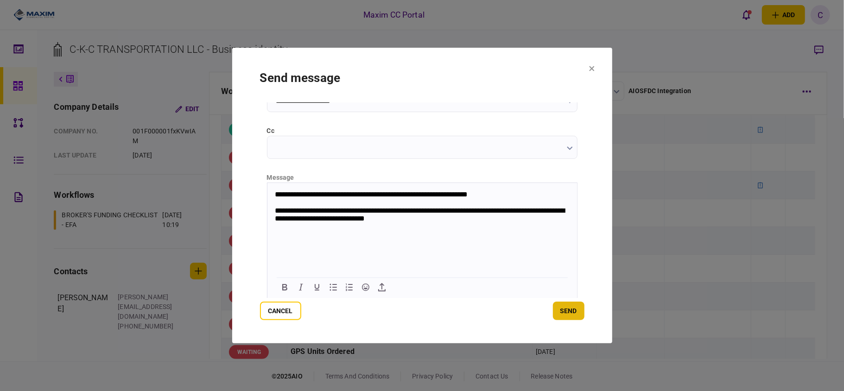
click at [564, 305] on button "send" at bounding box center [569, 311] width 32 height 19
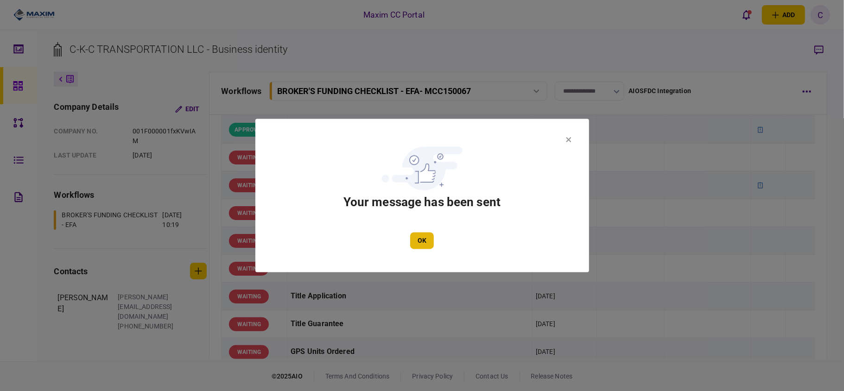
click at [425, 233] on button "OK" at bounding box center [422, 241] width 24 height 17
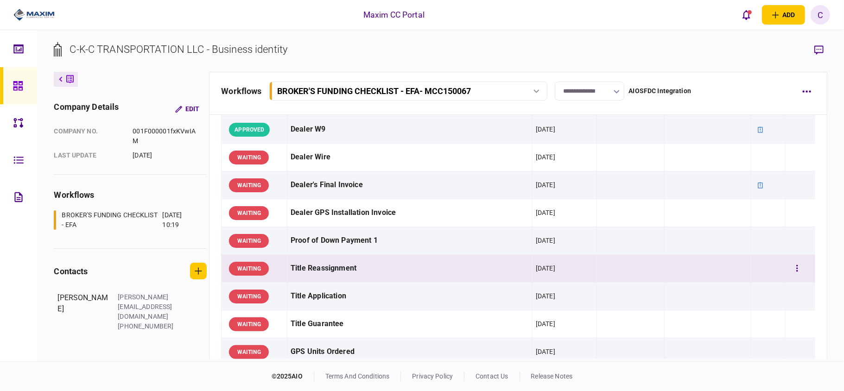
scroll to position [556, 0]
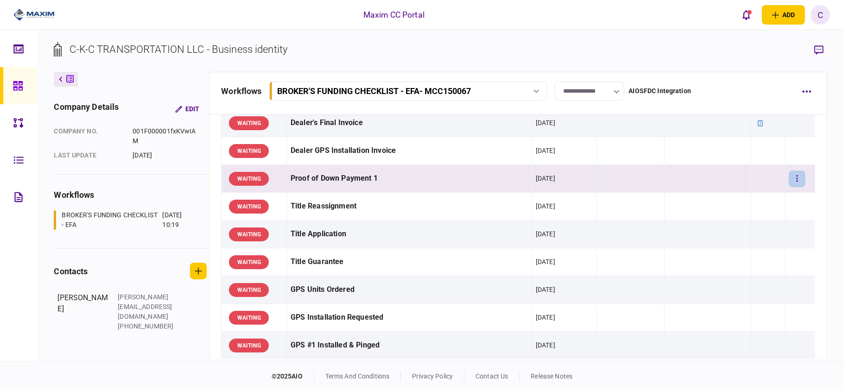
click at [795, 181] on button "button" at bounding box center [797, 179] width 17 height 17
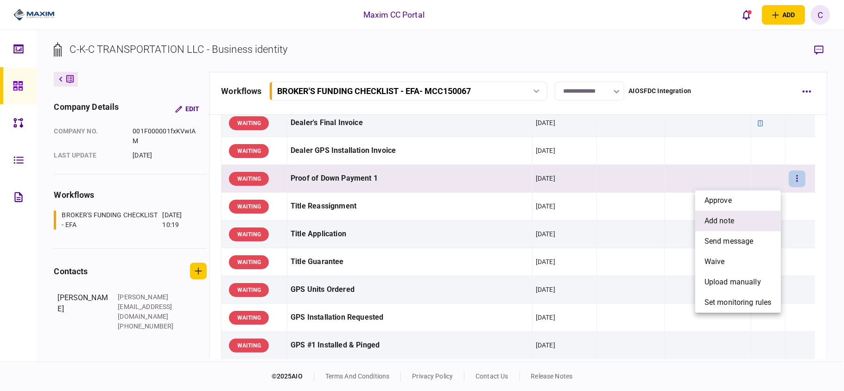
click at [736, 218] on li "add note" at bounding box center [738, 221] width 86 height 20
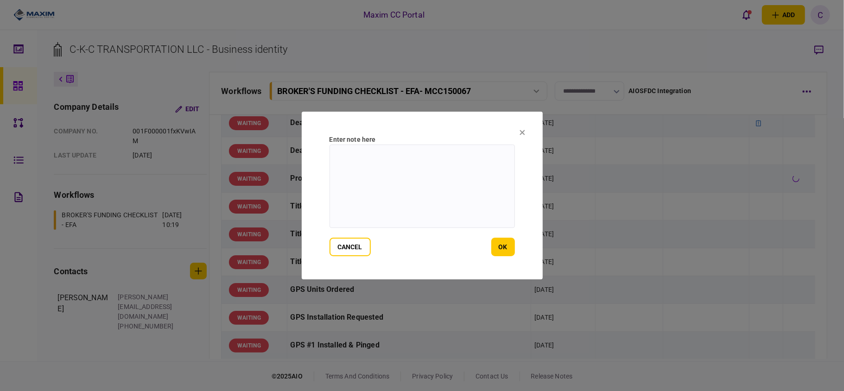
click at [394, 171] on textarea at bounding box center [422, 186] width 185 height 83
paste textarea "**********"
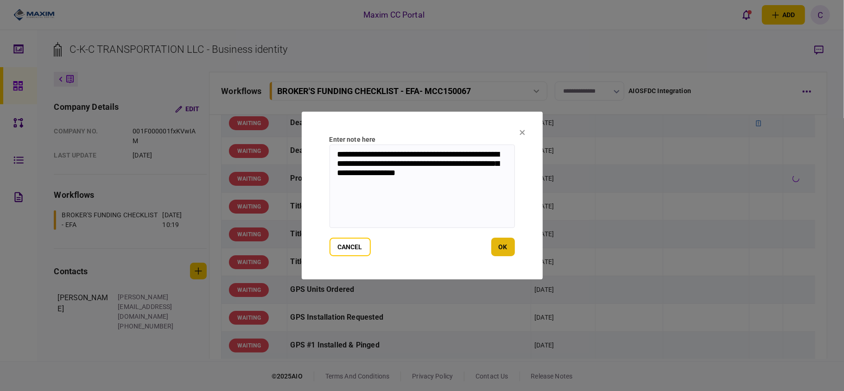
type textarea "**********"
click at [503, 249] on button "ok" at bounding box center [503, 247] width 24 height 19
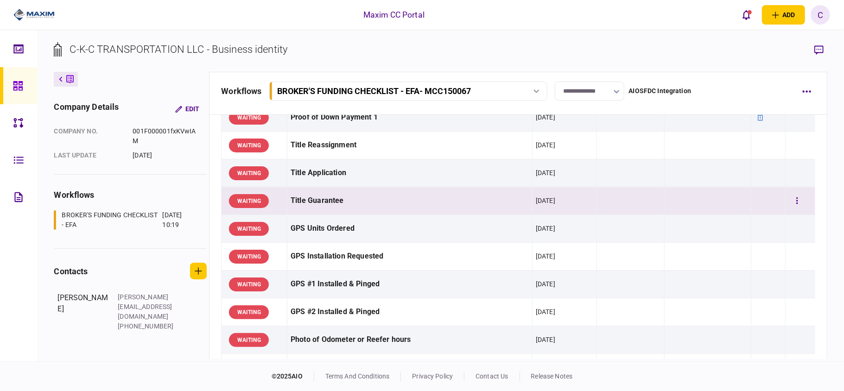
scroll to position [618, 0]
click at [792, 202] on button "button" at bounding box center [797, 200] width 17 height 17
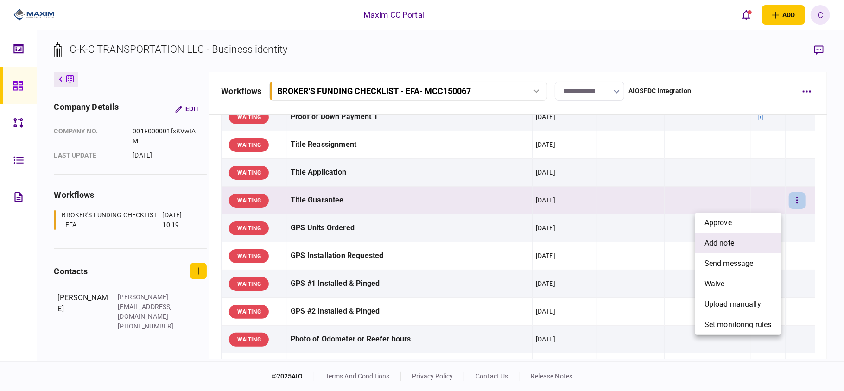
click at [715, 247] on span "add note" at bounding box center [720, 243] width 30 height 11
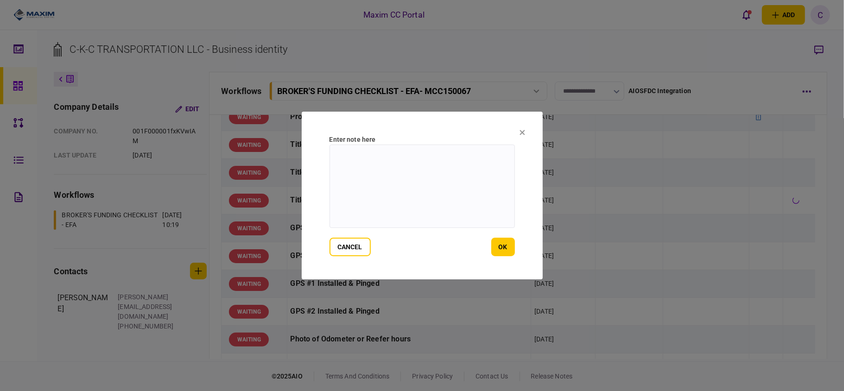
click at [423, 153] on textarea at bounding box center [422, 186] width 185 height 83
type textarea "**********"
click at [509, 253] on button "ok" at bounding box center [503, 247] width 24 height 19
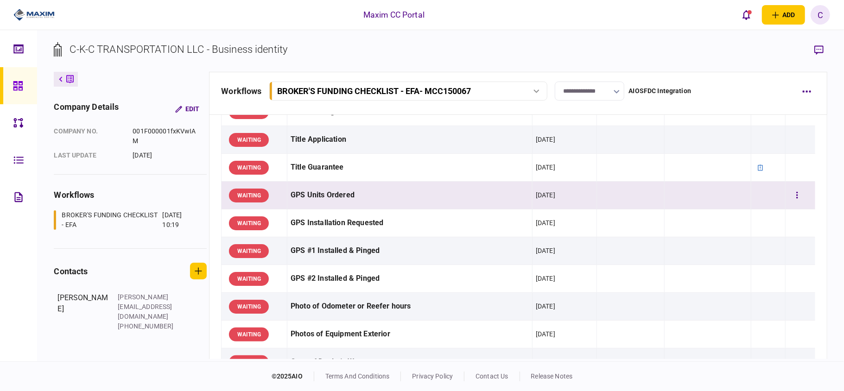
scroll to position [680, 0]
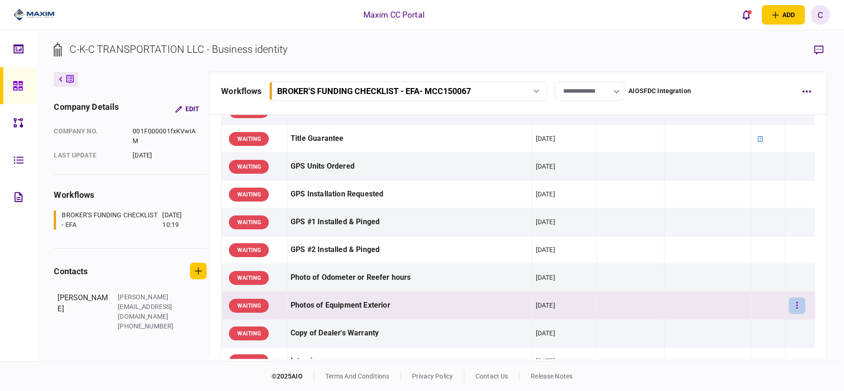
click at [796, 310] on icon "button" at bounding box center [797, 305] width 2 height 9
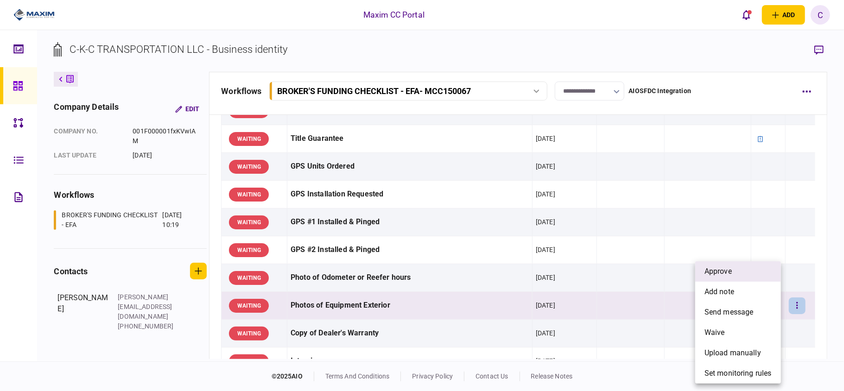
click at [744, 271] on li "approve" at bounding box center [738, 271] width 86 height 20
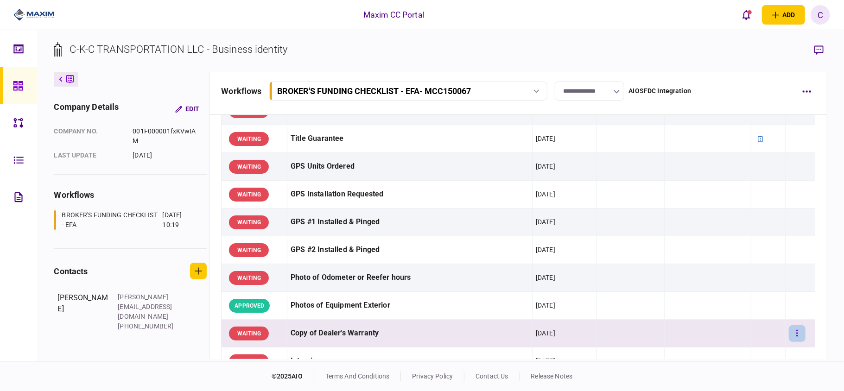
click at [789, 332] on button "button" at bounding box center [797, 333] width 17 height 17
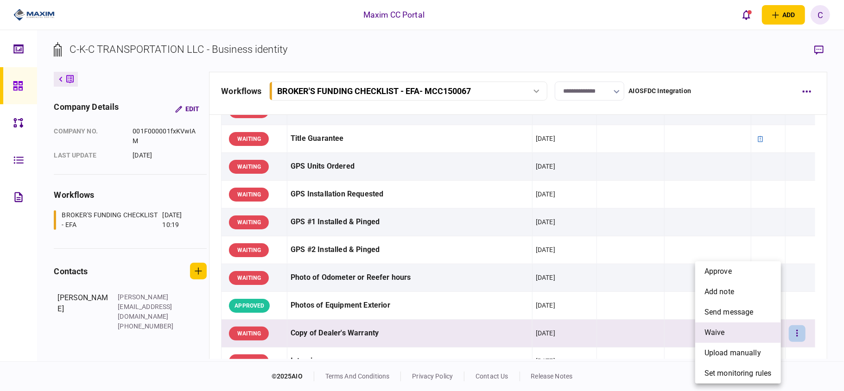
click at [715, 326] on li "waive" at bounding box center [738, 333] width 86 height 20
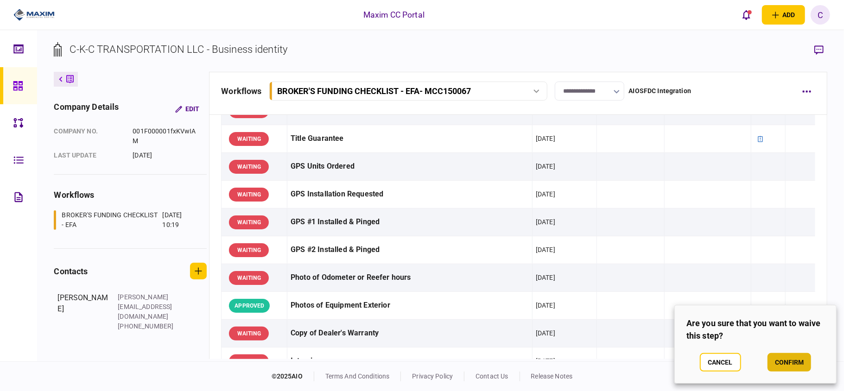
click at [788, 358] on button "confirm" at bounding box center [790, 362] width 44 height 19
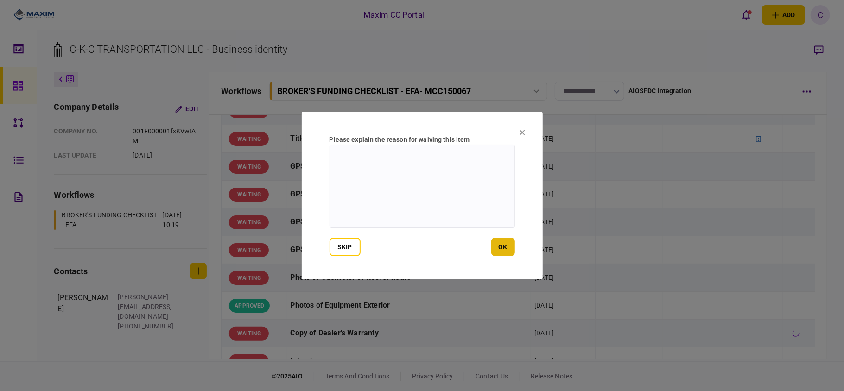
click at [503, 242] on button "ok" at bounding box center [503, 247] width 24 height 19
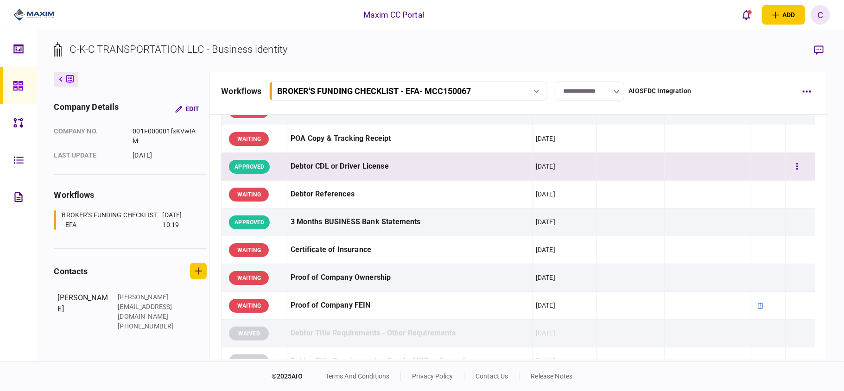
scroll to position [185, 0]
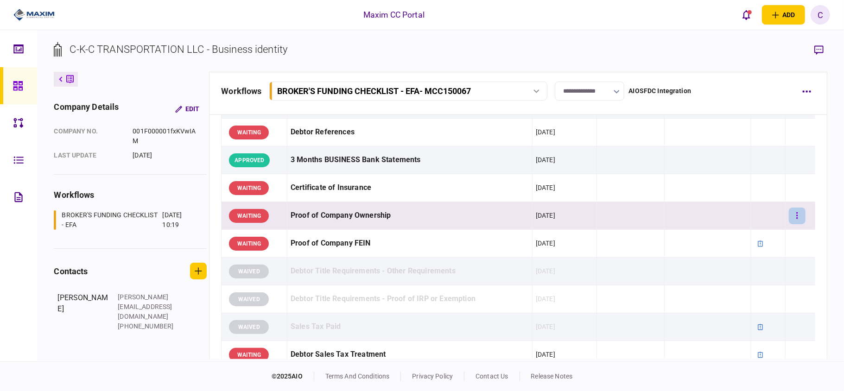
click at [797, 219] on icon "button" at bounding box center [797, 215] width 1 height 6
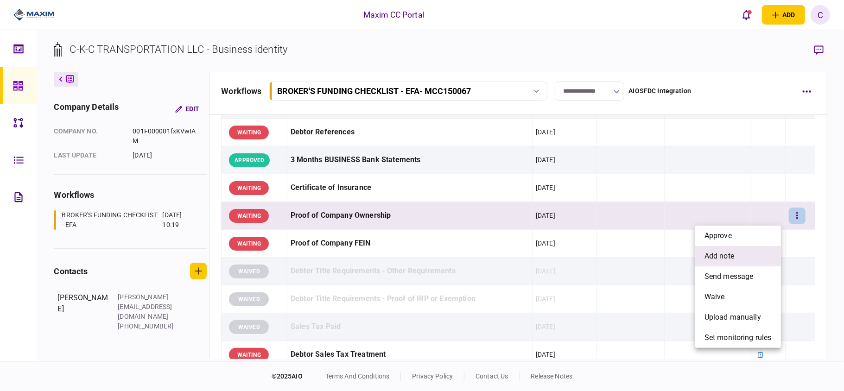
click at [719, 256] on span "add note" at bounding box center [720, 256] width 30 height 11
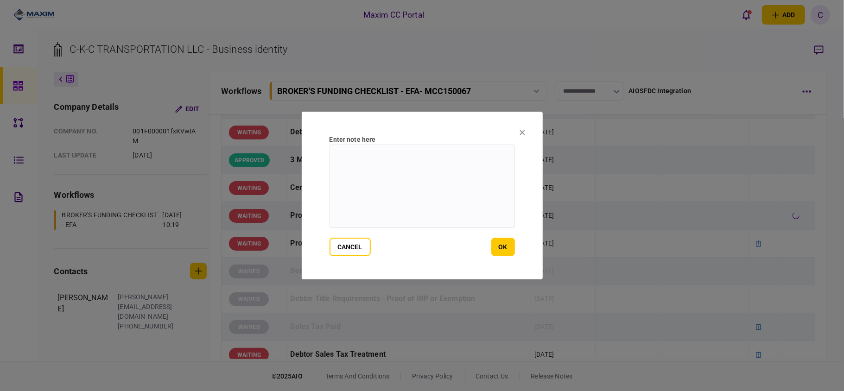
click at [406, 171] on textarea at bounding box center [422, 186] width 185 height 83
paste textarea "**********"
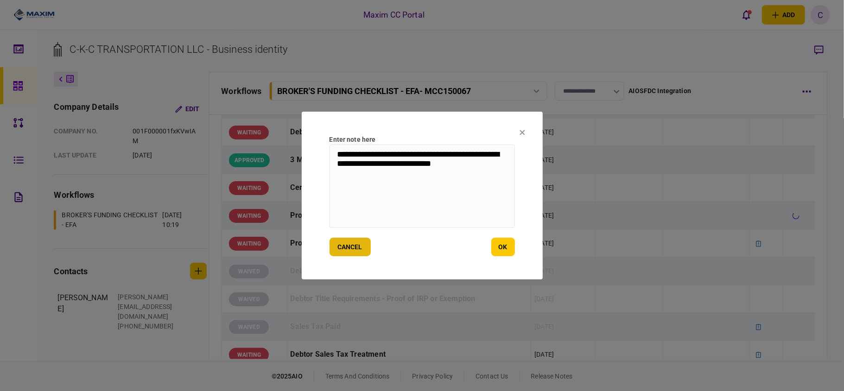
type textarea "**********"
click at [354, 247] on button "cancel" at bounding box center [350, 247] width 41 height 19
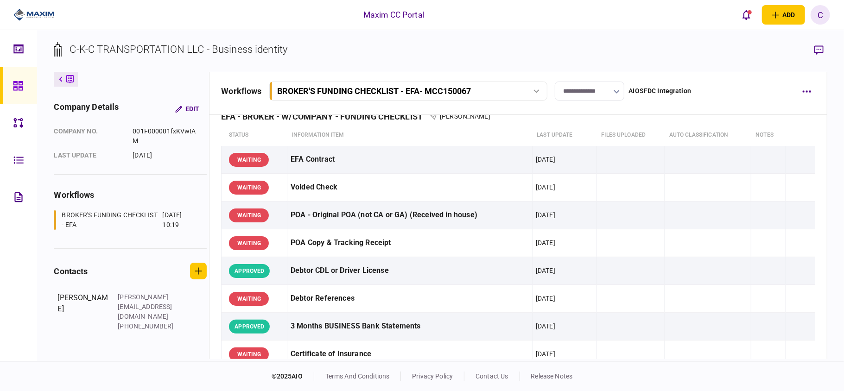
scroll to position [0, 0]
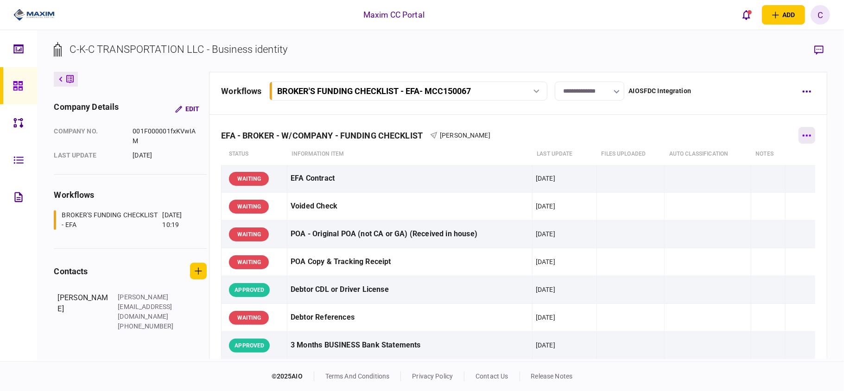
click at [805, 130] on button "button" at bounding box center [807, 135] width 17 height 17
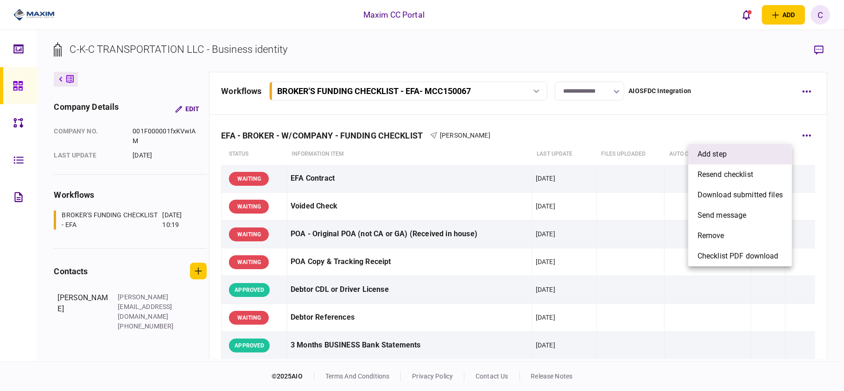
click at [713, 152] on span "add step" at bounding box center [712, 154] width 29 height 11
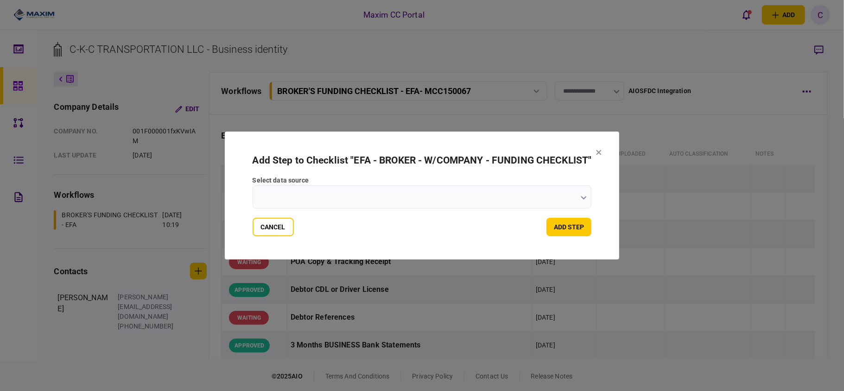
click at [548, 202] on input "select data source" at bounding box center [422, 196] width 339 height 23
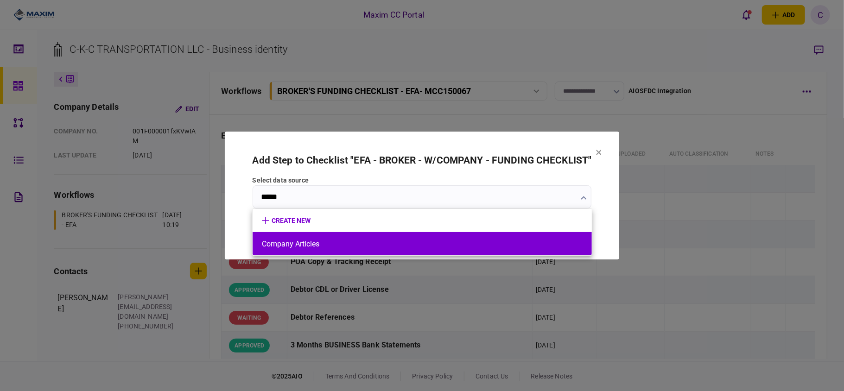
click at [286, 240] on button "Company Articles" at bounding box center [422, 244] width 321 height 9
type input "**********"
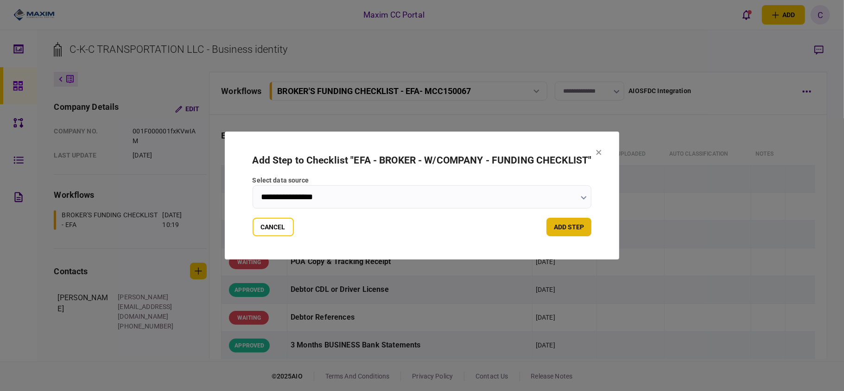
click at [581, 223] on button "add step" at bounding box center [569, 227] width 45 height 19
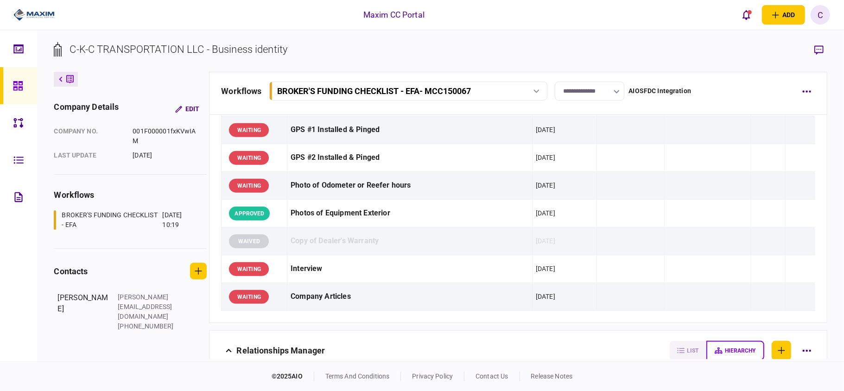
scroll to position [742, 0]
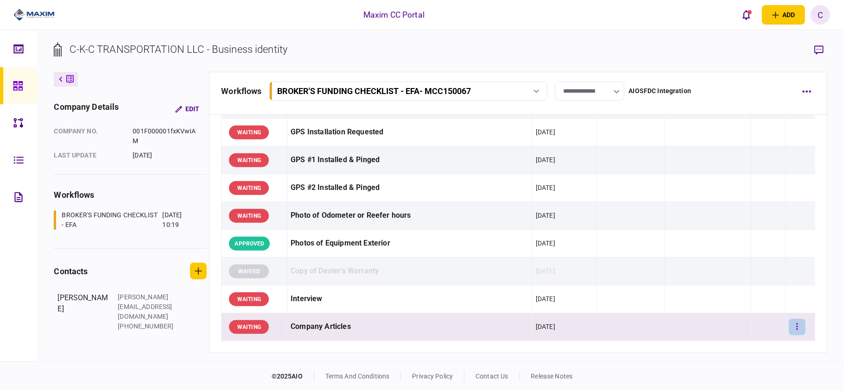
click at [789, 330] on button "button" at bounding box center [797, 327] width 17 height 17
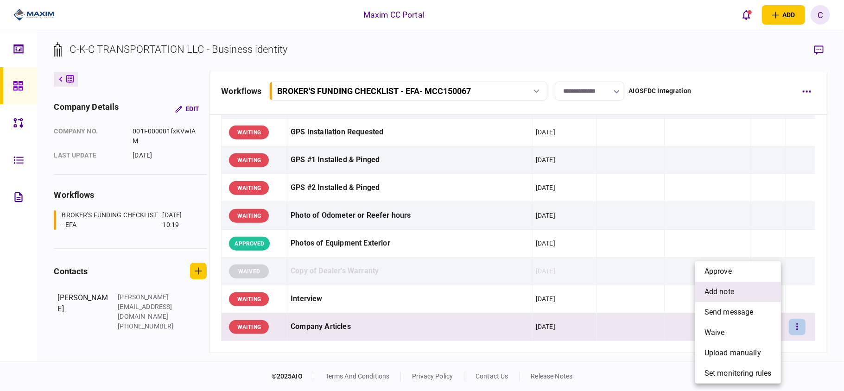
click at [717, 287] on span "add note" at bounding box center [720, 291] width 30 height 11
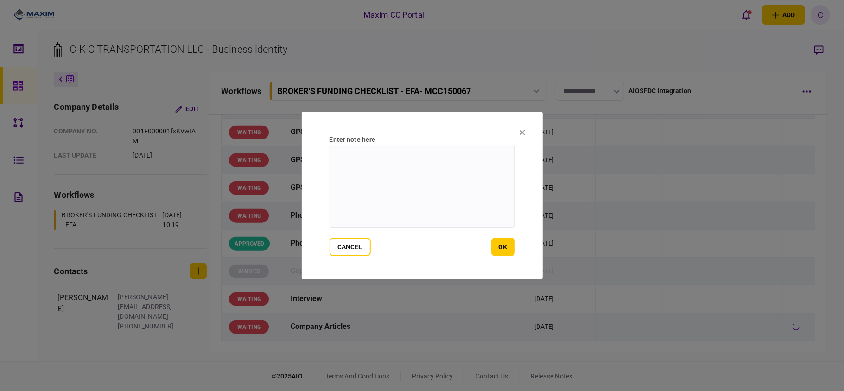
click at [388, 160] on textarea at bounding box center [422, 186] width 185 height 83
paste textarea "**********"
type textarea "**********"
click at [509, 243] on button "ok" at bounding box center [503, 247] width 24 height 19
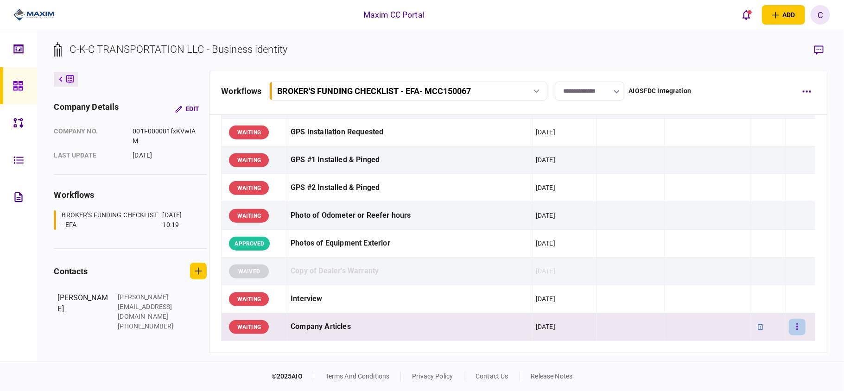
click at [789, 327] on button "button" at bounding box center [797, 327] width 17 height 17
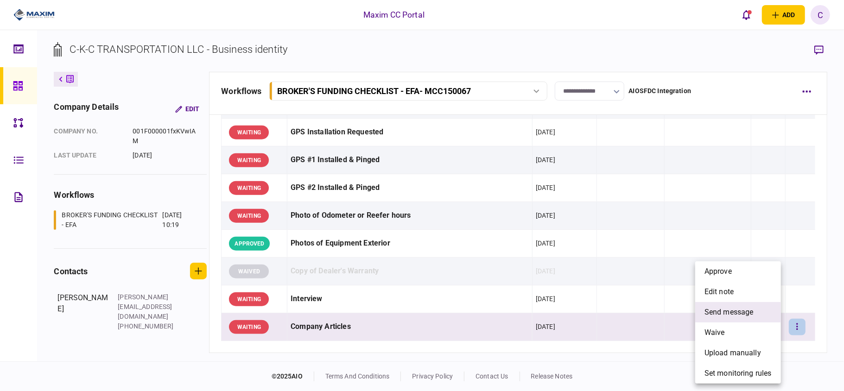
click at [712, 313] on span "send message" at bounding box center [729, 312] width 49 height 11
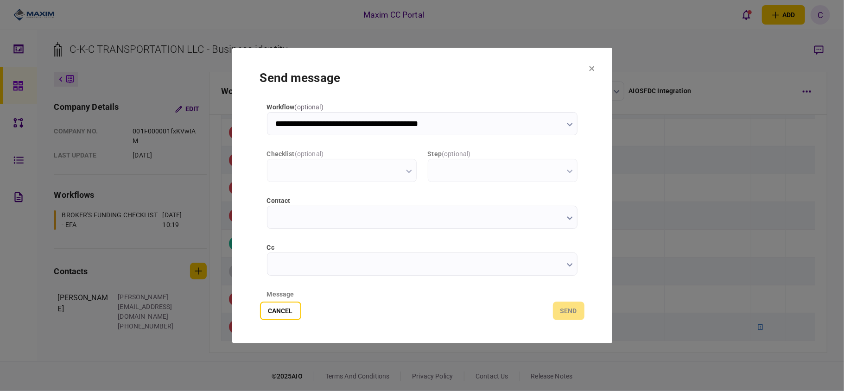
type input "**********"
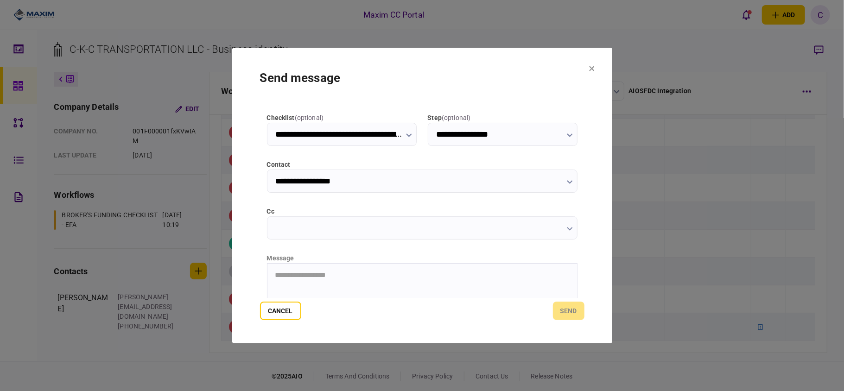
scroll to position [117, 0]
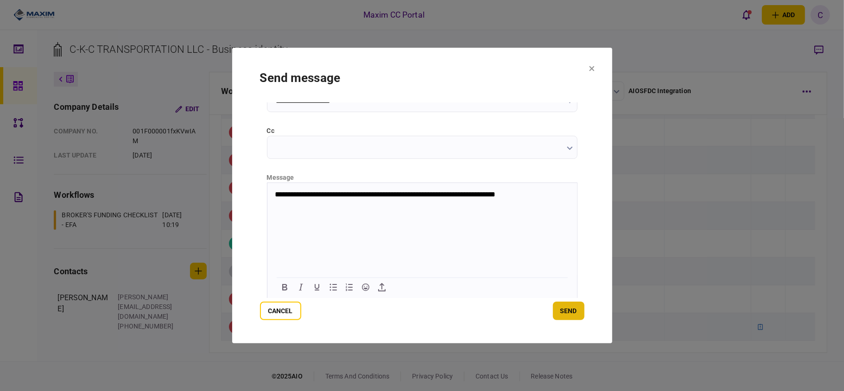
click at [565, 310] on button "send" at bounding box center [569, 311] width 32 height 19
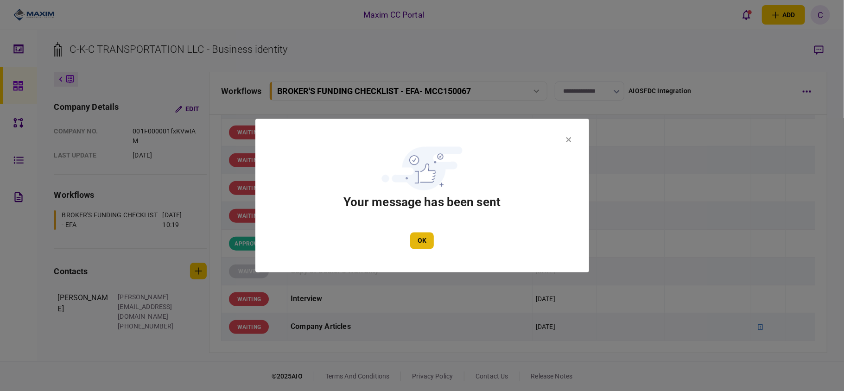
click at [426, 240] on button "OK" at bounding box center [422, 241] width 24 height 17
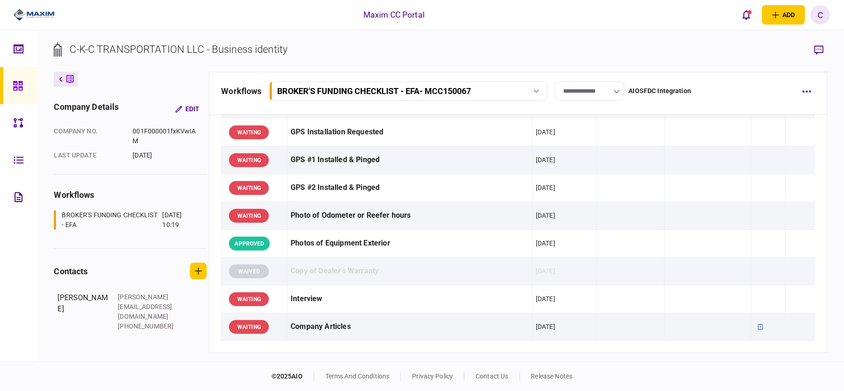
click at [599, 94] on input "**********" at bounding box center [590, 91] width 70 height 19
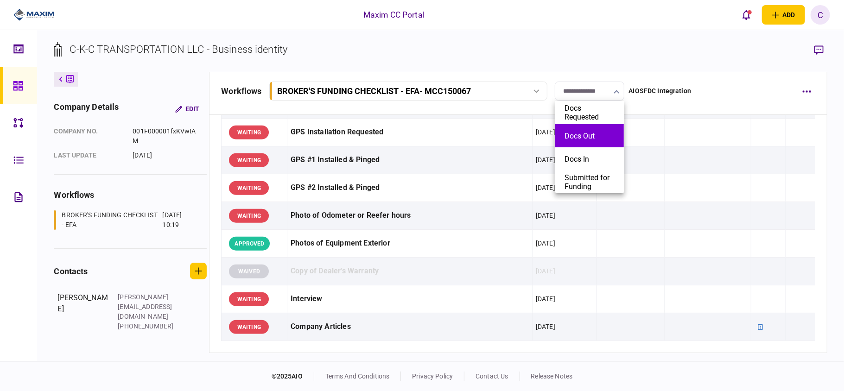
click at [579, 130] on li "Docs Out" at bounding box center [589, 135] width 69 height 23
type input "********"
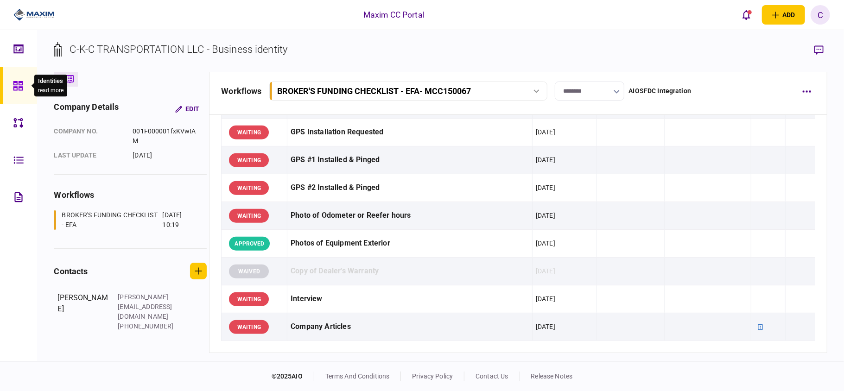
click at [21, 88] on icon at bounding box center [17, 85] width 9 height 9
